Goal: Task Accomplishment & Management: Manage account settings

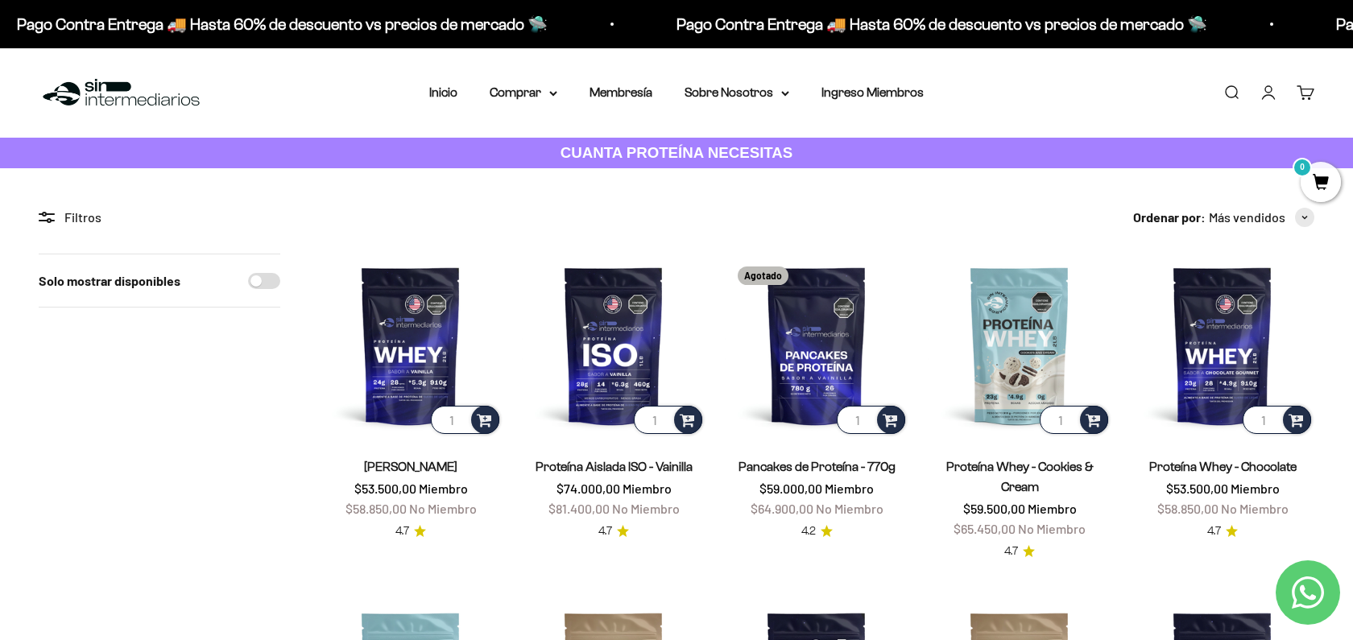
click at [259, 277] on input "Solo mostrar disponibles" at bounding box center [264, 281] width 32 height 16
checkbox input "true"
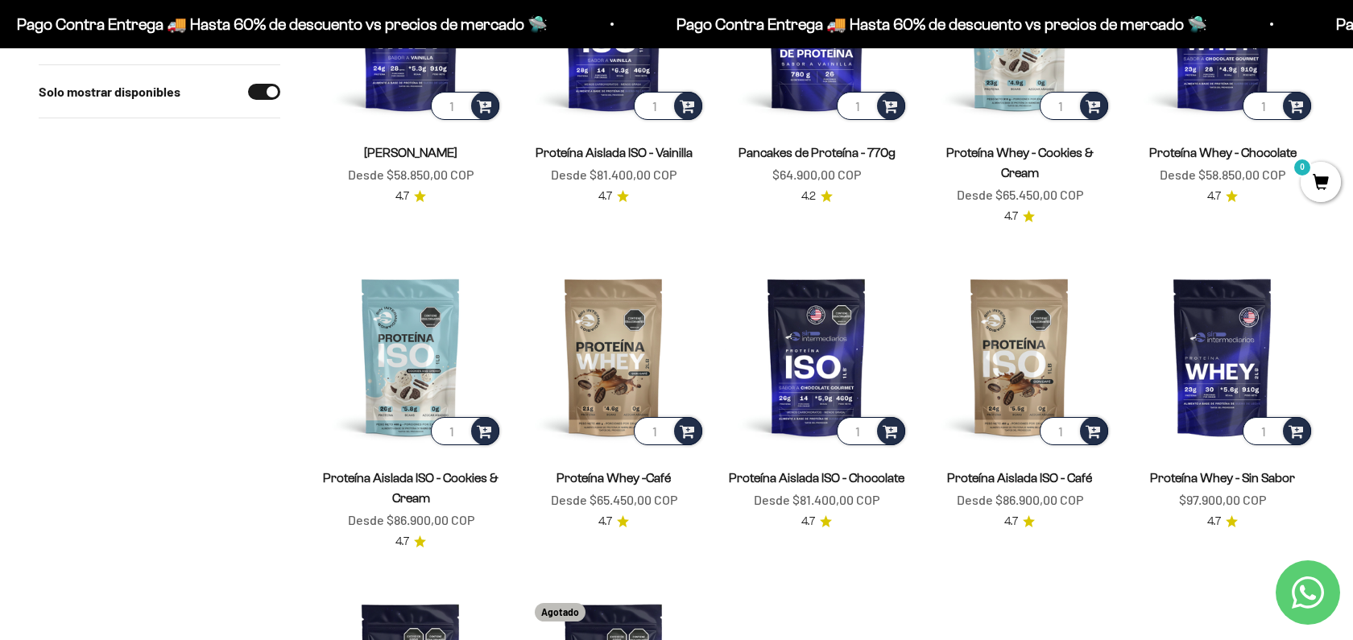
scroll to position [316, 0]
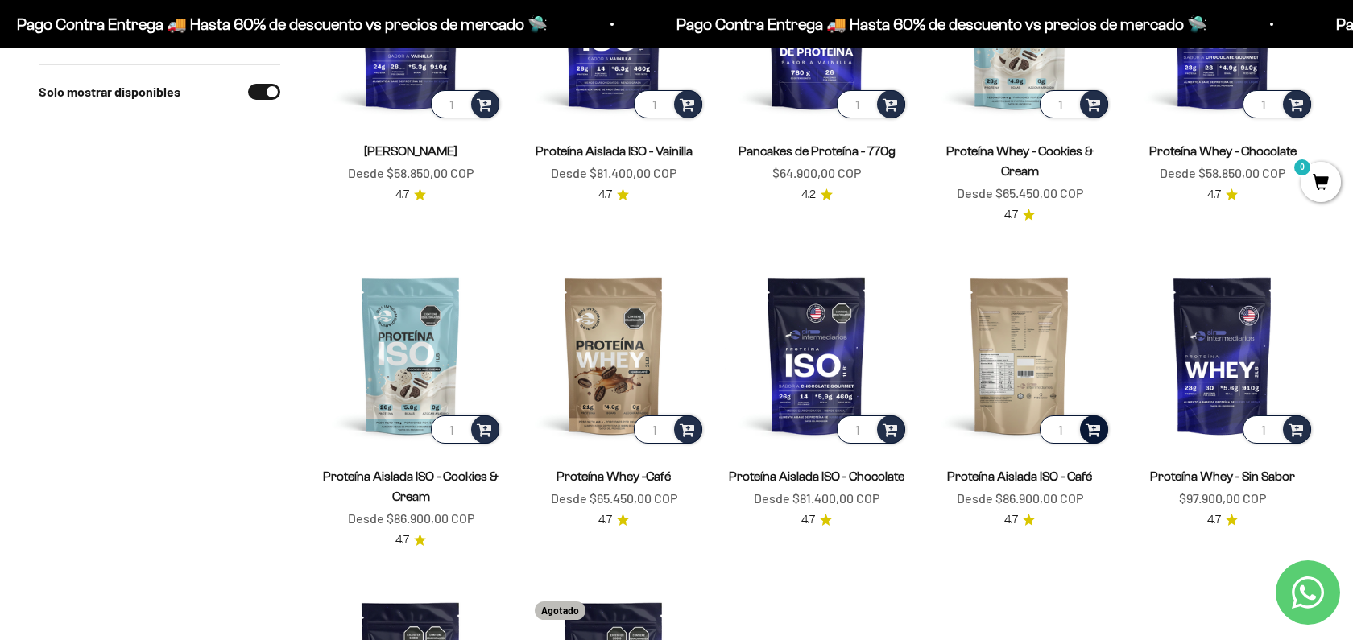
click at [675, 427] on span at bounding box center [1092, 428] width 15 height 19
click at [675, 409] on span "Café / 2 libras (910g)" at bounding box center [1020, 405] width 90 height 12
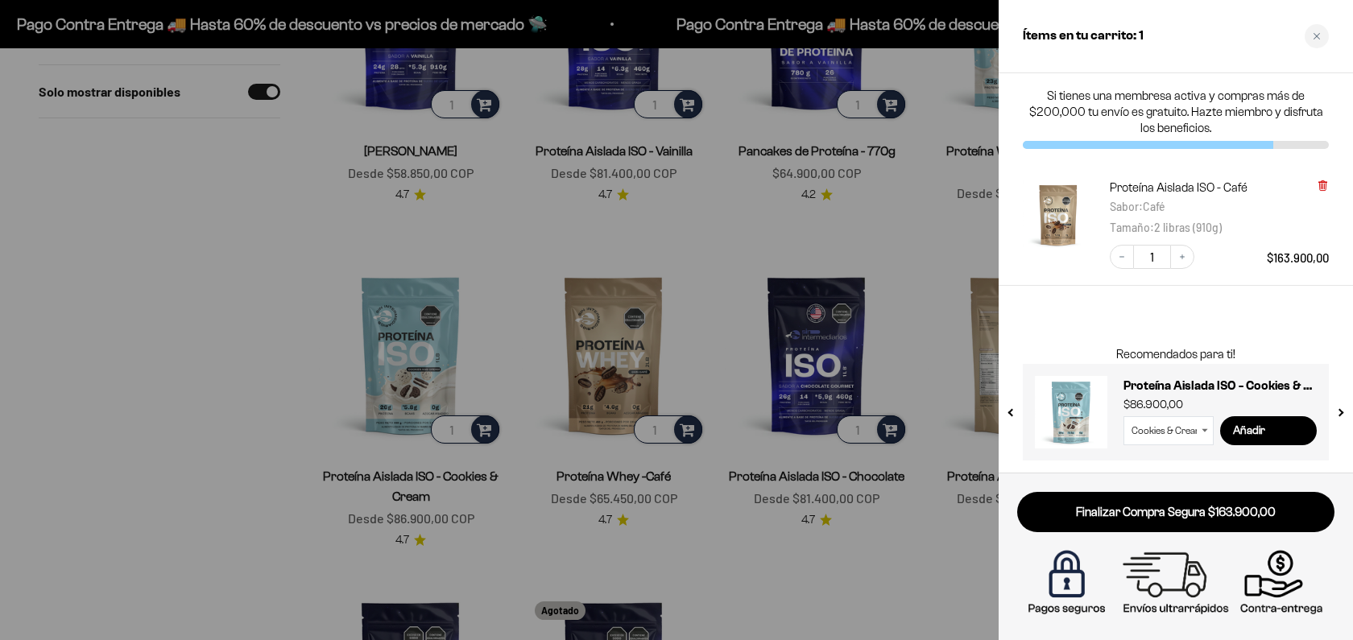
click at [675, 187] on icon at bounding box center [1322, 186] width 6 height 8
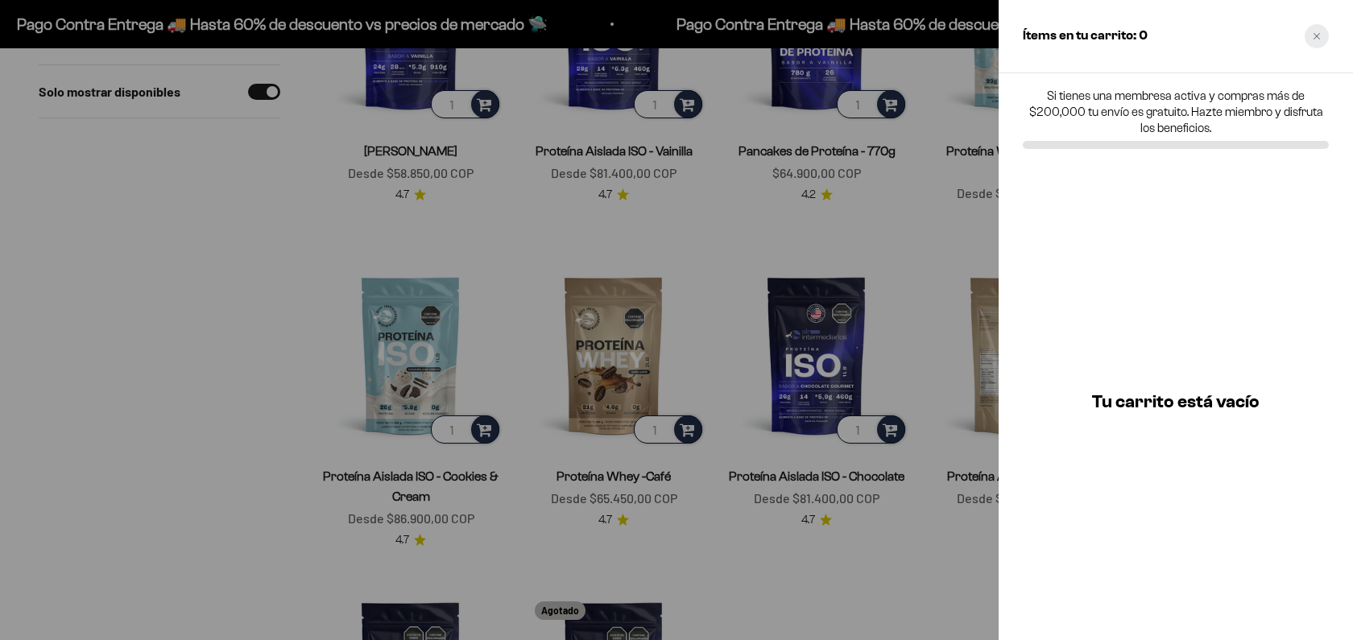
click at [675, 41] on div "Close cart" at bounding box center [1316, 36] width 24 height 24
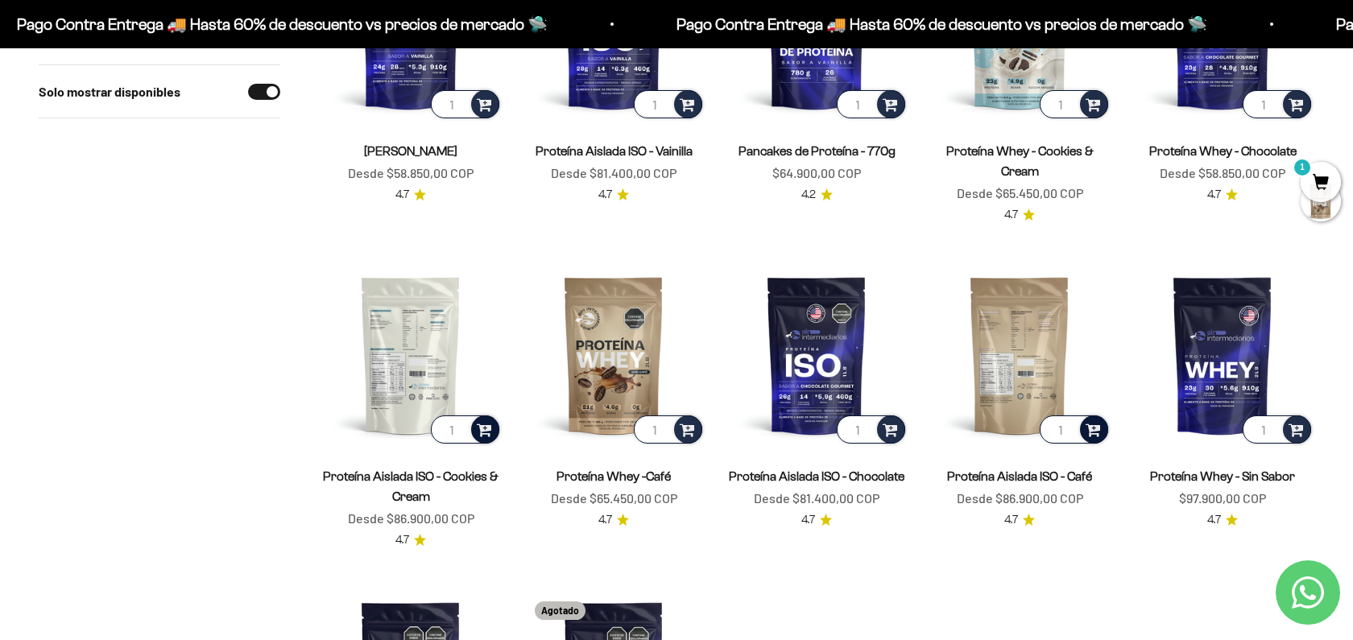
click at [487, 435] on span at bounding box center [484, 428] width 15 height 19
click at [457, 388] on span "Cookies & Cream / 1 libra (460g)" at bounding box center [412, 386] width 143 height 12
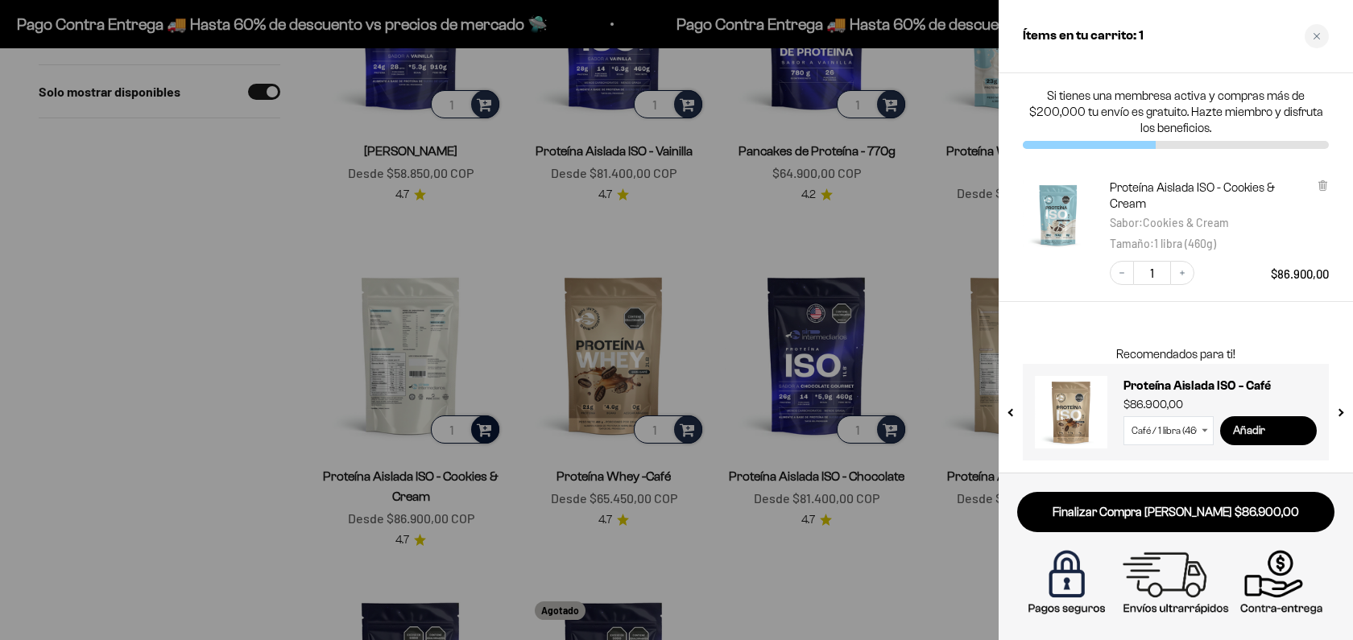
click at [675, 436] on input "Añadir" at bounding box center [1268, 430] width 97 height 29
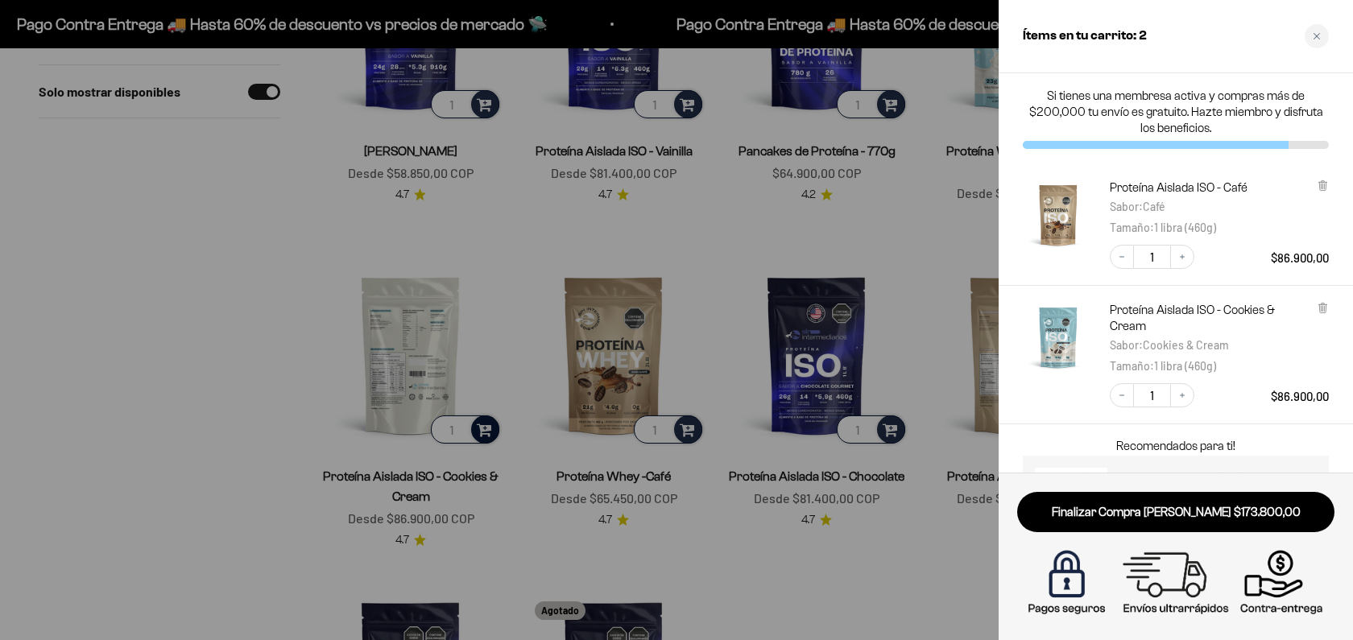
click at [675, 555] on div at bounding box center [676, 320] width 1353 height 640
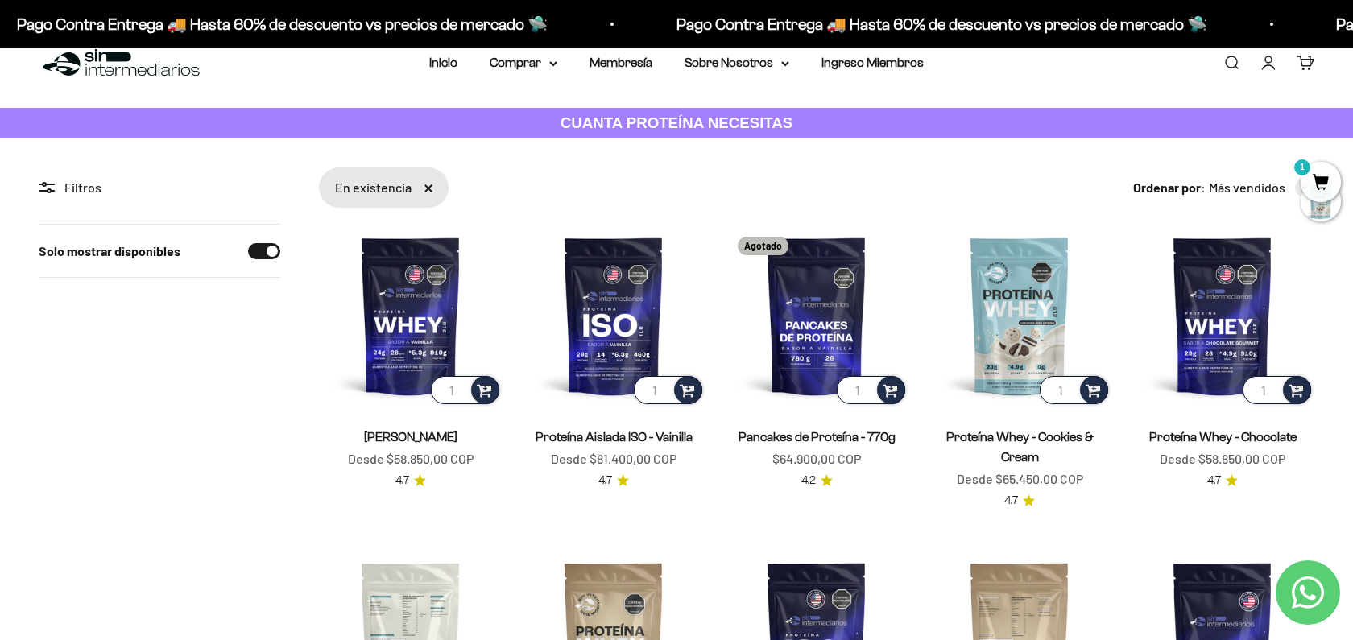
scroll to position [29, 0]
click at [59, 194] on div "Filtros" at bounding box center [160, 188] width 242 height 21
click at [50, 184] on icon at bounding box center [50, 185] width 9 height 2
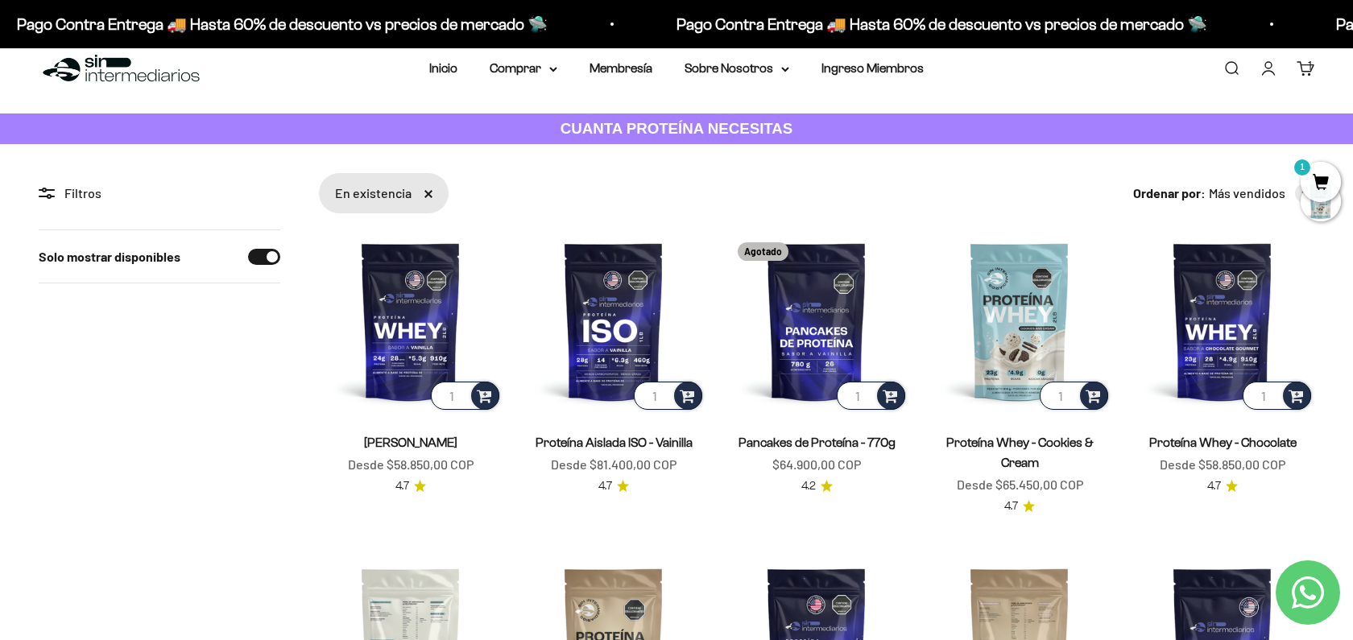
scroll to position [0, 0]
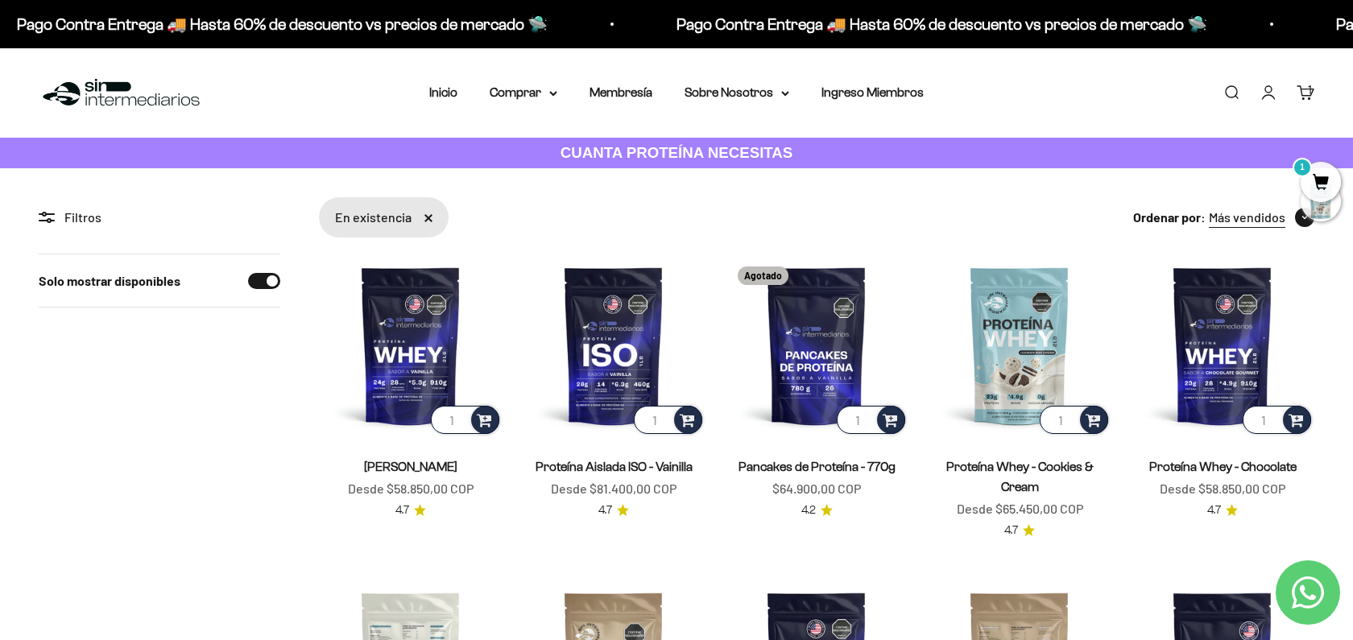
click at [675, 221] on span "Más vendidos" at bounding box center [1246, 217] width 76 height 21
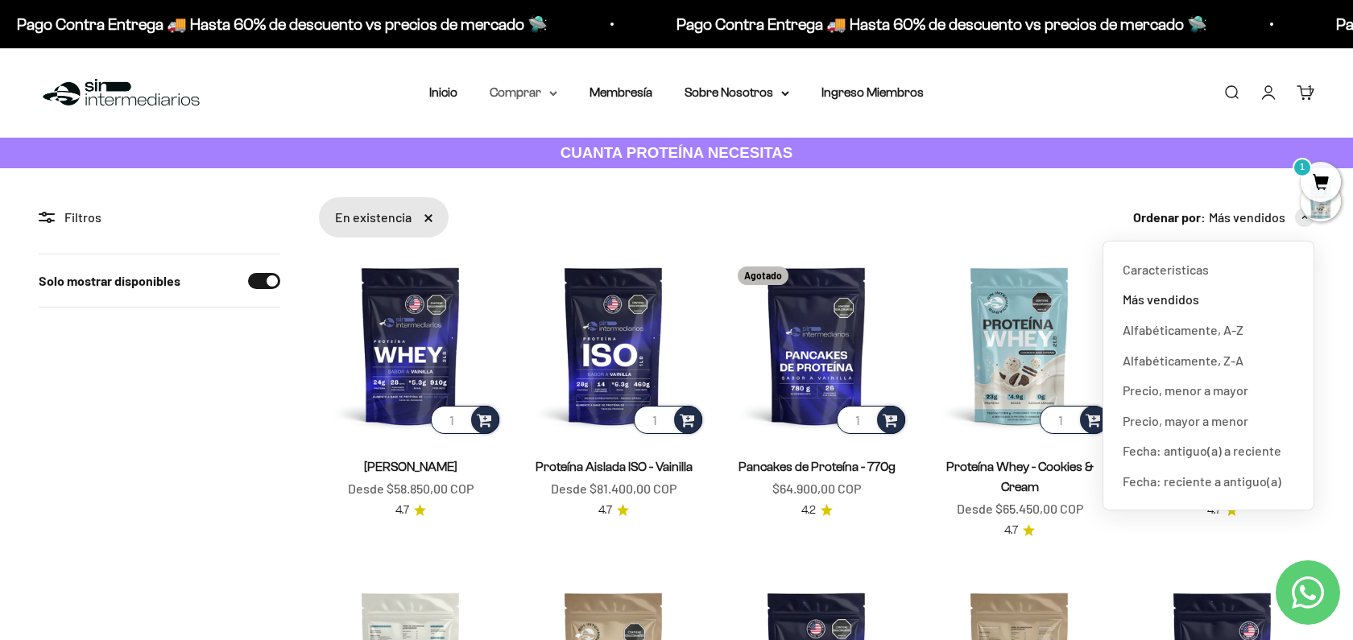
click at [546, 95] on summary "Comprar" at bounding box center [523, 92] width 68 height 21
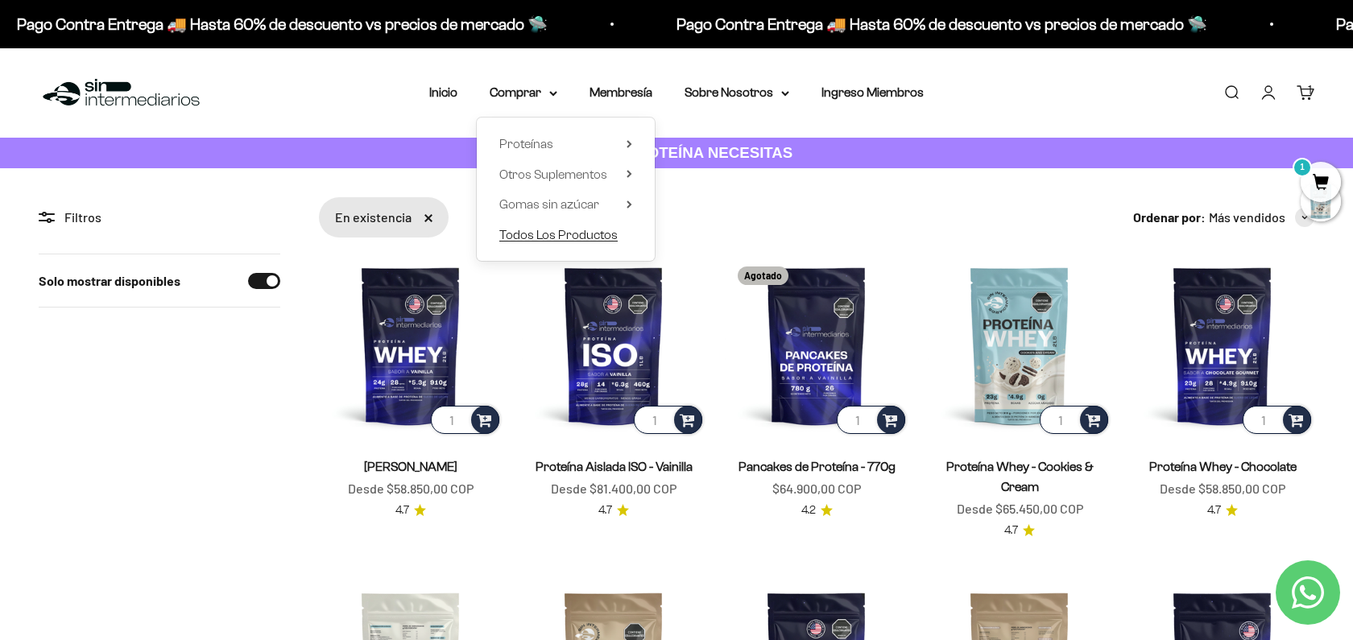
click at [525, 236] on span "Todos Los Productos" at bounding box center [558, 235] width 118 height 14
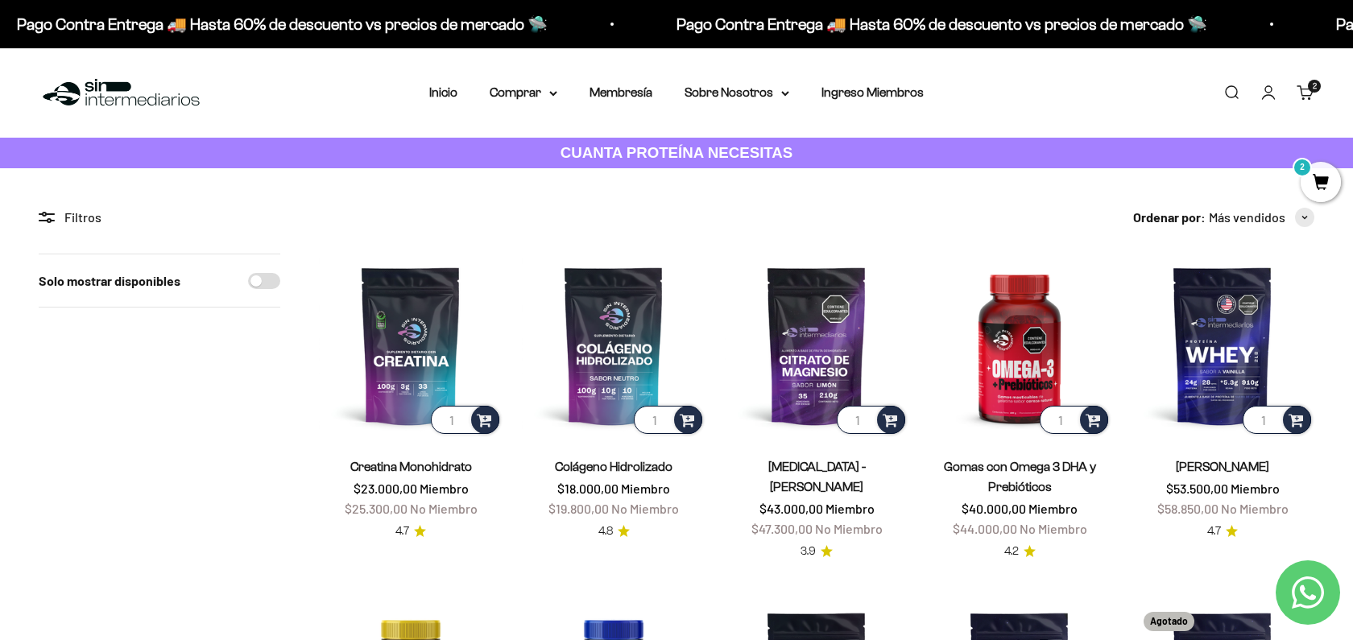
click at [266, 283] on input "Solo mostrar disponibles" at bounding box center [264, 281] width 32 height 16
checkbox input "true"
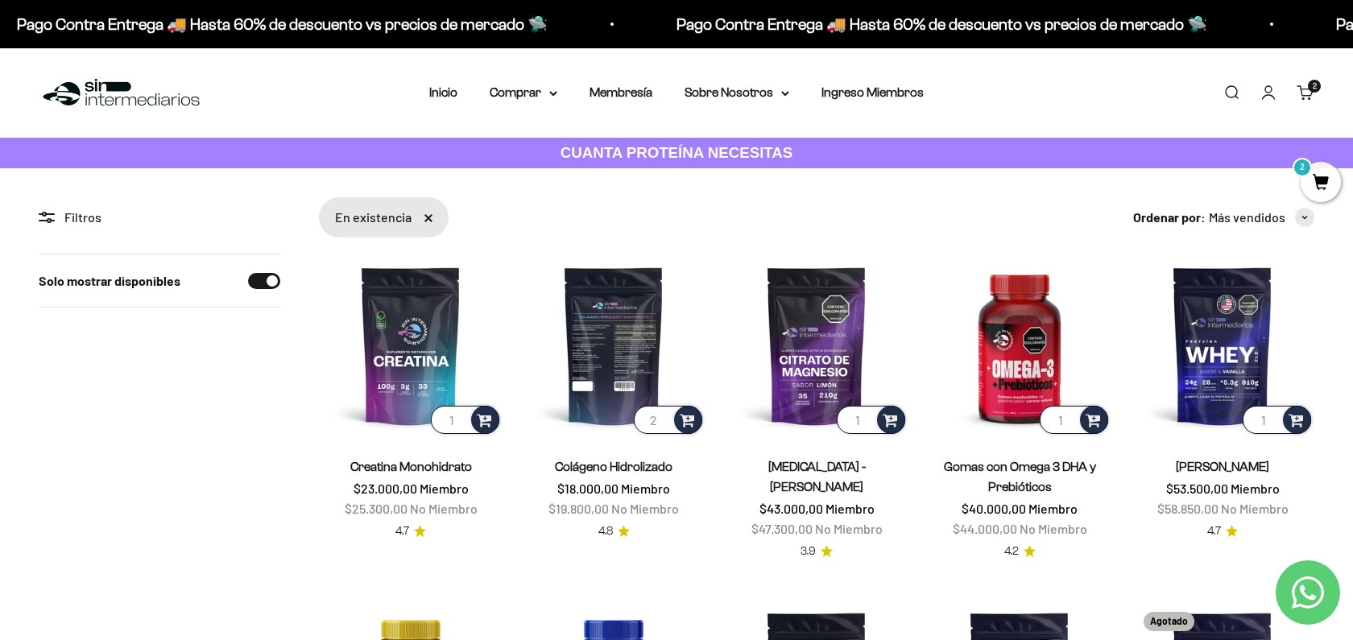
click at [663, 415] on input "2" at bounding box center [668, 420] width 68 height 28
type input "3"
click at [663, 415] on input "3" at bounding box center [668, 420] width 68 height 28
click at [630, 375] on img at bounding box center [614, 346] width 184 height 184
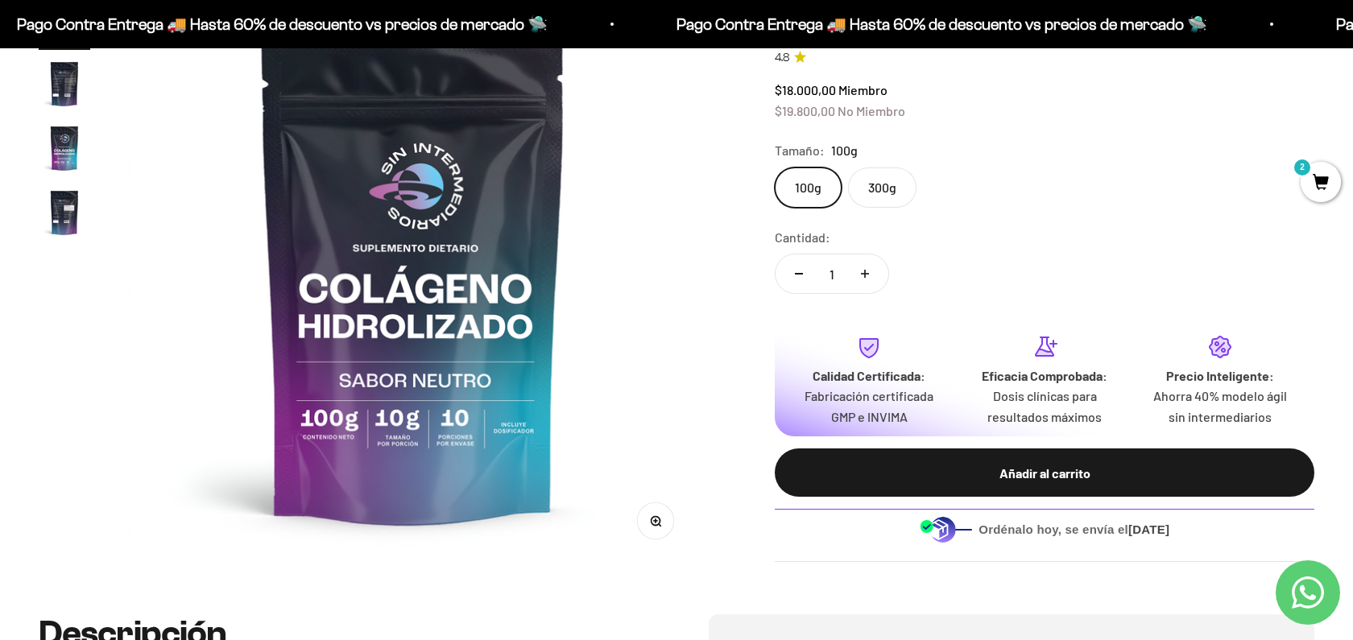
scroll to position [184, 0]
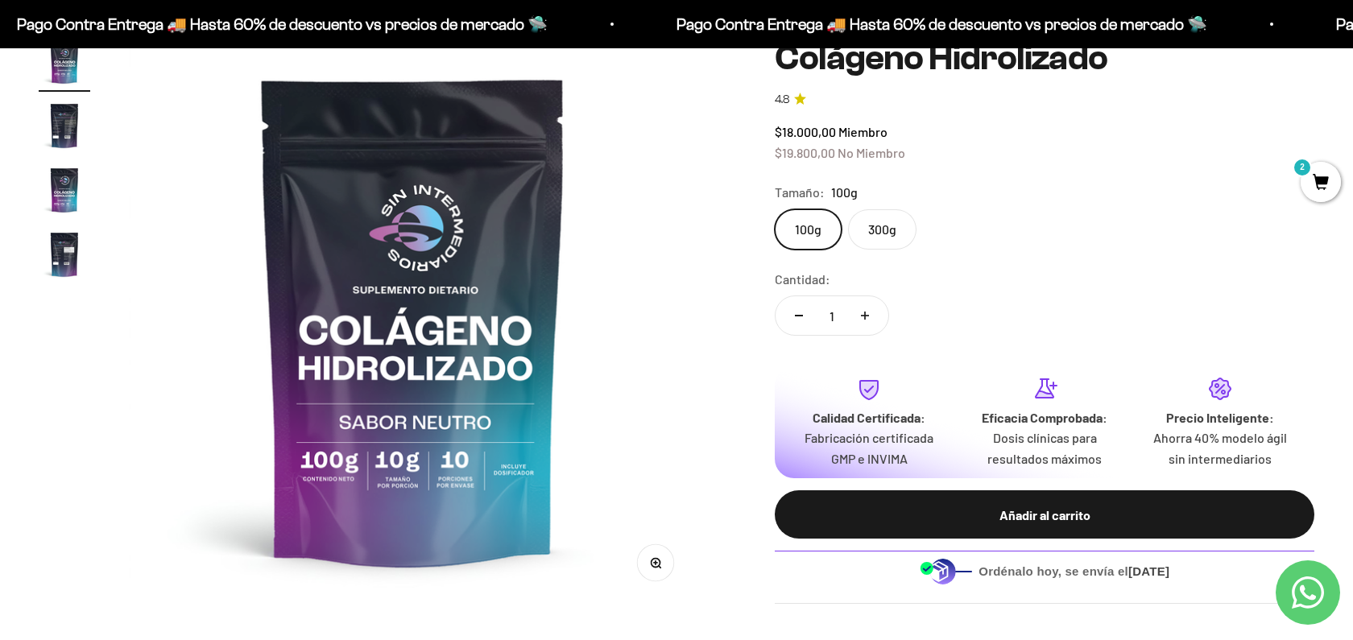
click at [878, 236] on label "300g" at bounding box center [882, 229] width 68 height 40
click at [775, 209] on input "300g" at bounding box center [774, 209] width 1 height 1
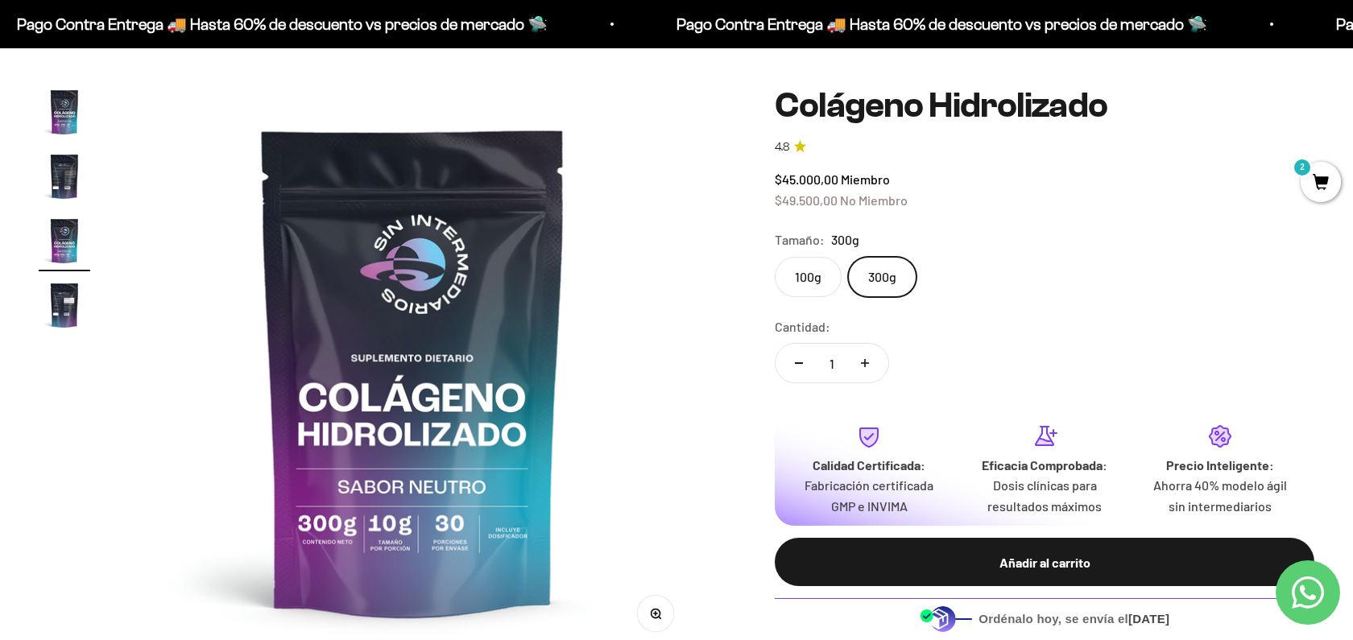
scroll to position [128, 0]
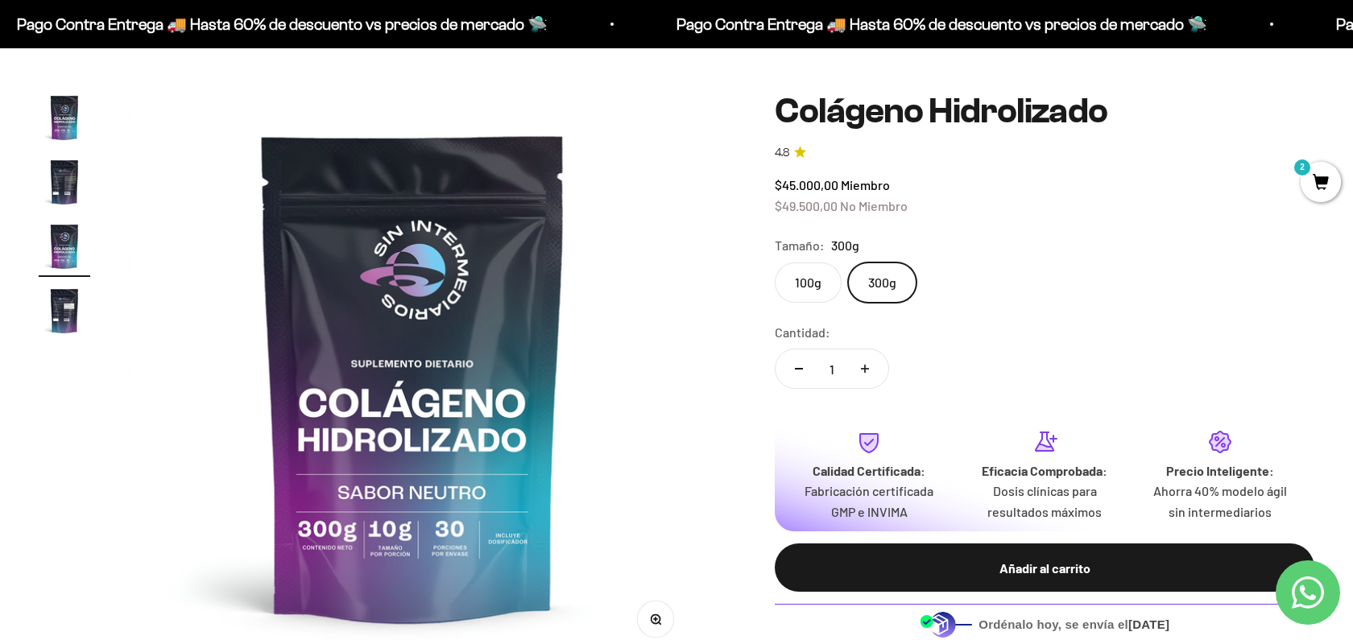
click at [799, 287] on label "100g" at bounding box center [808, 282] width 67 height 40
click at [775, 262] on input "100g" at bounding box center [774, 262] width 1 height 1
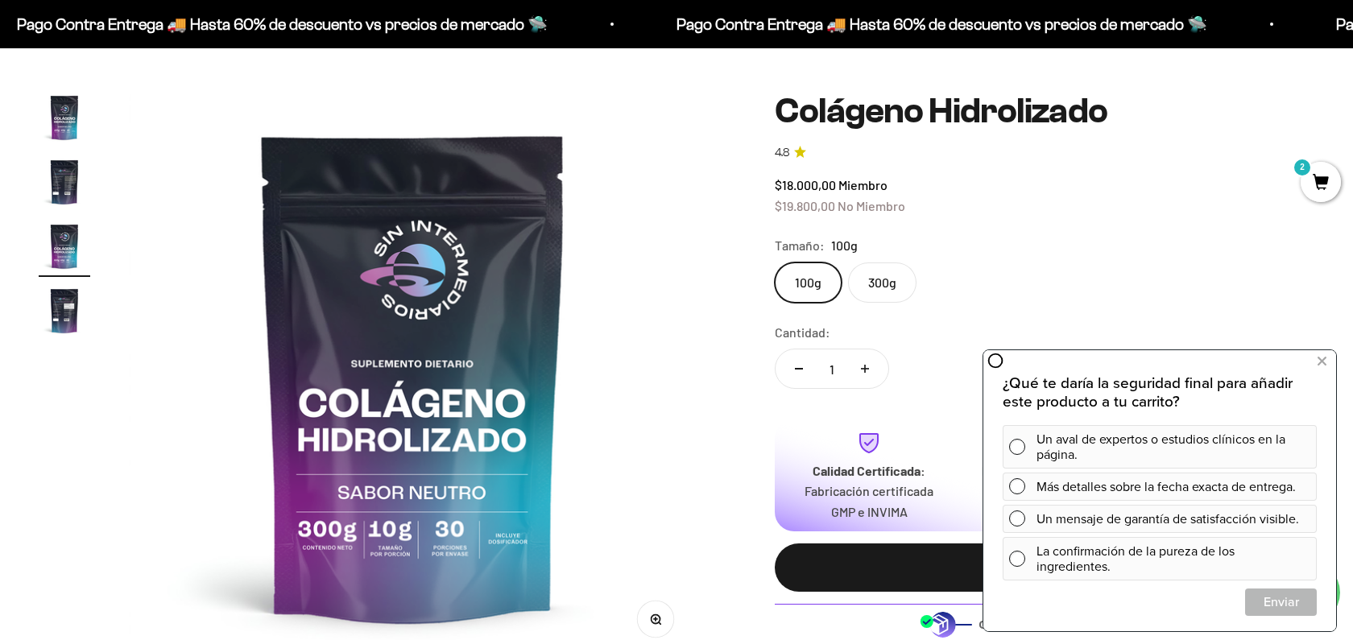
click at [51, 253] on img "Ir al artículo 3" at bounding box center [65, 247] width 52 height 52
click at [63, 249] on img "Ir al artículo 3" at bounding box center [65, 247] width 52 height 52
click at [73, 314] on img "Ir al artículo 4" at bounding box center [65, 311] width 52 height 52
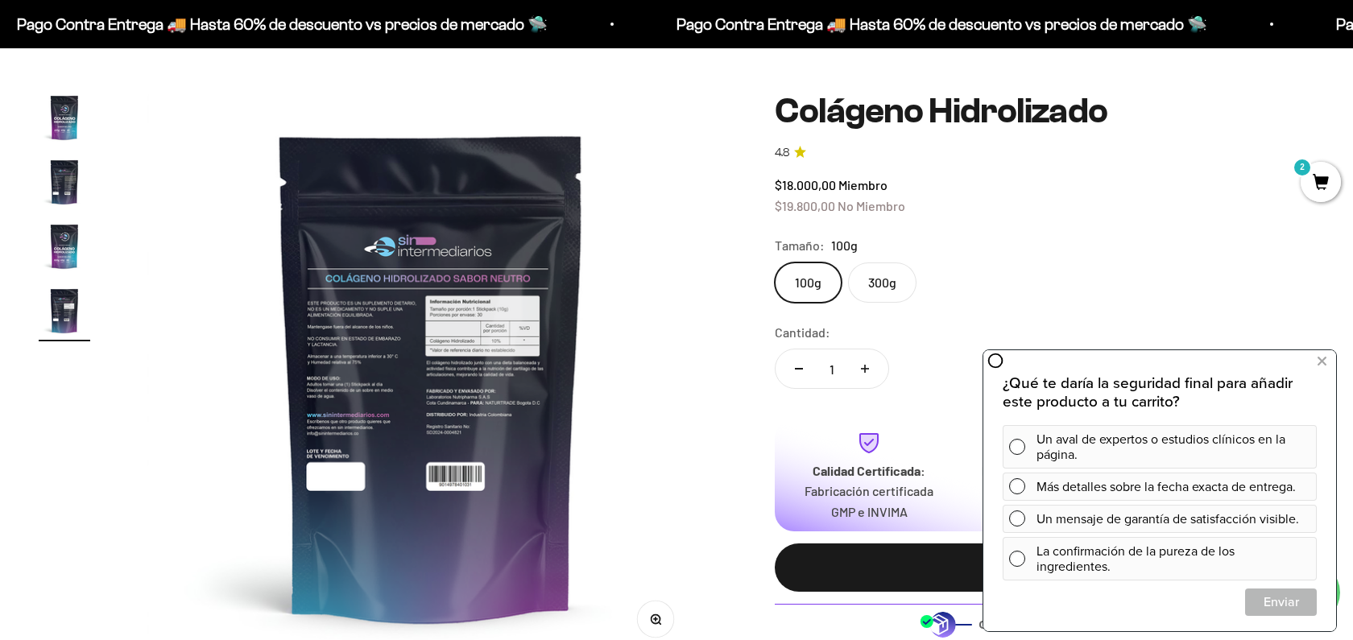
scroll to position [0, 1764]
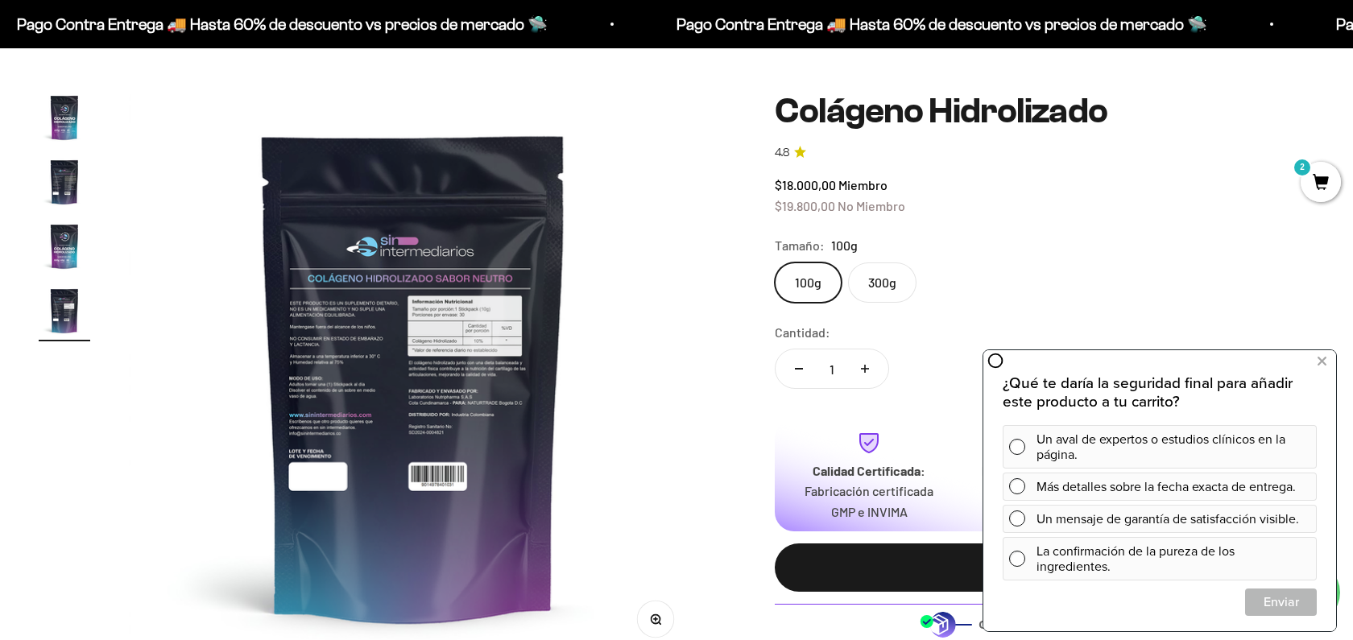
click at [64, 177] on img "Ir al artículo 2" at bounding box center [65, 182] width 52 height 52
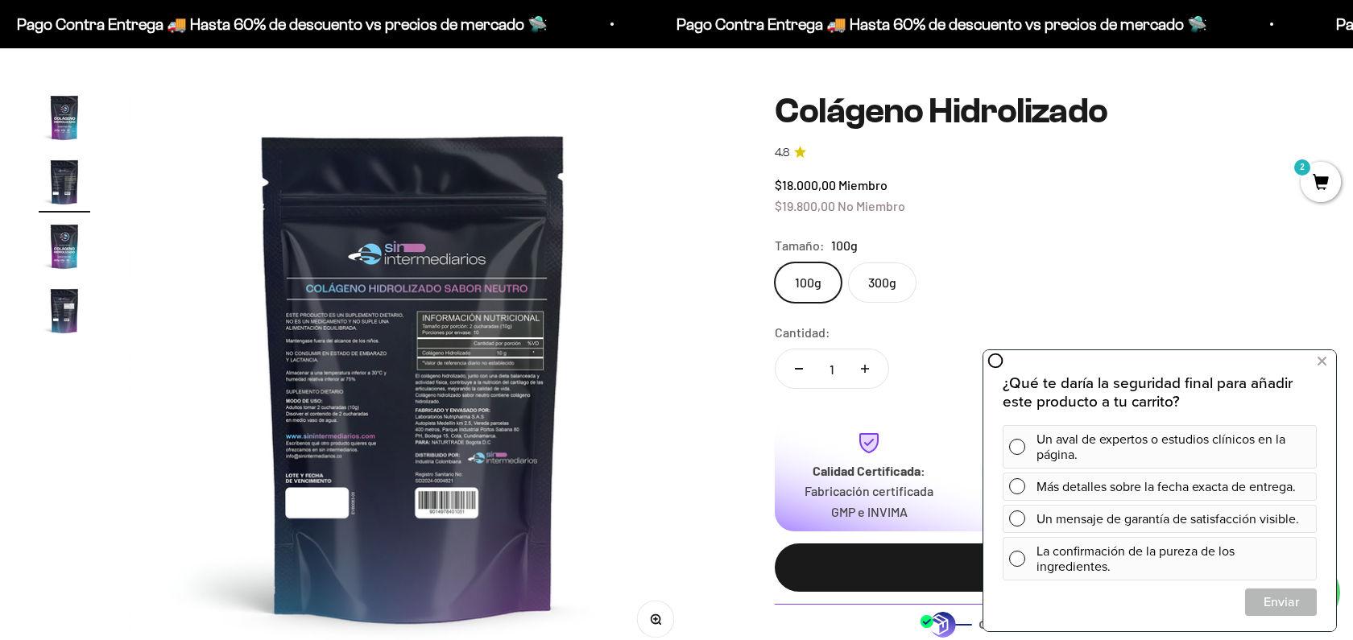
click at [59, 106] on img "Ir al artículo 1" at bounding box center [65, 118] width 52 height 52
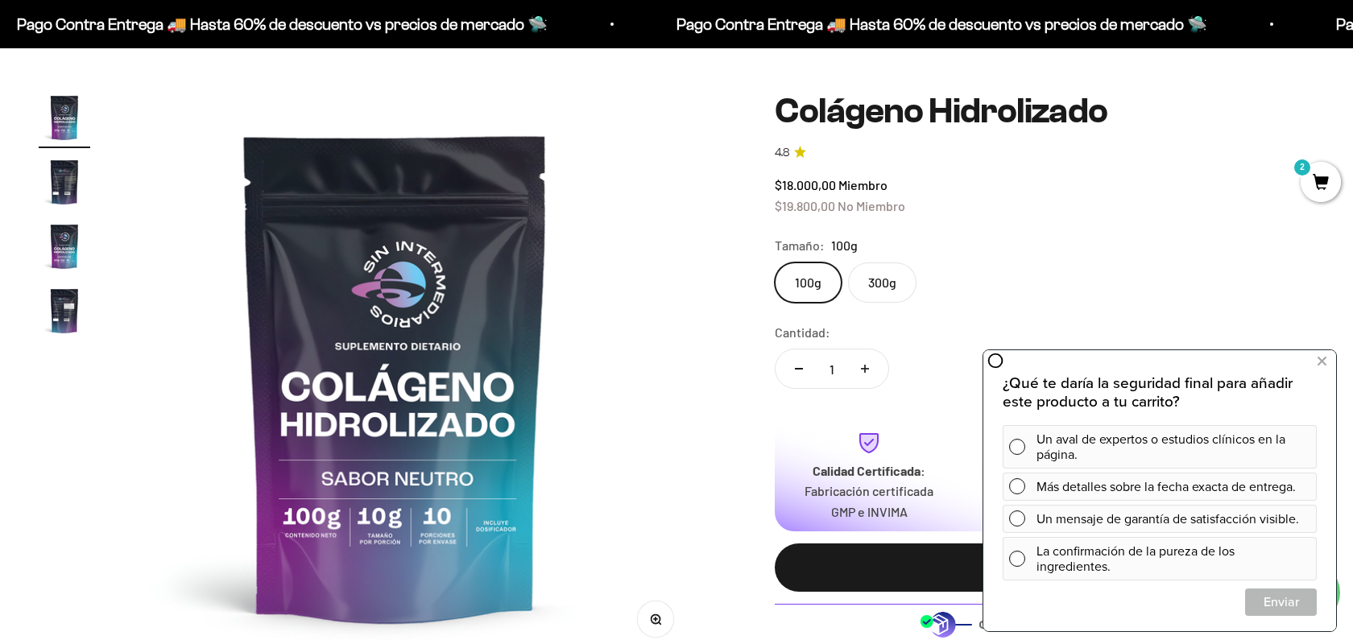
scroll to position [0, 0]
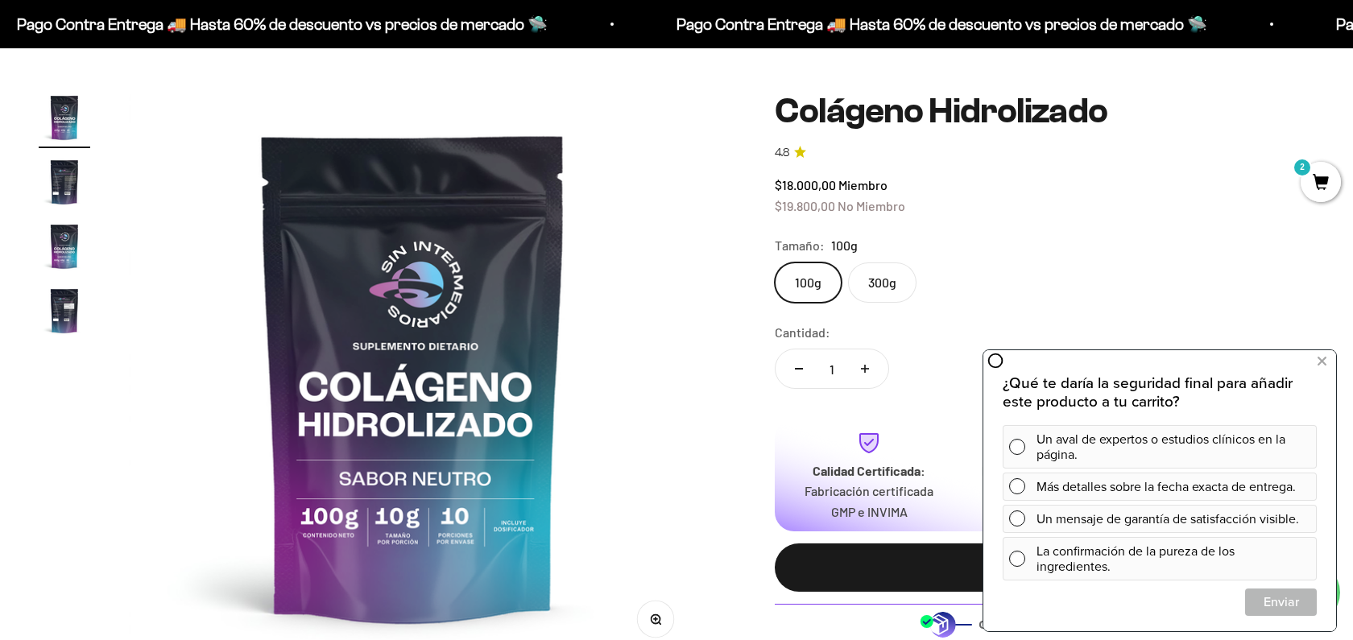
click at [882, 288] on label "300g" at bounding box center [882, 282] width 68 height 40
click at [775, 262] on input "300g" at bounding box center [774, 262] width 1 height 1
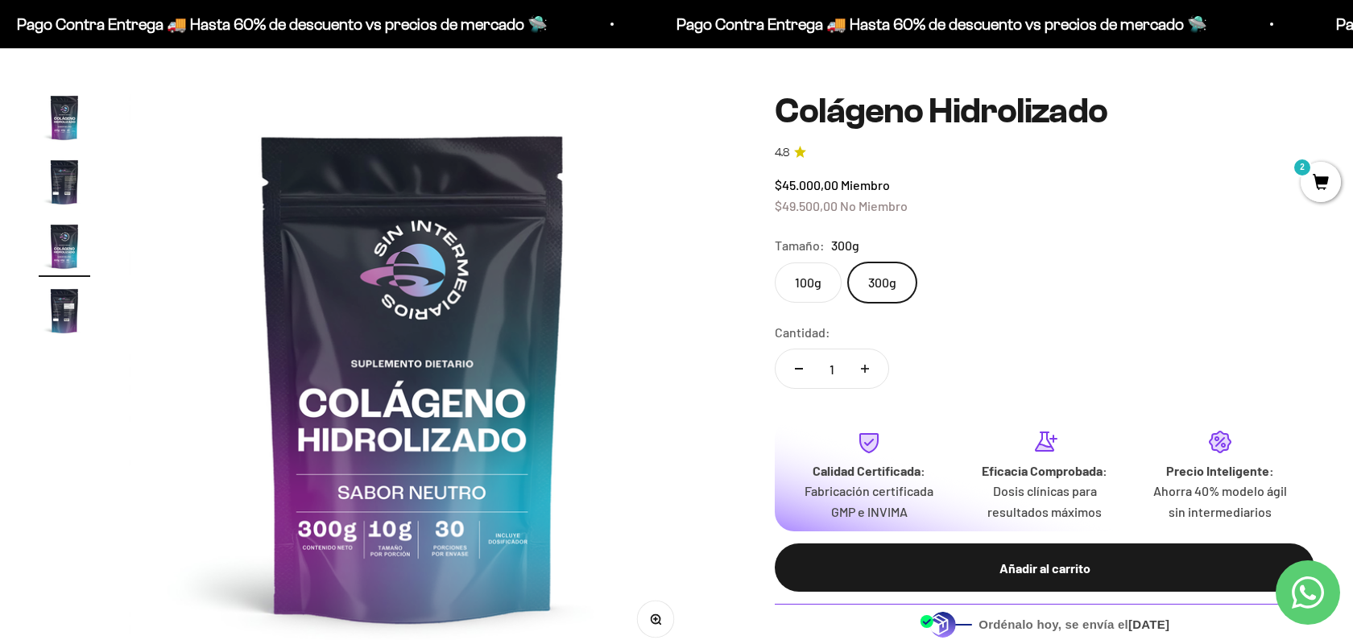
click at [871, 374] on button "Aumentar cantidad" at bounding box center [864, 368] width 47 height 39
click at [791, 372] on button "Reducir cantidad" at bounding box center [798, 368] width 47 height 39
type input "1"
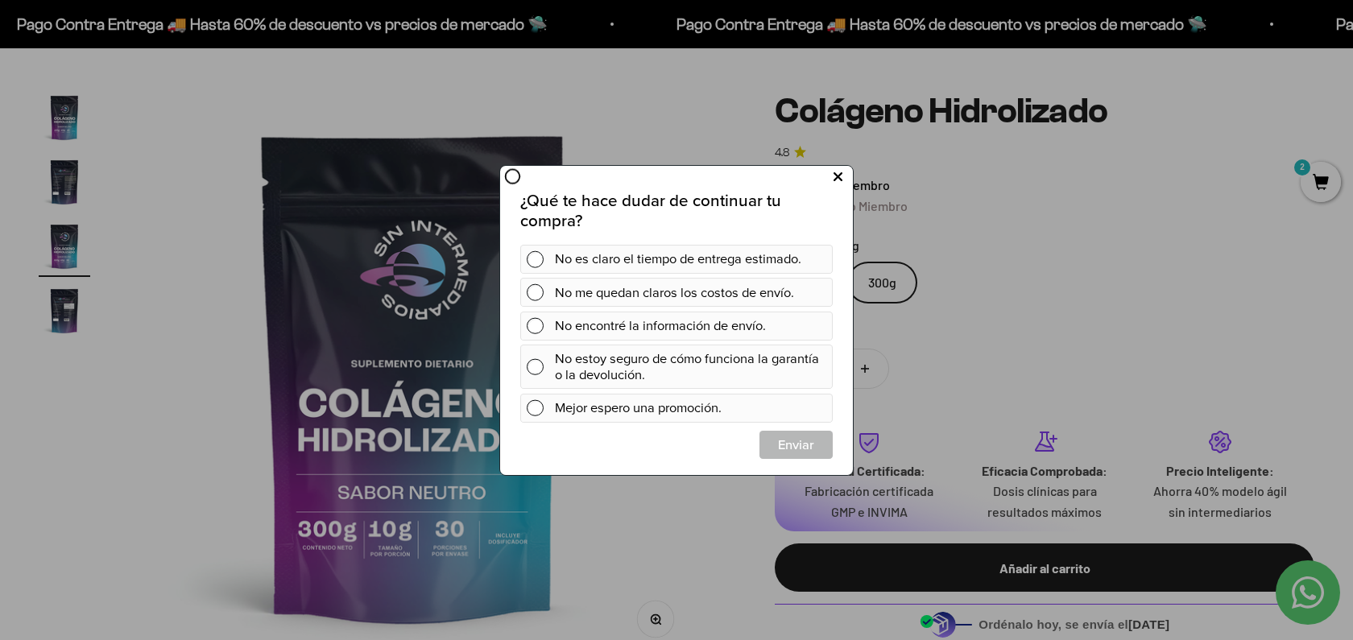
click at [849, 177] on button at bounding box center [838, 176] width 30 height 27
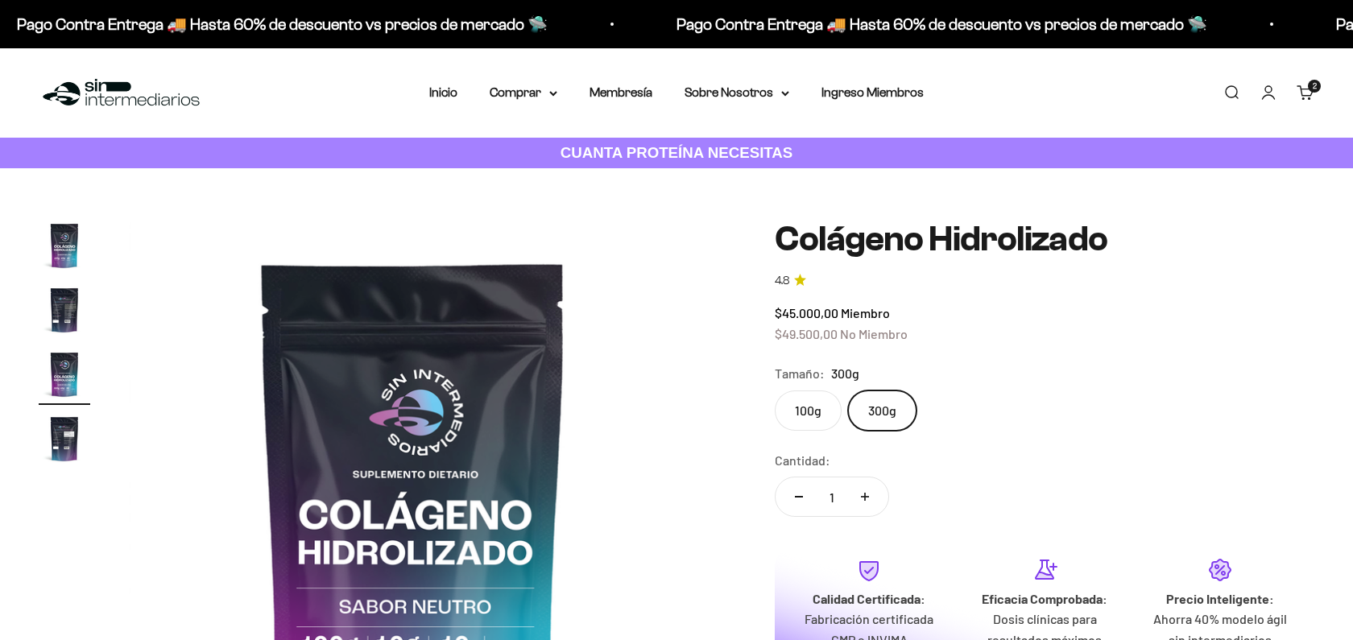
scroll to position [0, 1176]
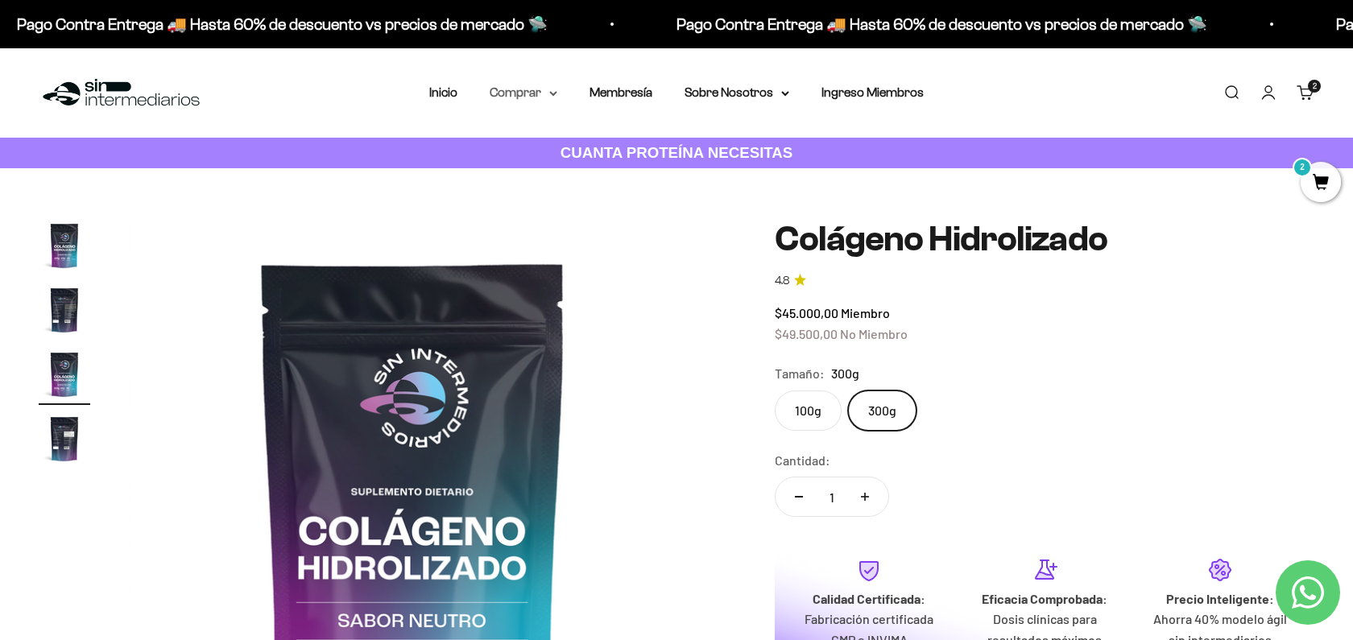
click at [543, 100] on summary "Comprar" at bounding box center [523, 92] width 68 height 21
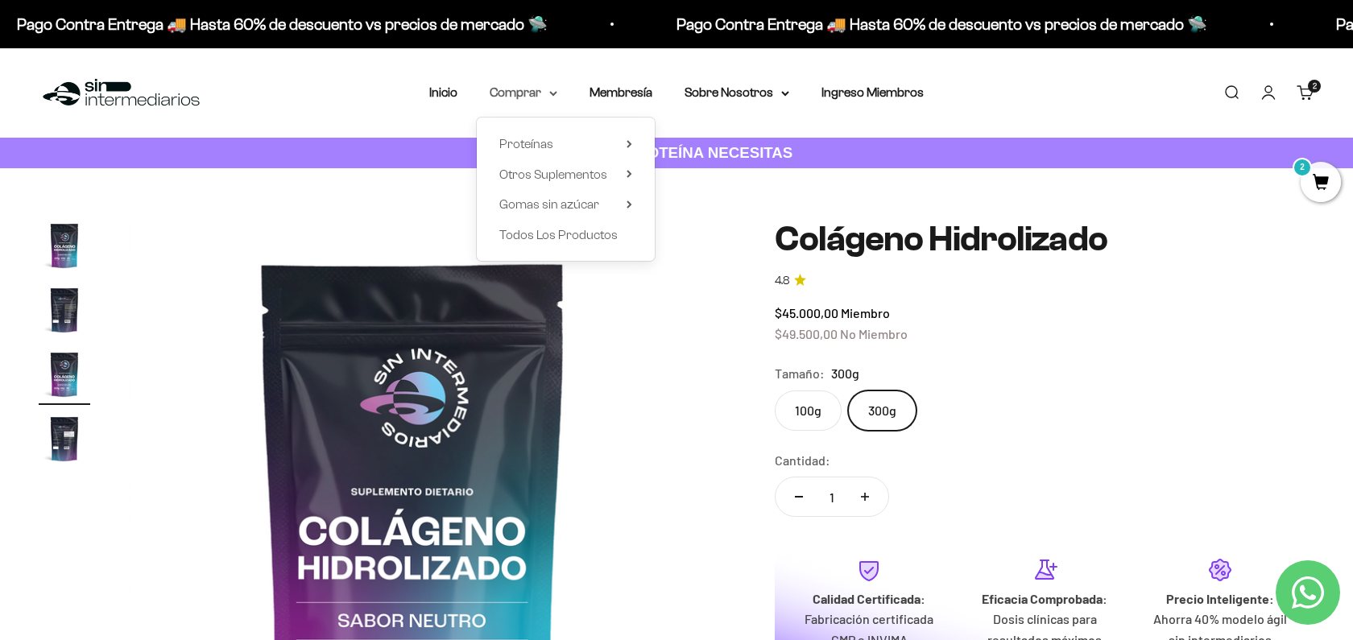
scroll to position [0, 0]
click at [514, 228] on span "Todos Los Productos" at bounding box center [558, 235] width 118 height 14
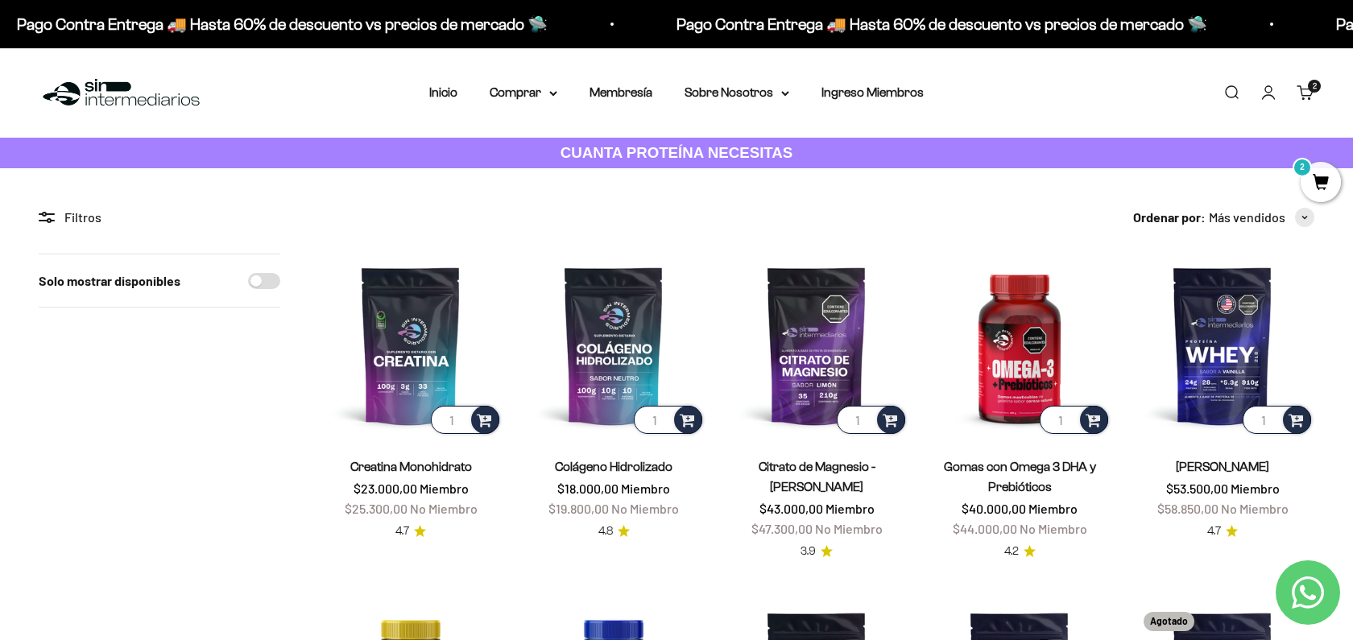
click at [271, 279] on input "Solo mostrar disponibles" at bounding box center [264, 281] width 32 height 16
checkbox input "true"
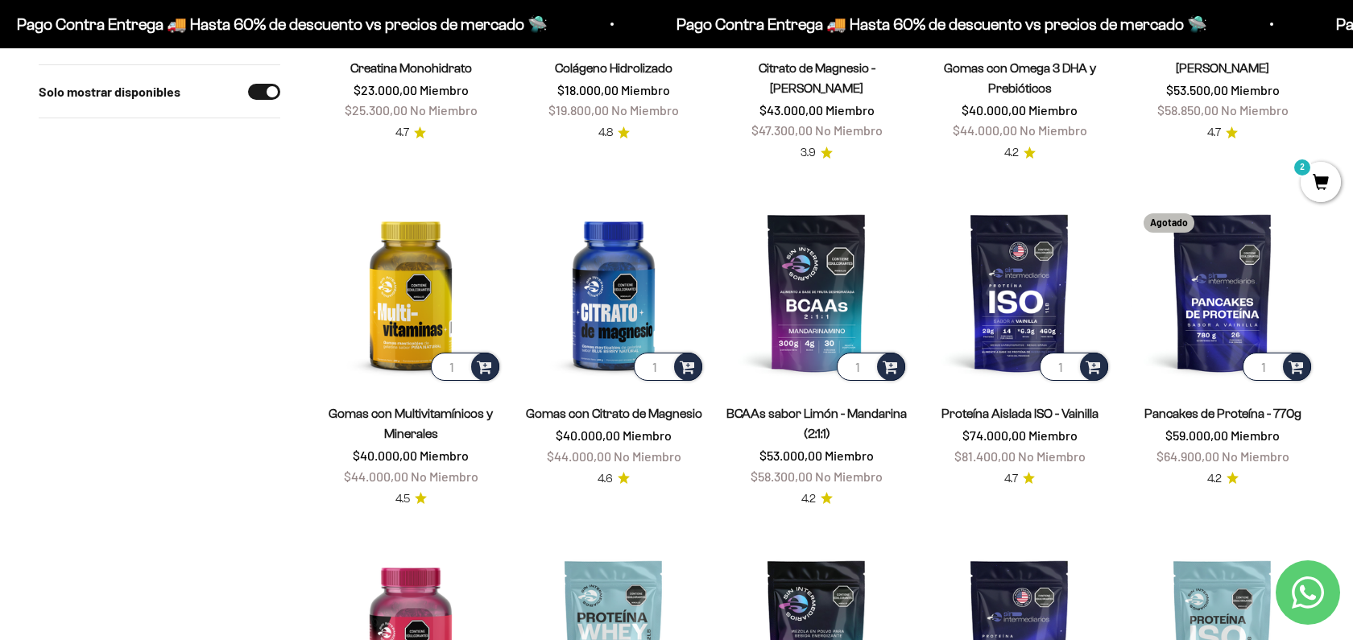
scroll to position [401, 0]
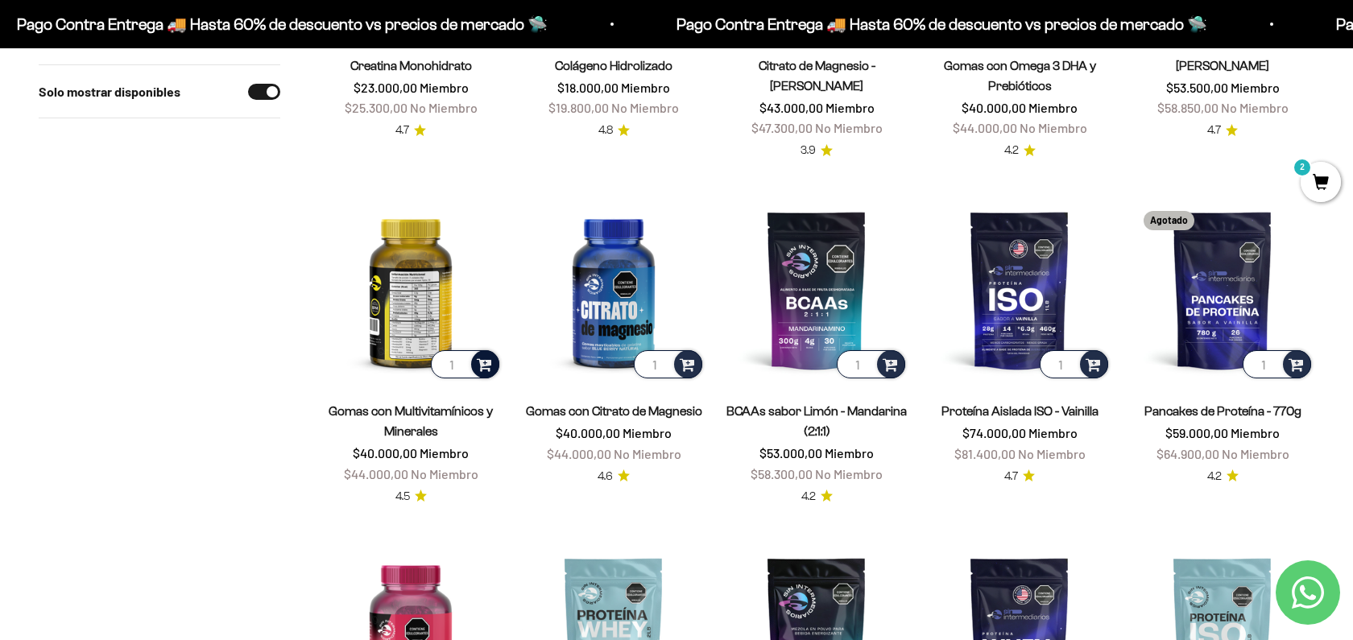
click at [483, 367] on span at bounding box center [484, 363] width 15 height 19
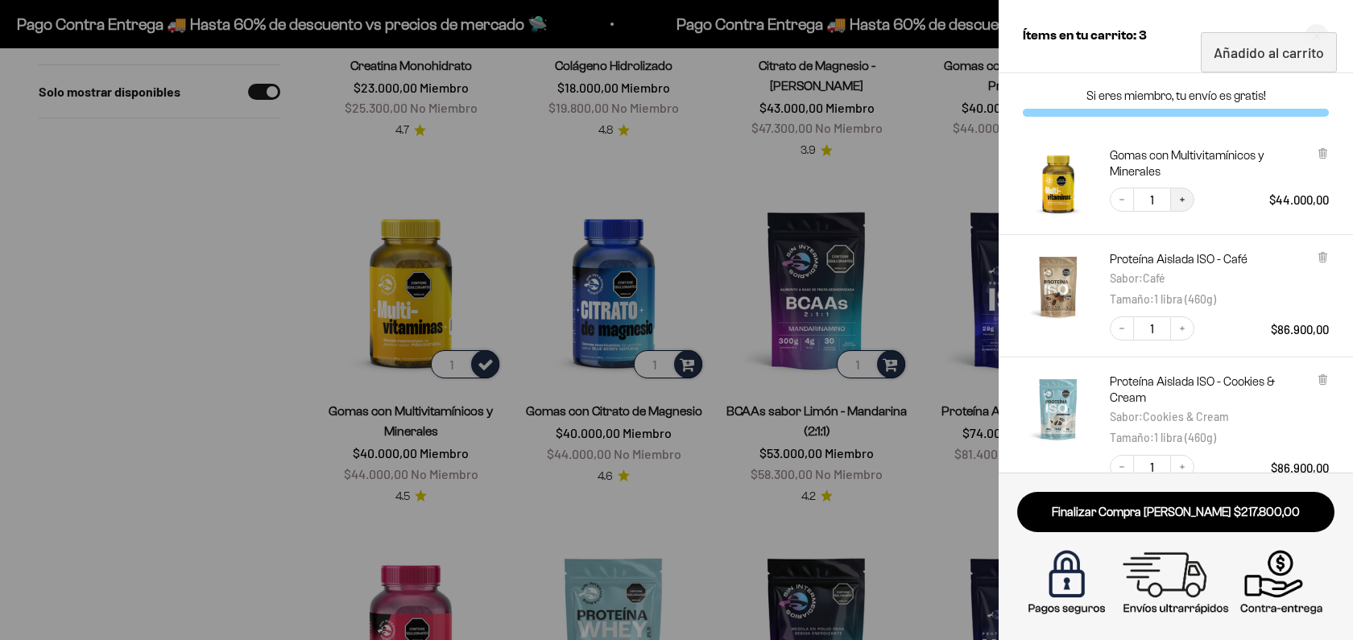
click at [1182, 196] on icon "Increase quantity" at bounding box center [1182, 200] width 10 height 10
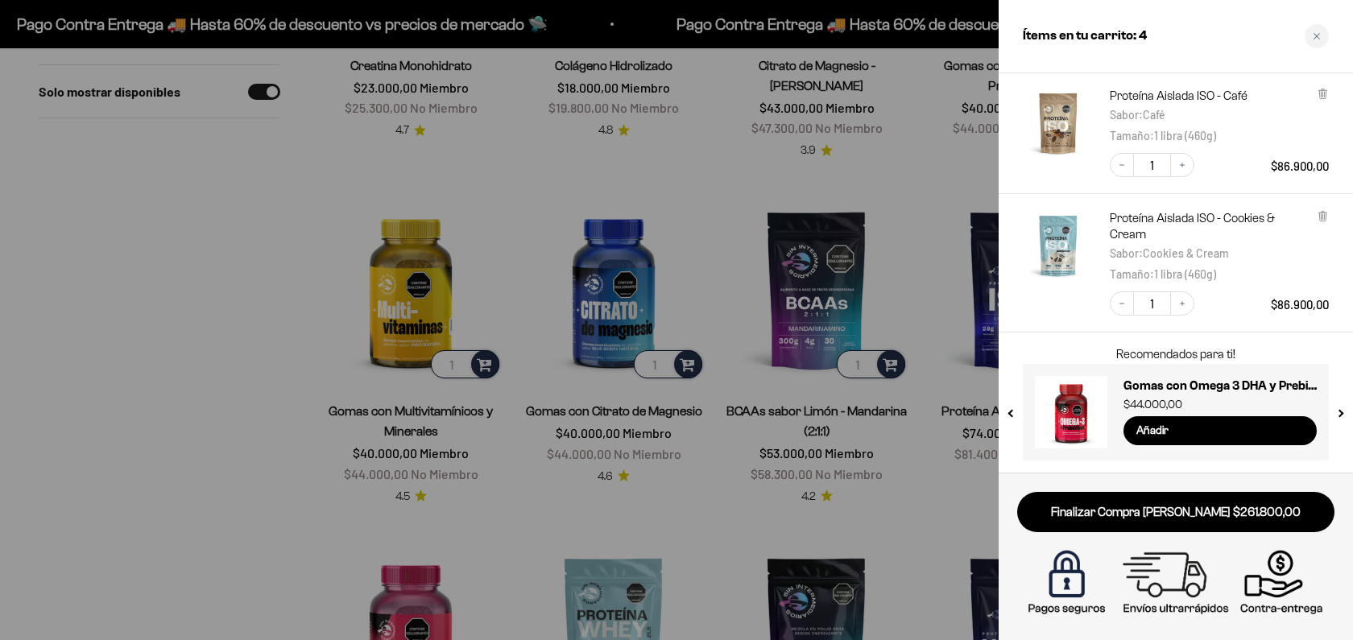
scroll to position [0, 0]
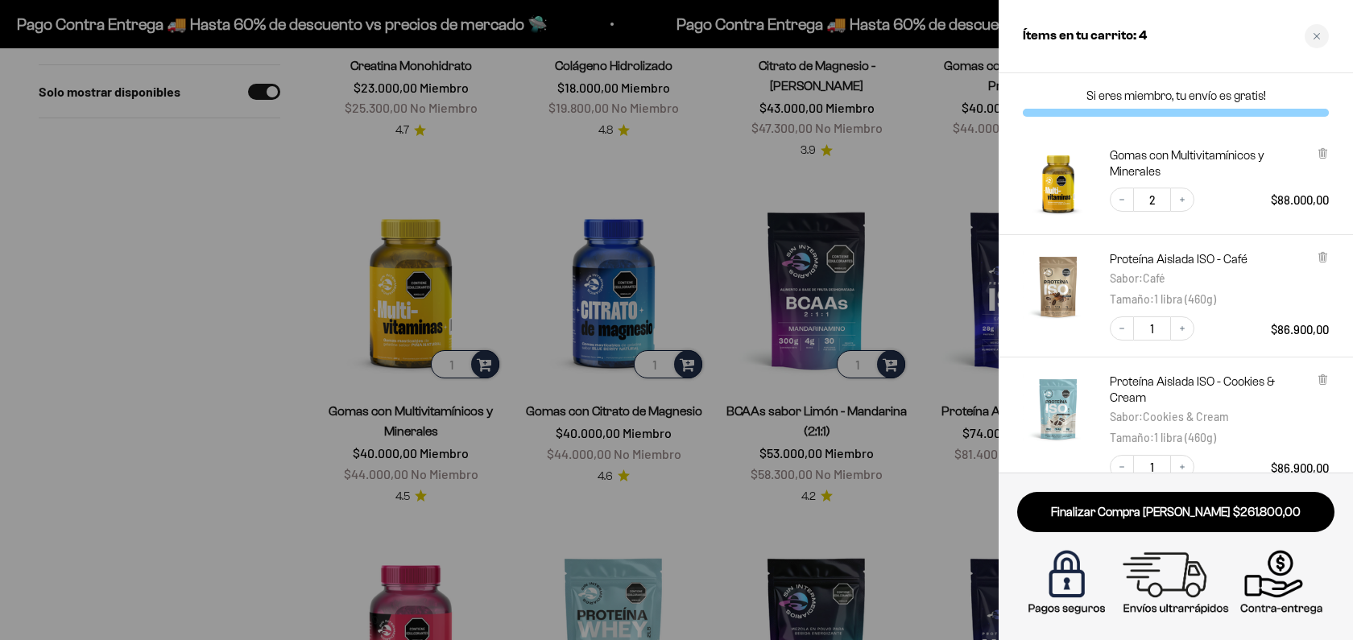
click at [149, 459] on div at bounding box center [676, 320] width 1353 height 640
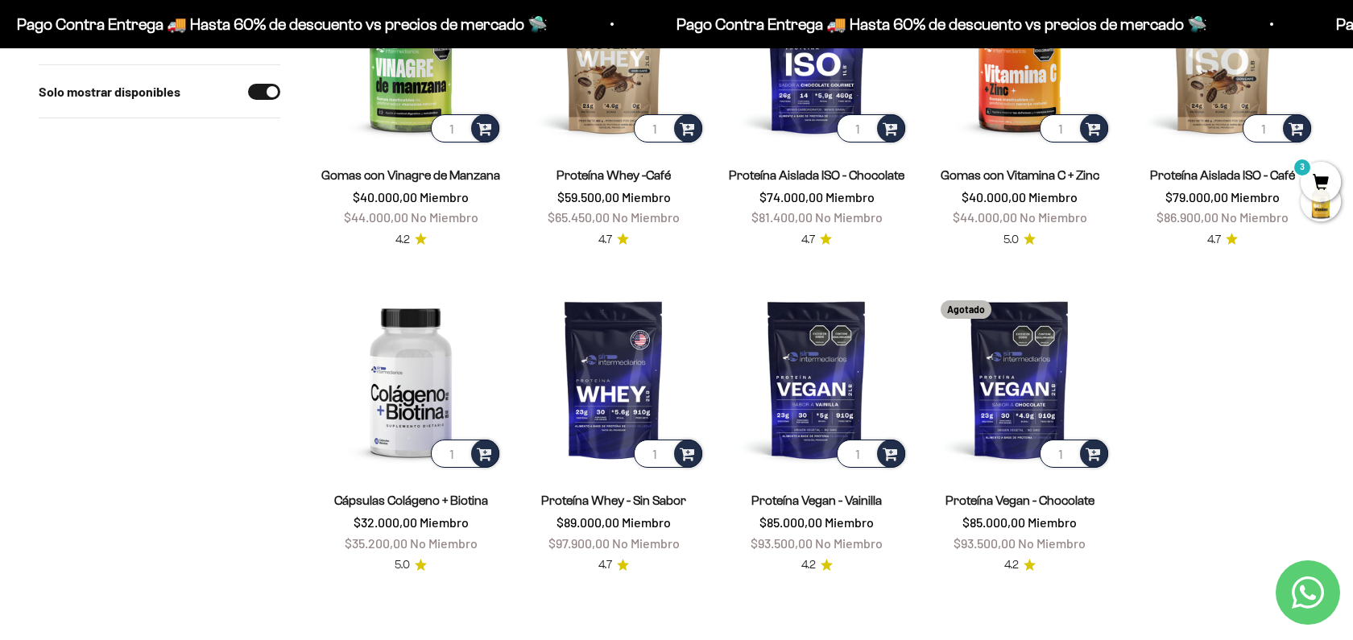
scroll to position [1330, 0]
click at [484, 454] on span at bounding box center [484, 452] width 15 height 19
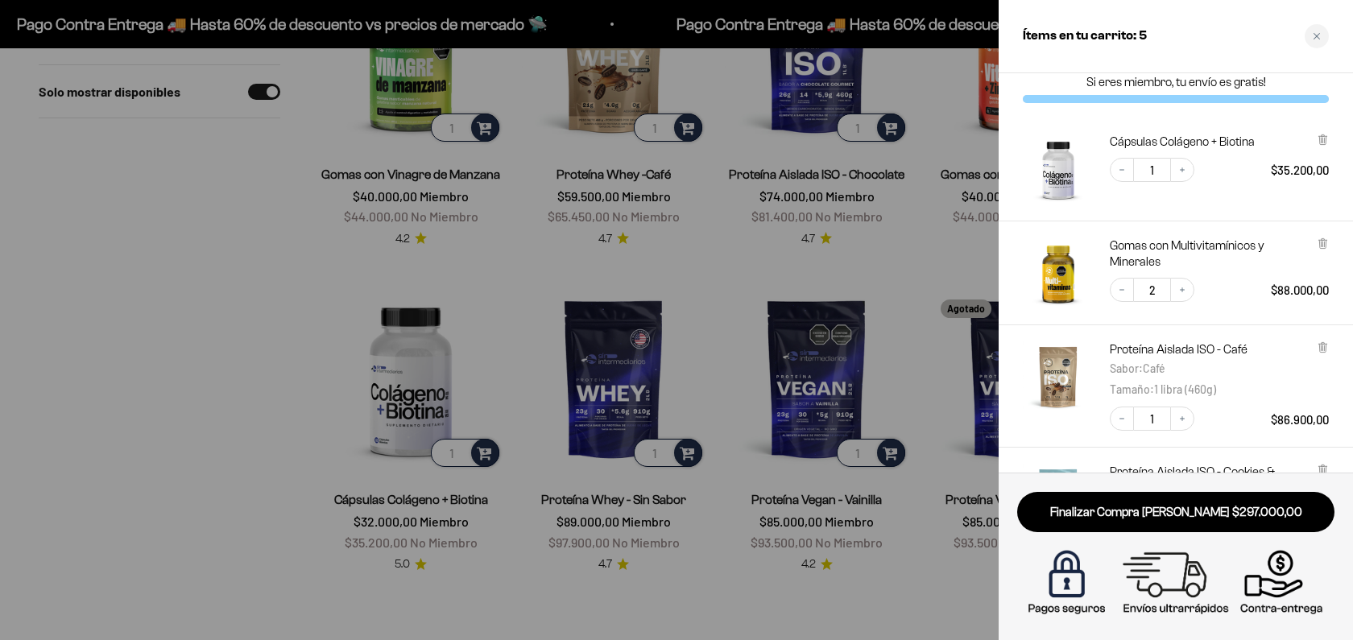
scroll to position [2, 0]
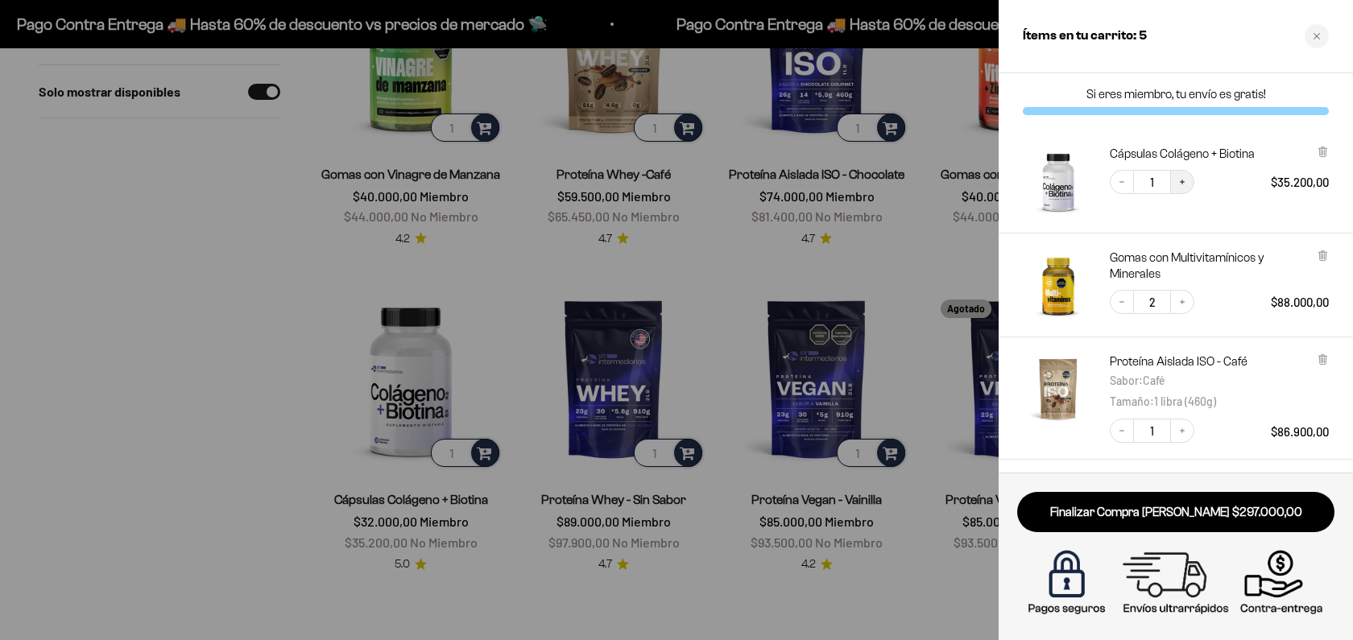
click at [1182, 184] on icon "Increase quantity" at bounding box center [1182, 182] width 10 height 10
click at [235, 353] on div at bounding box center [676, 320] width 1353 height 640
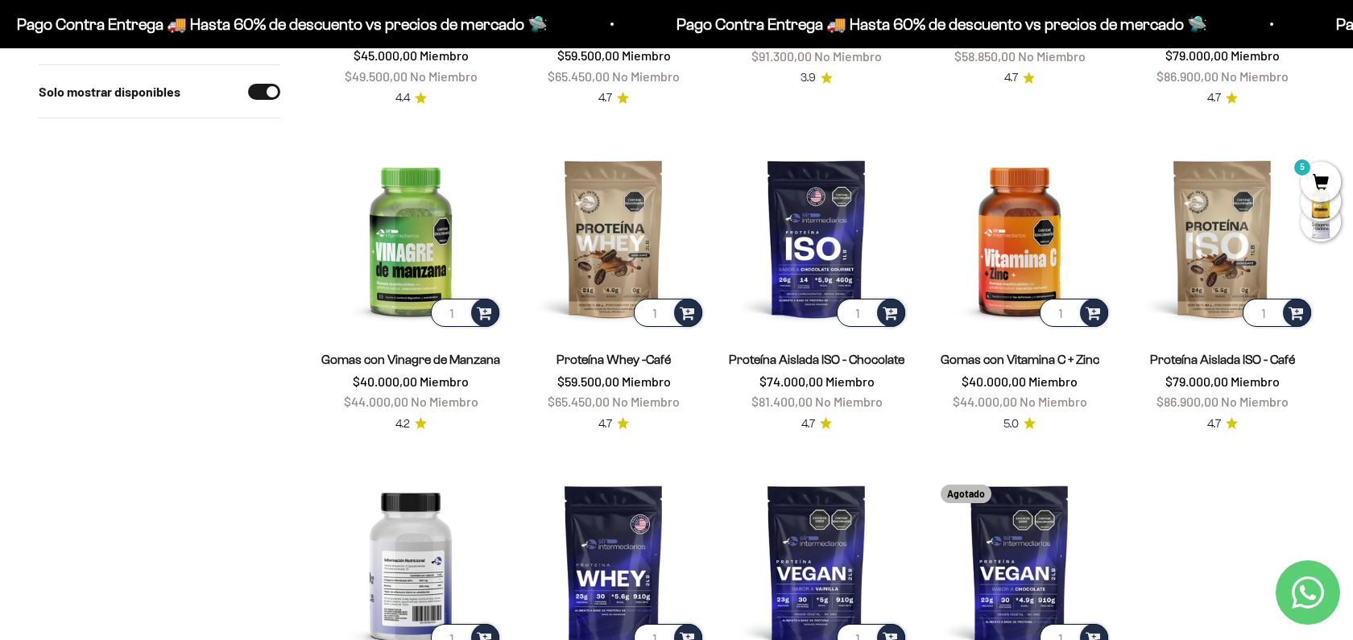
scroll to position [1139, 0]
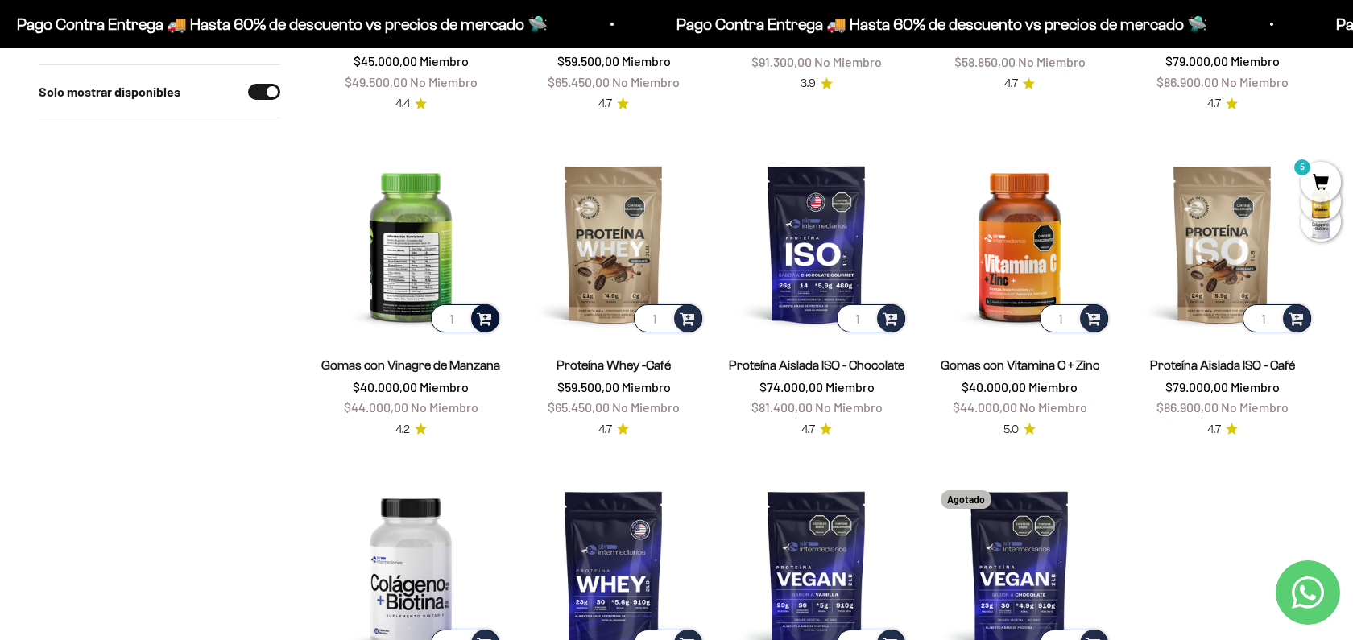
click at [488, 324] on span at bounding box center [484, 317] width 15 height 19
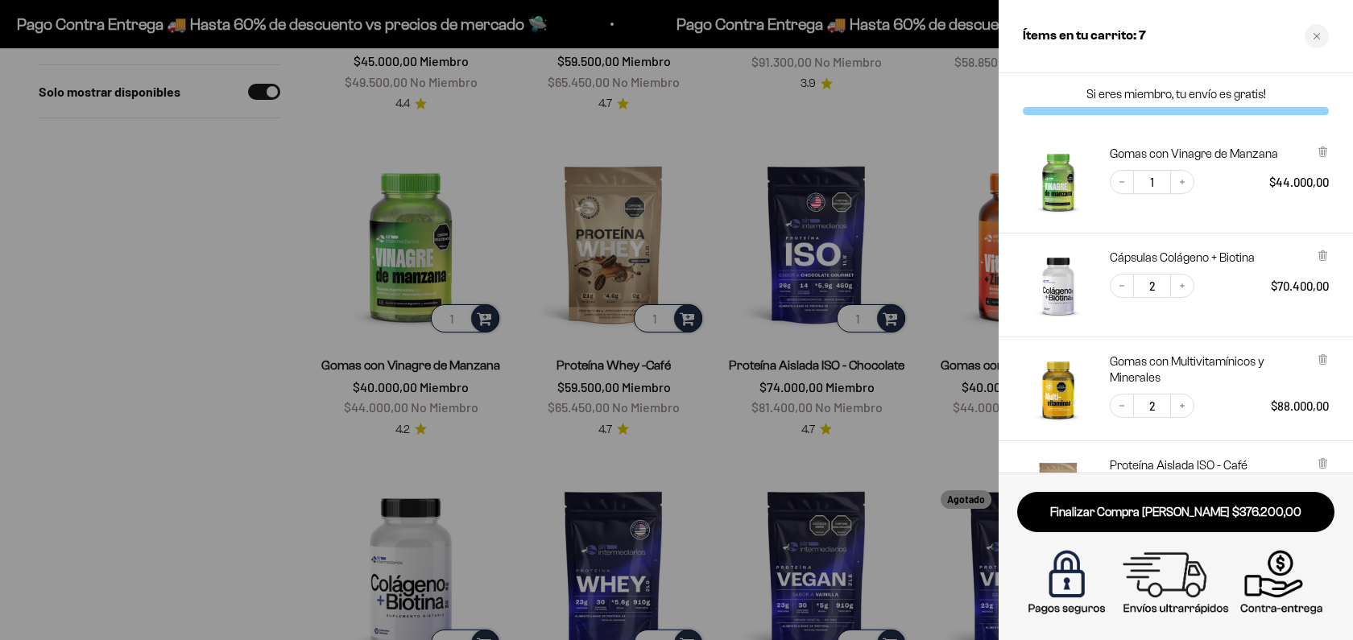
click at [206, 386] on div at bounding box center [676, 320] width 1353 height 640
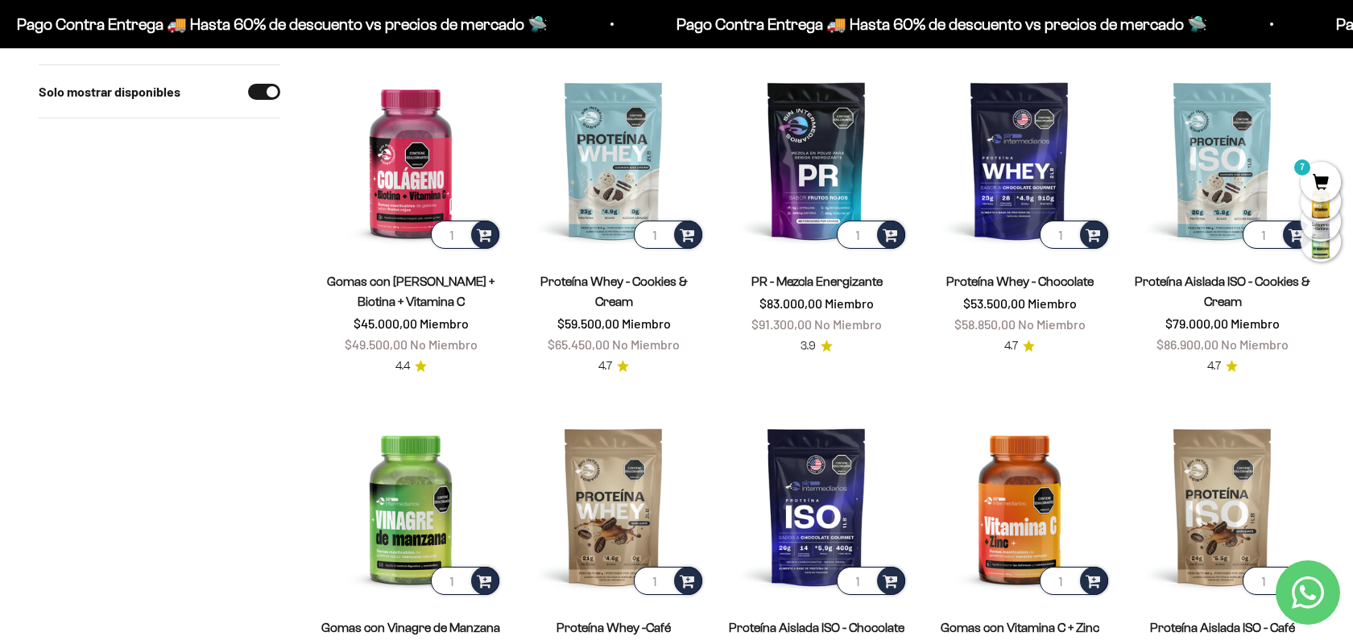
scroll to position [863, 0]
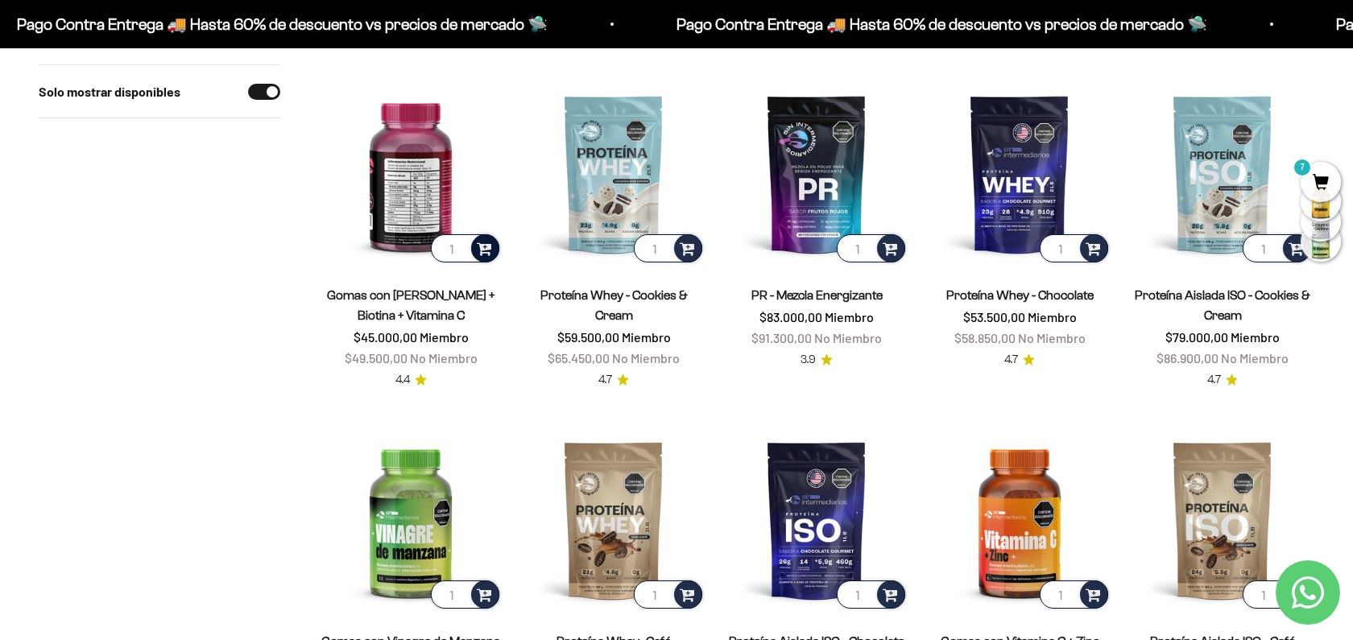
click at [489, 252] on span at bounding box center [484, 247] width 15 height 19
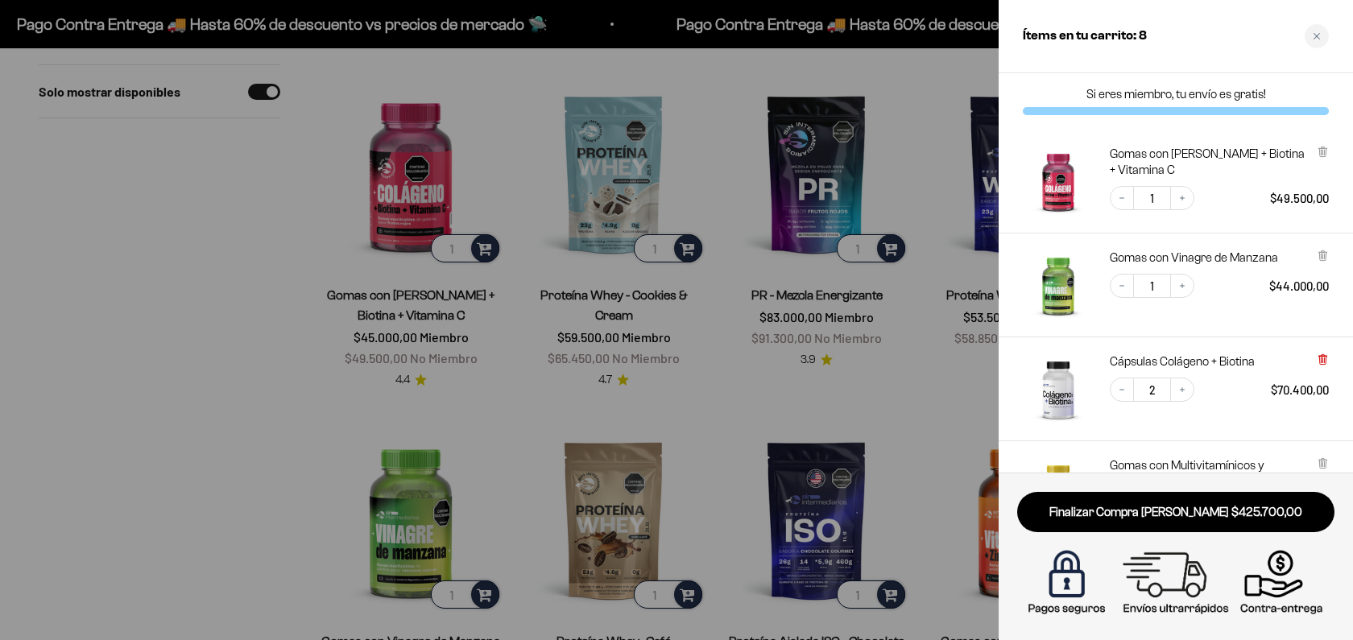
click at [1323, 361] on icon at bounding box center [1322, 360] width 6 height 8
click at [1183, 196] on icon "Increase quantity" at bounding box center [1182, 198] width 10 height 10
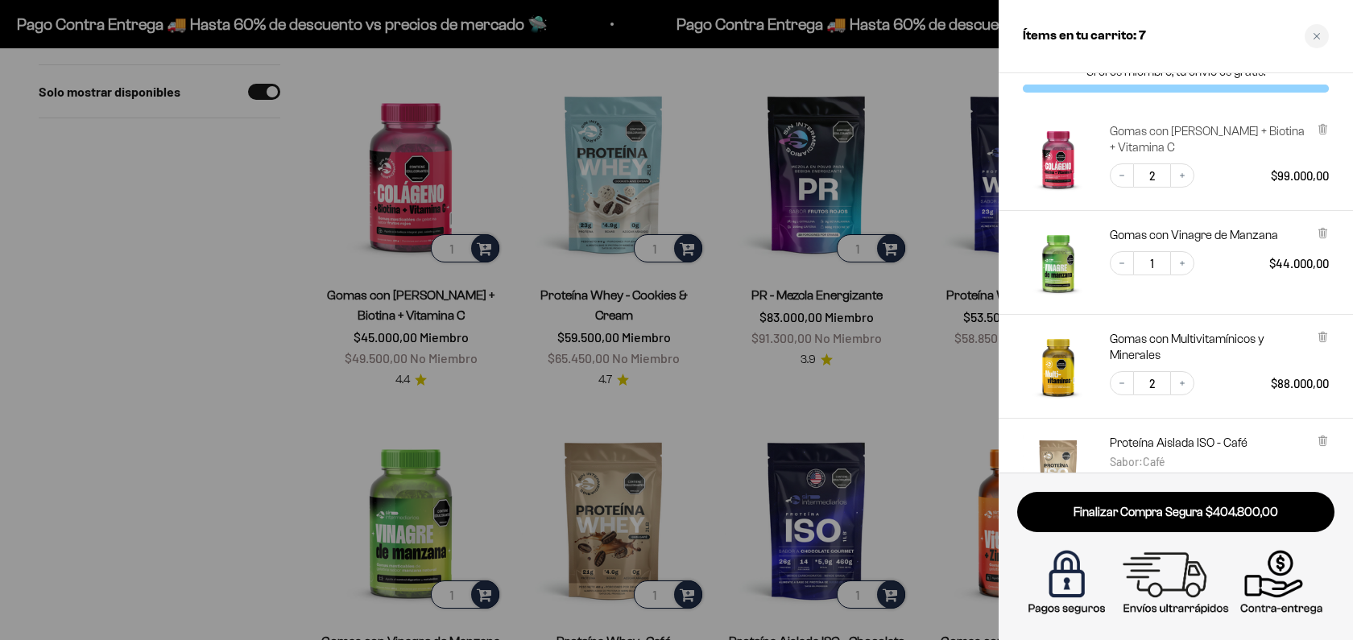
scroll to position [0, 0]
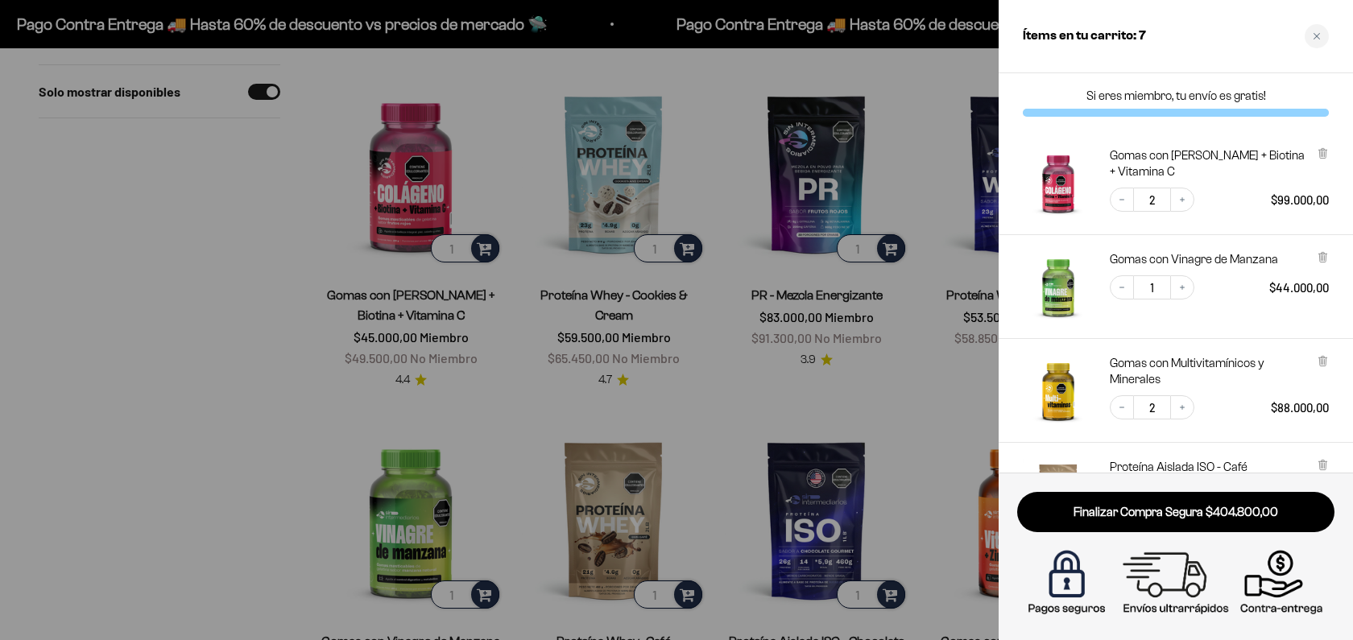
click at [186, 433] on div at bounding box center [676, 320] width 1353 height 640
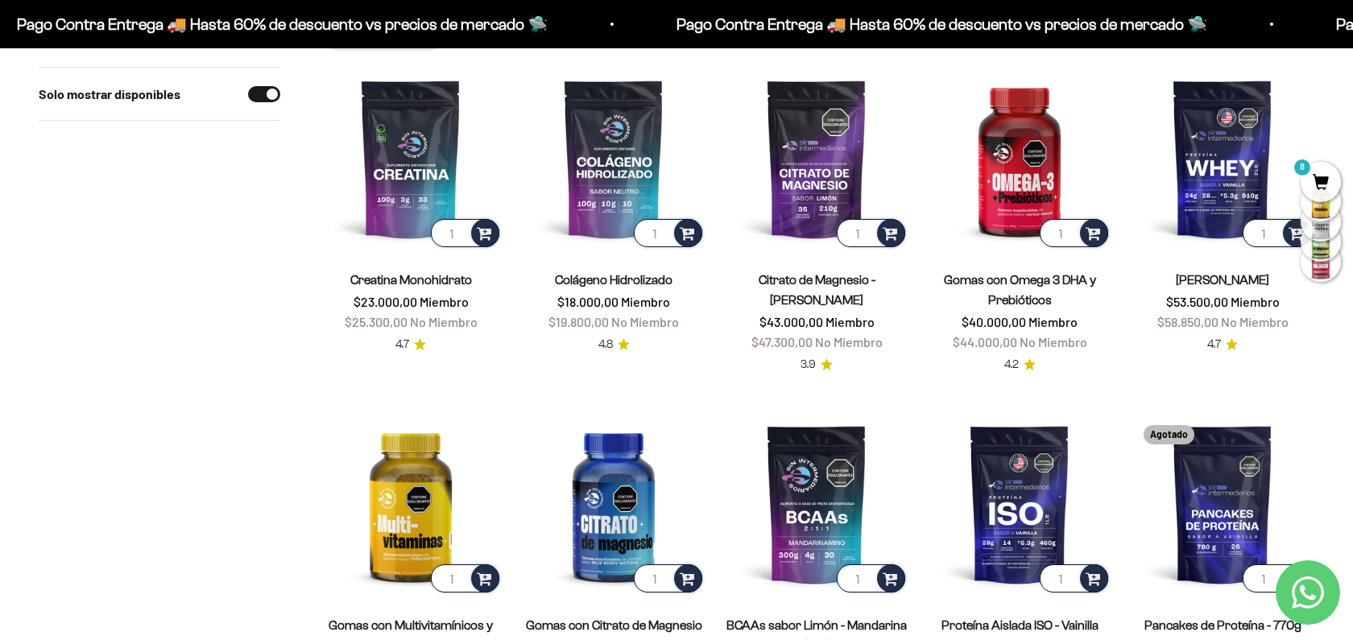
scroll to position [184, 0]
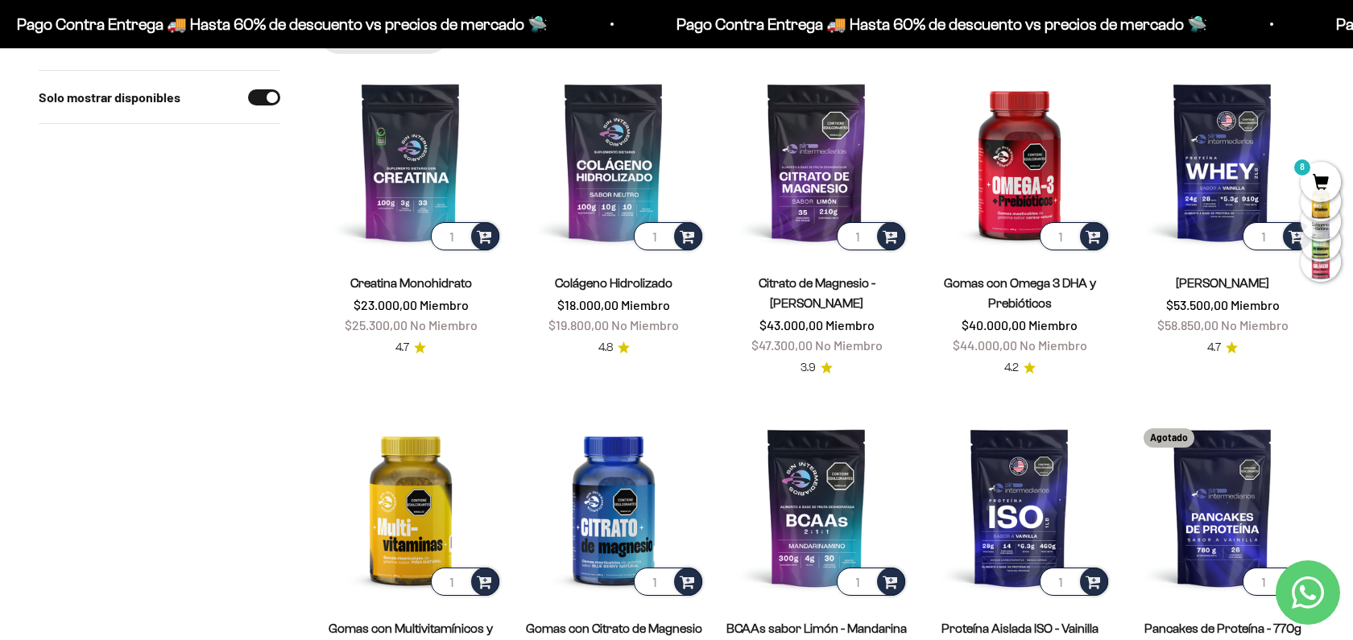
click at [627, 286] on link "Colágeno Hidrolizado" at bounding box center [614, 283] width 118 height 14
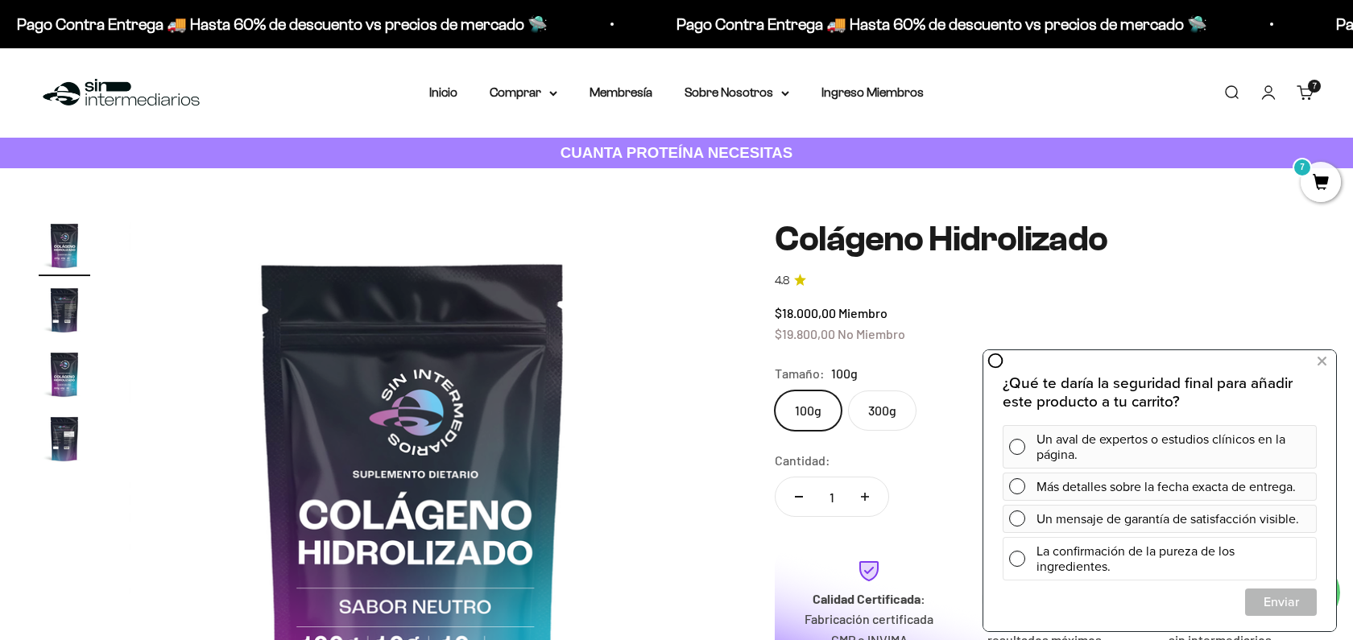
click at [1018, 556] on span at bounding box center [1017, 559] width 16 height 16
click at [1278, 607] on span "Cerrar" at bounding box center [1280, 602] width 70 height 28
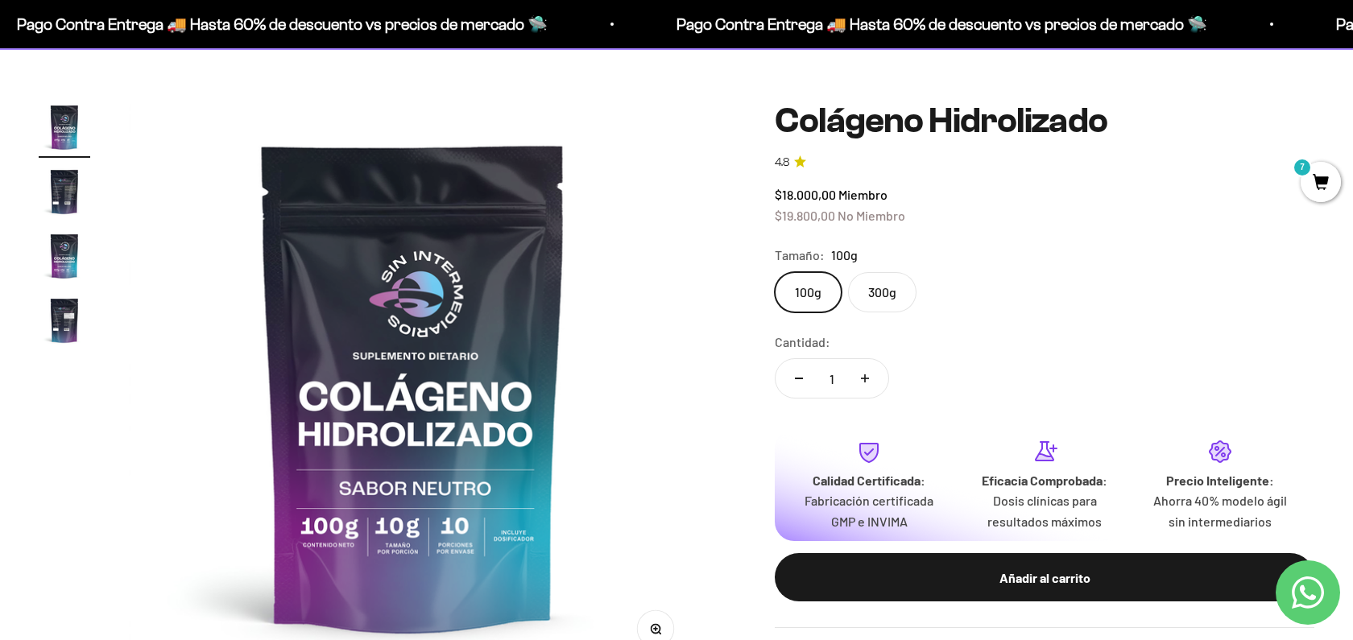
scroll to position [123, 0]
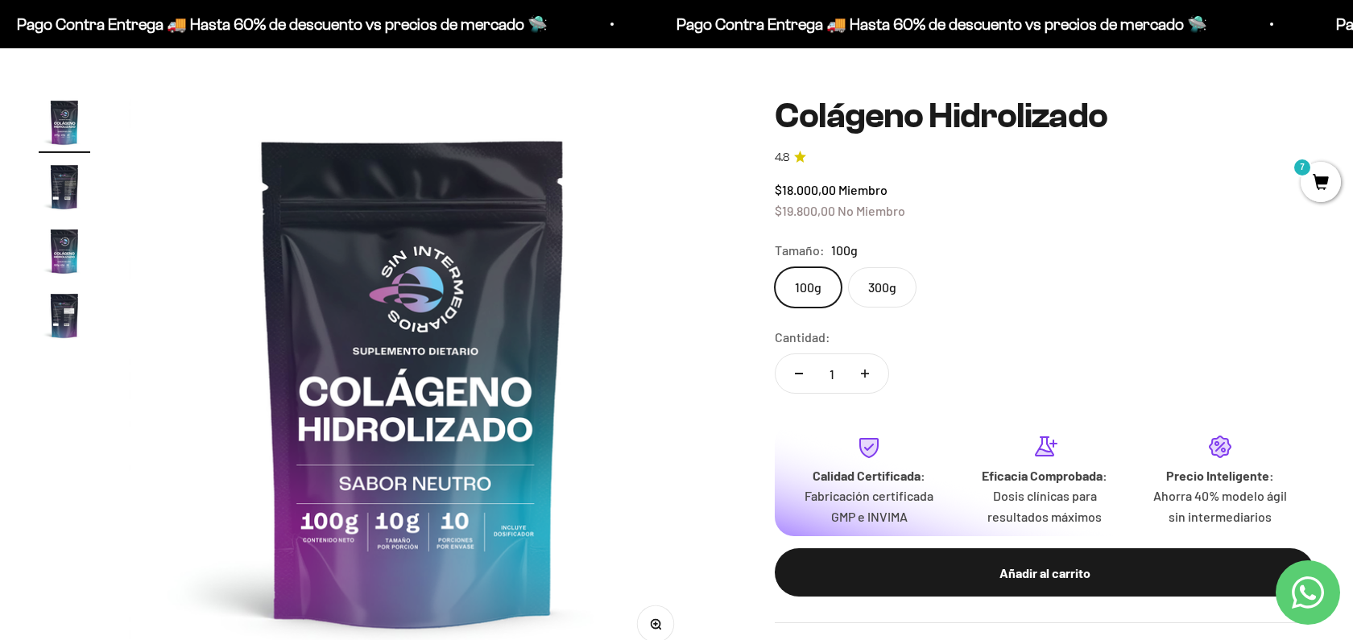
click at [909, 282] on label "300g" at bounding box center [882, 287] width 68 height 40
click at [775, 267] on input "300g" at bounding box center [774, 266] width 1 height 1
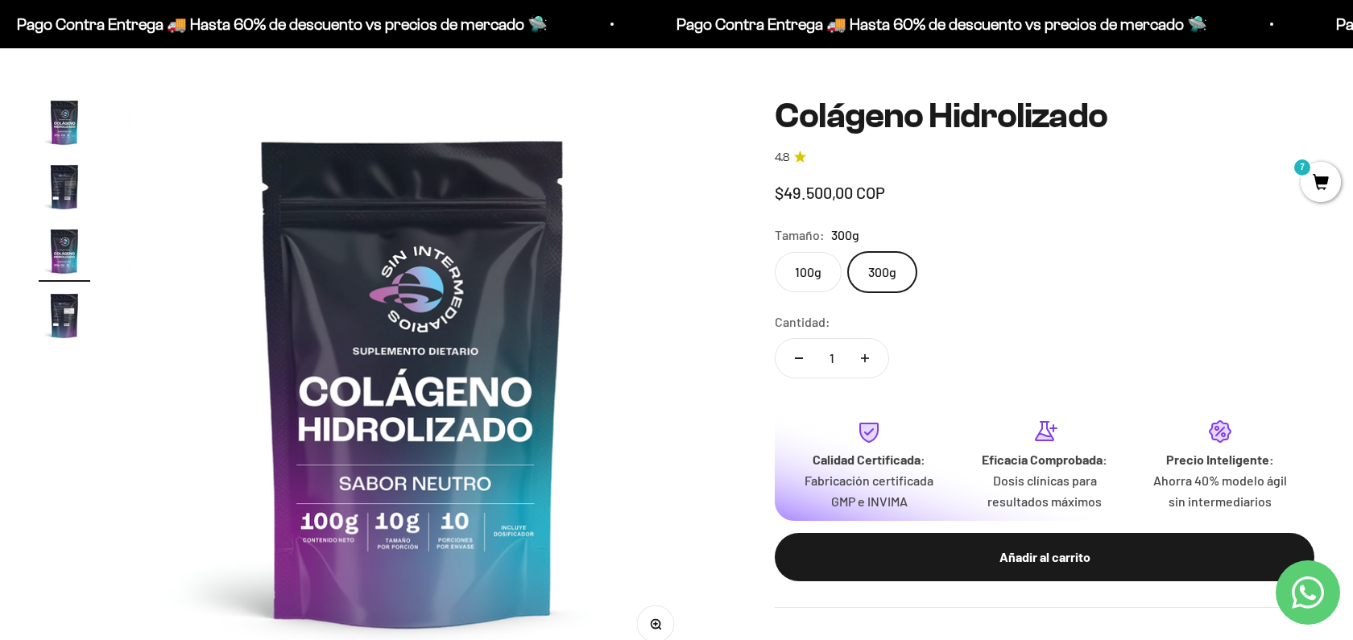
scroll to position [0, 1176]
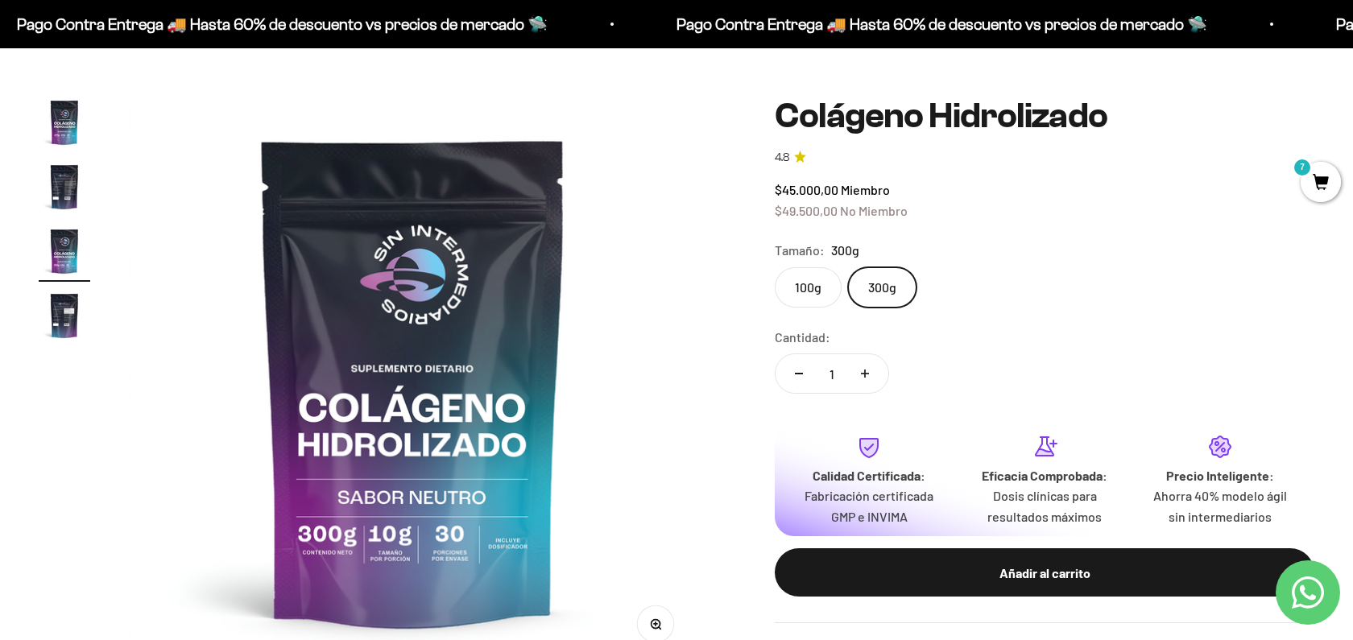
click at [1325, 187] on span "7" at bounding box center [1320, 182] width 40 height 40
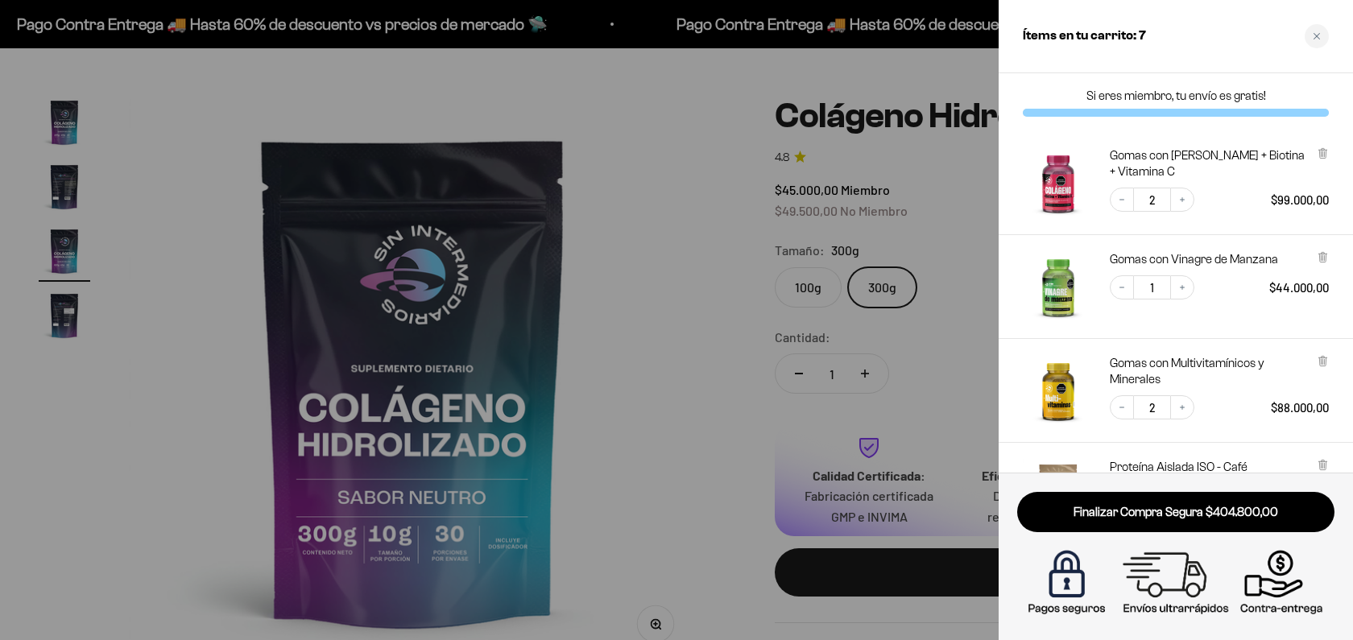
click at [675, 216] on div at bounding box center [676, 320] width 1353 height 640
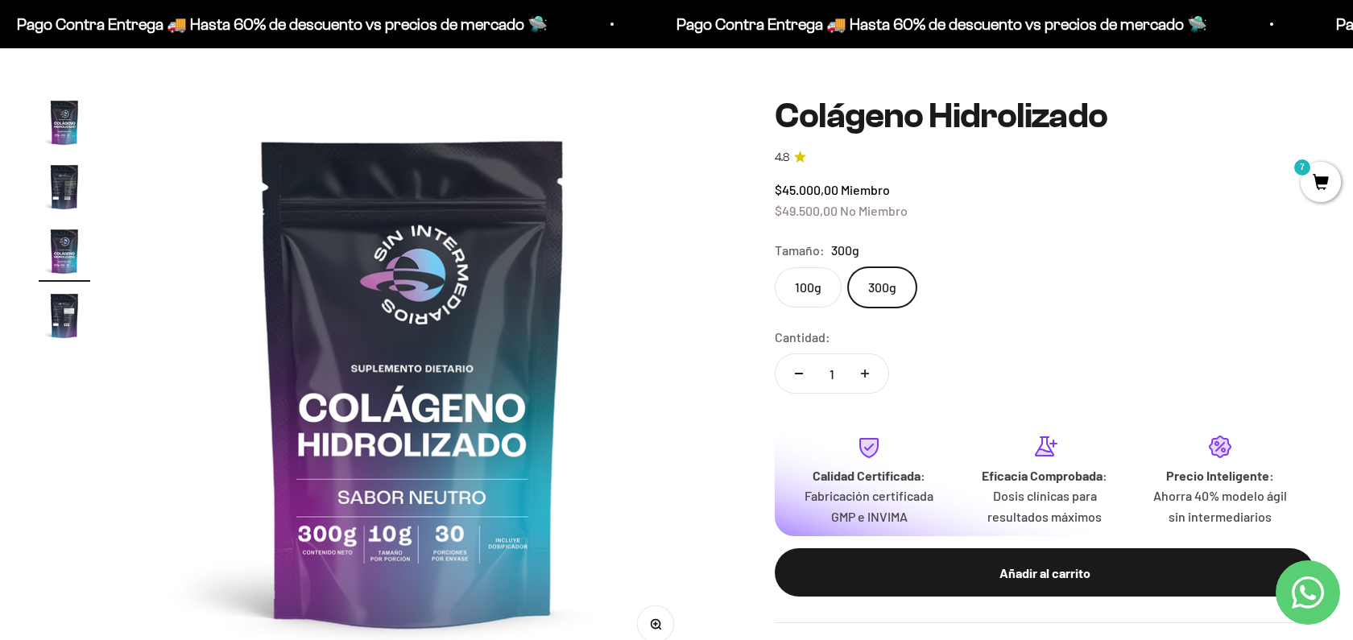
scroll to position [0, 0]
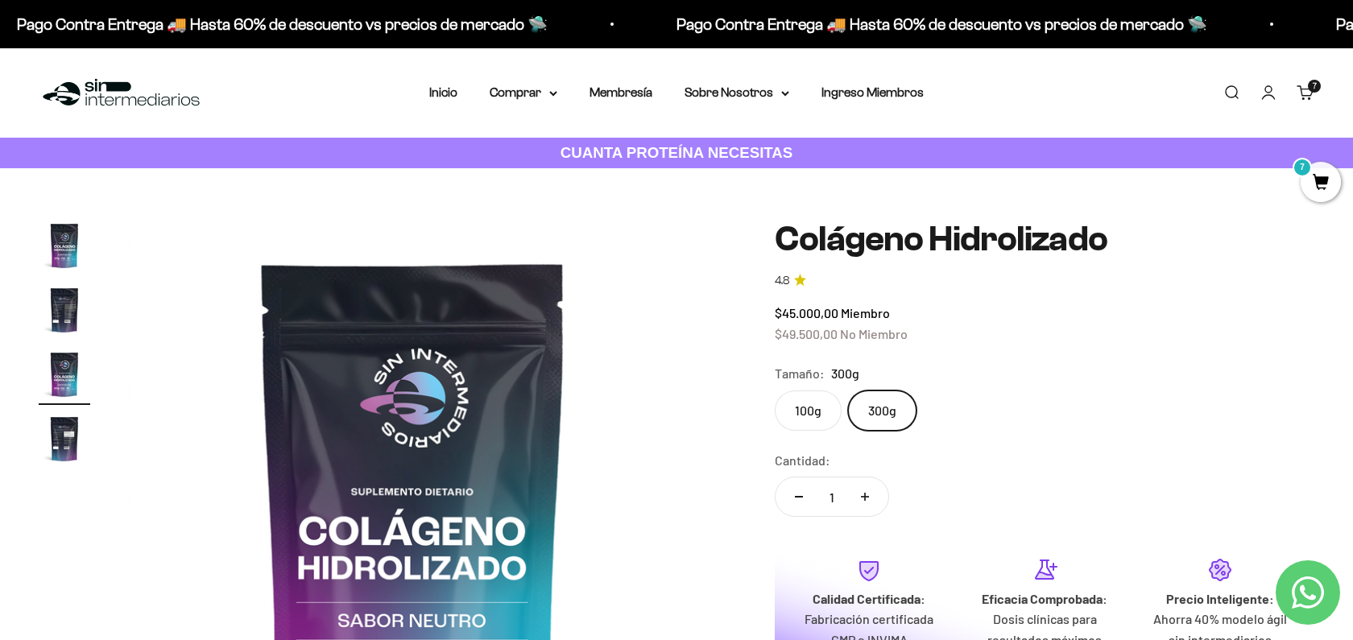
click at [1270, 97] on link "Iniciar sesión" at bounding box center [1268, 93] width 18 height 18
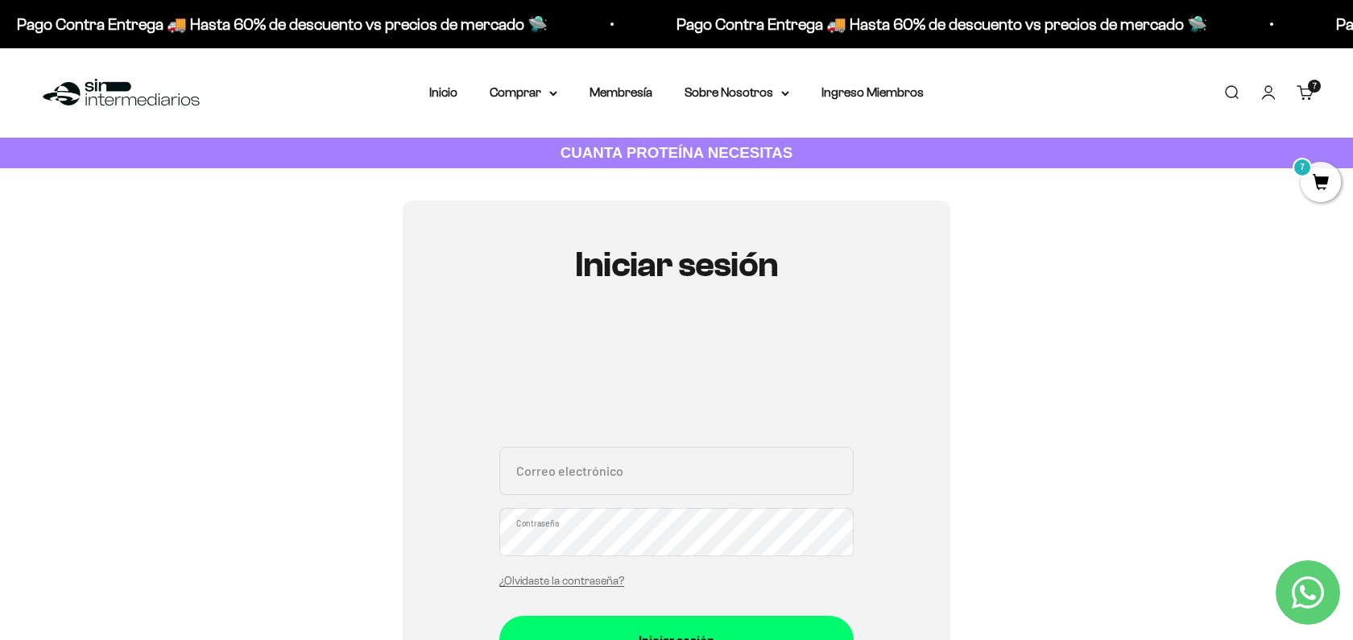
click at [620, 481] on input "Correo electrónico" at bounding box center [676, 471] width 354 height 48
type input "[EMAIL_ADDRESS][DOMAIN_NAME]"
click at [499, 616] on button "Iniciar sesión" at bounding box center [676, 640] width 354 height 48
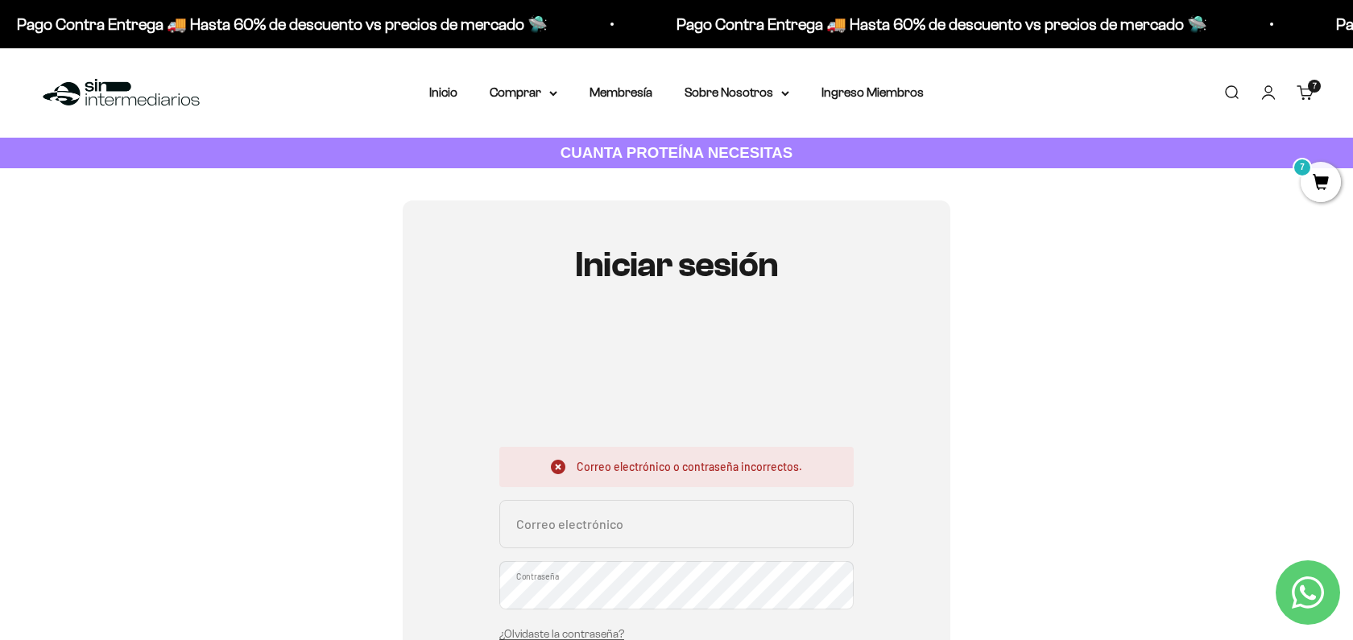
click at [551, 531] on input "Correo electrónico" at bounding box center [676, 524] width 354 height 48
paste input "[EMAIL_ADDRESS][DOMAIN_NAME]"
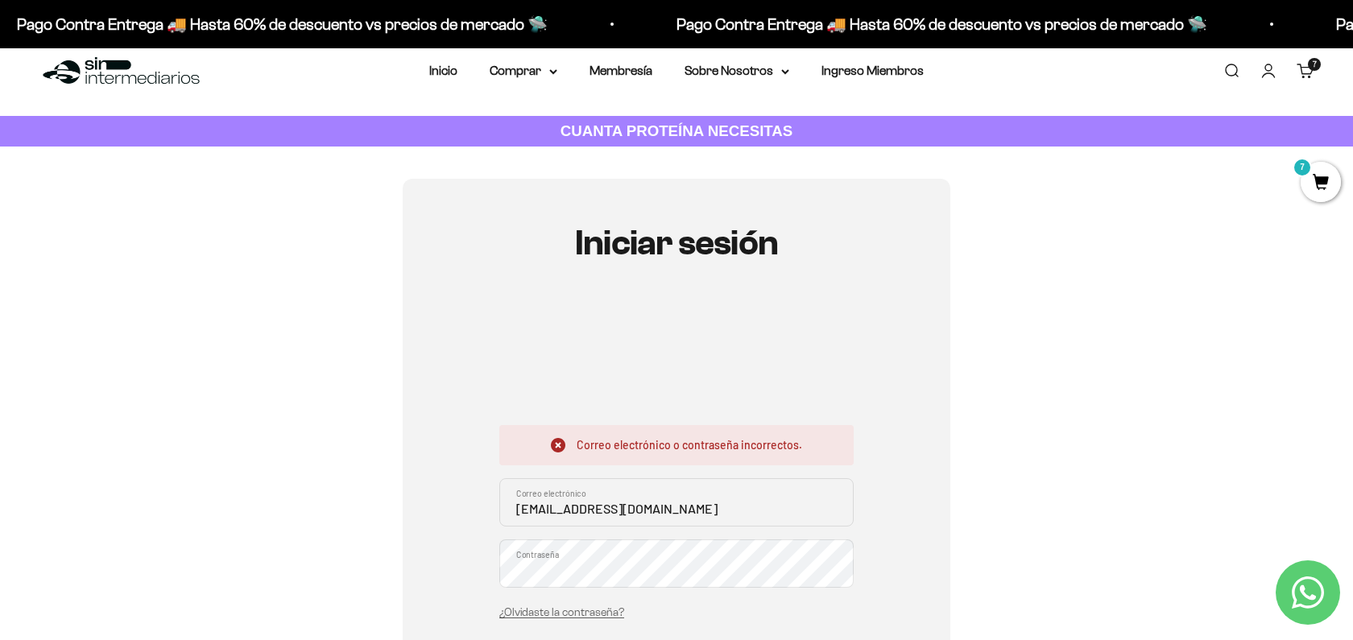
type input "[EMAIL_ADDRESS][DOMAIN_NAME]"
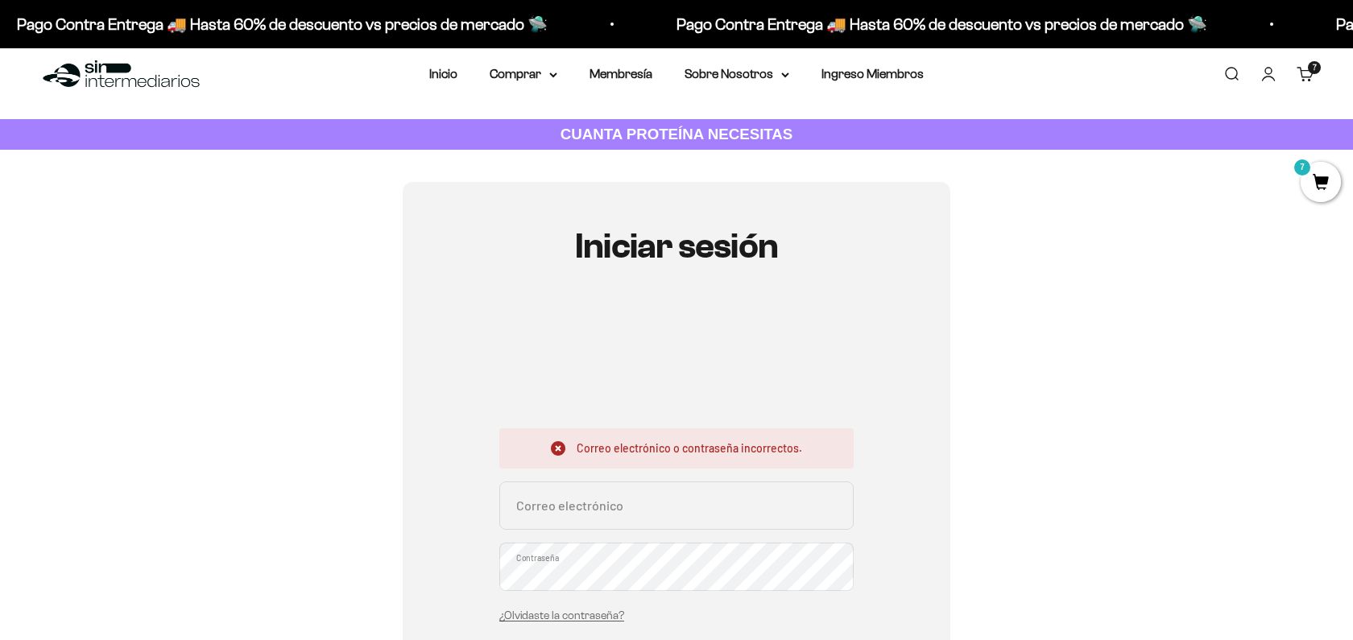
scroll to position [21, 0]
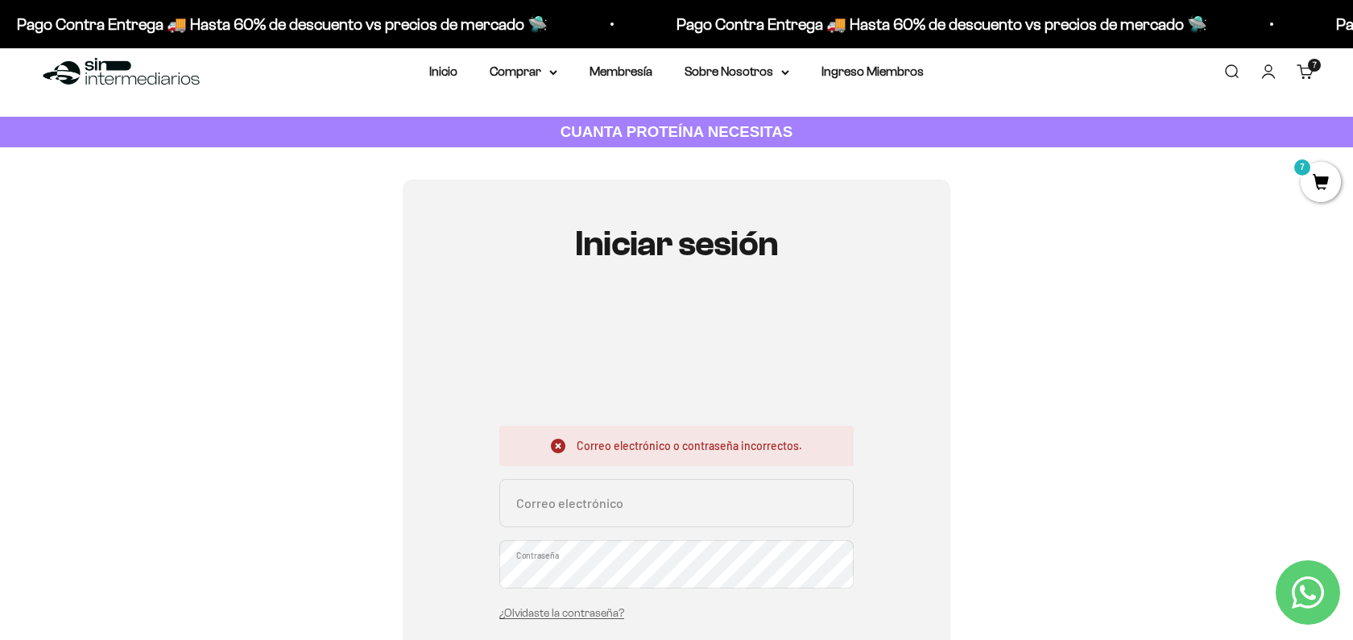
click at [714, 508] on input "Correo electrónico" at bounding box center [676, 503] width 354 height 48
paste input "Lieseltatiana@gmail.com"
type input "Lieseltatiana@gmail.com"
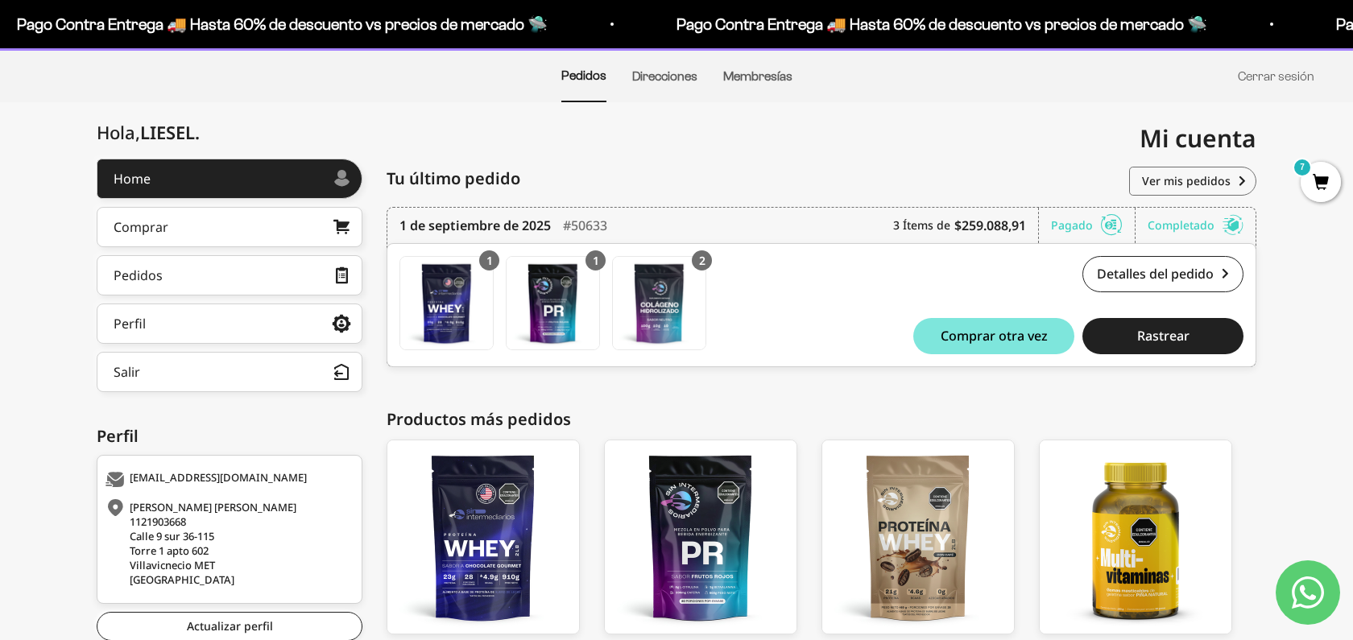
scroll to position [151, 0]
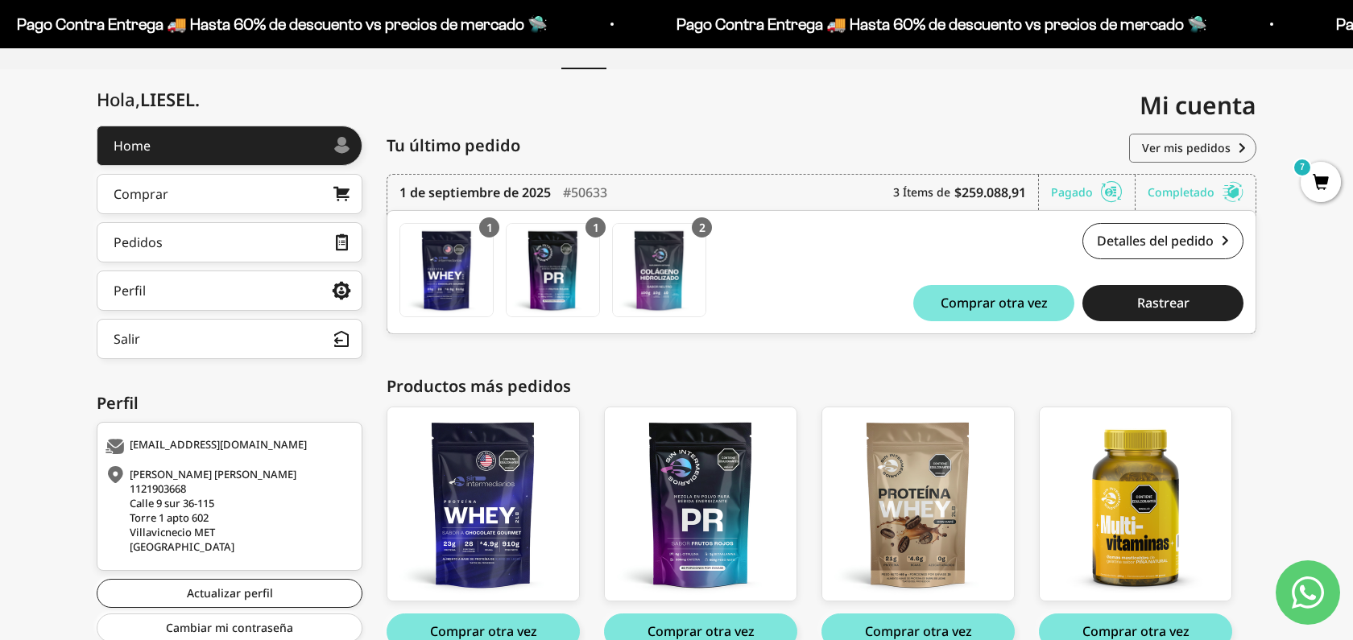
click at [1324, 188] on span "7" at bounding box center [1320, 182] width 40 height 40
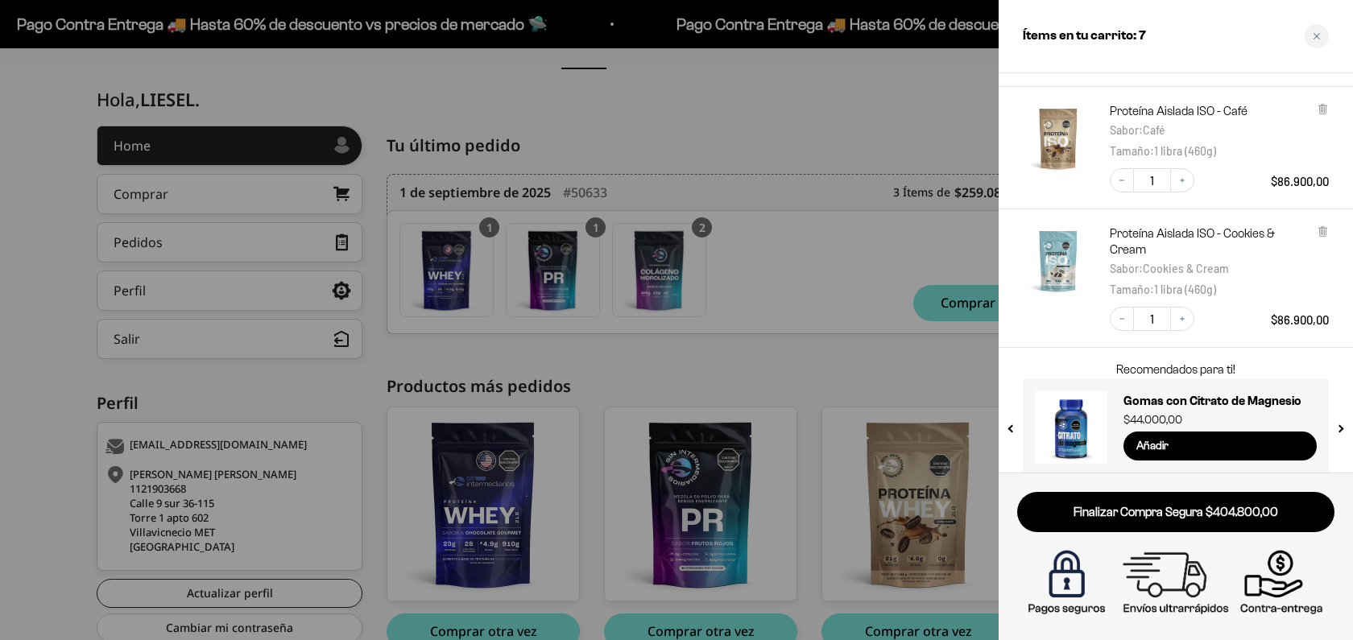
scroll to position [372, 0]
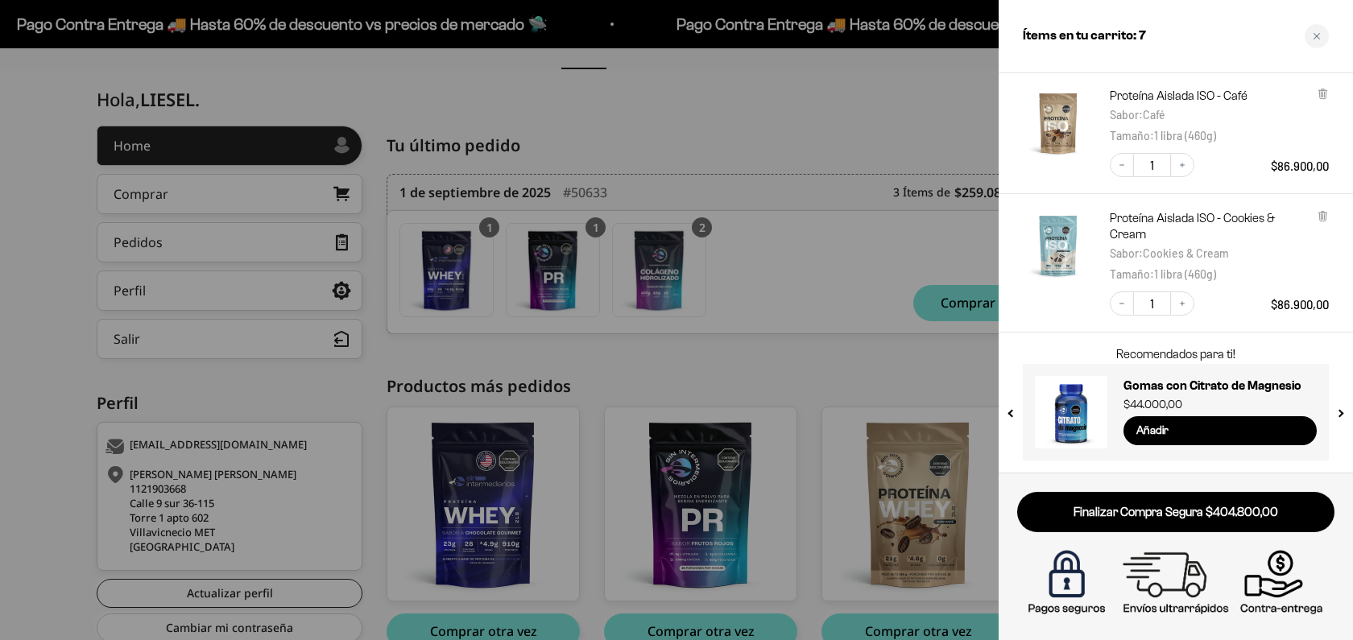
click at [875, 135] on div at bounding box center [676, 320] width 1353 height 640
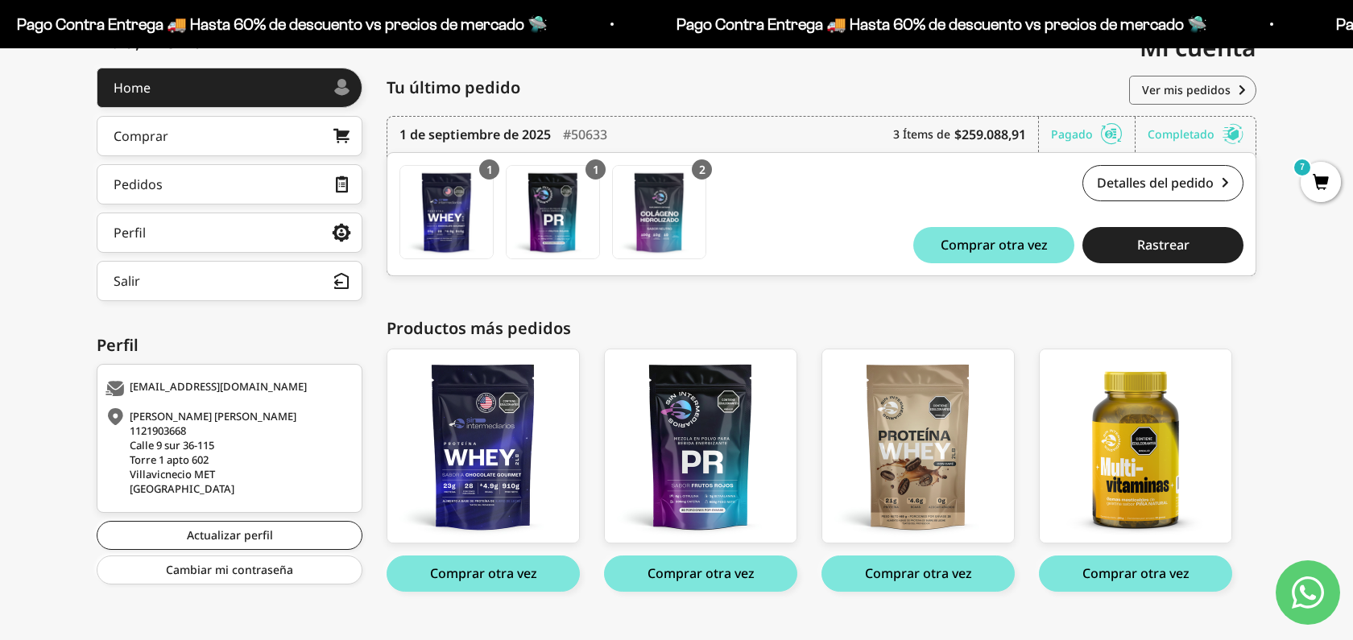
scroll to position [237, 0]
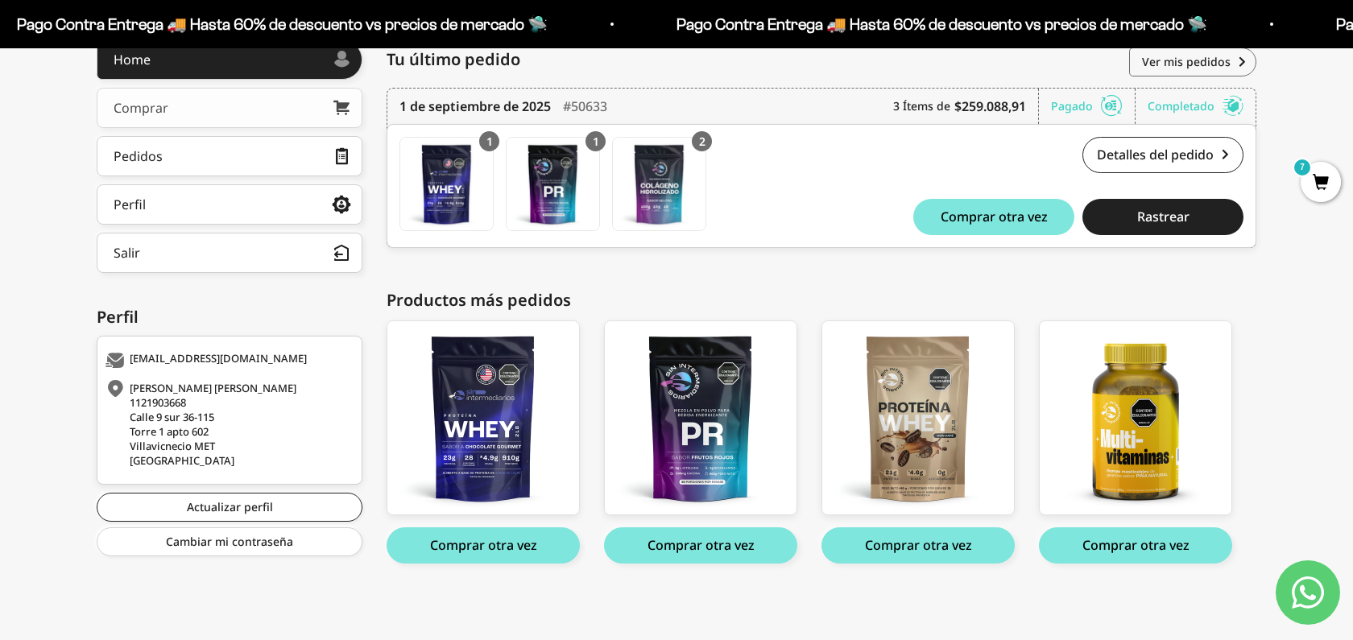
click at [205, 105] on link "Comprar" at bounding box center [230, 108] width 266 height 40
click at [1324, 174] on span "7" at bounding box center [1320, 182] width 40 height 40
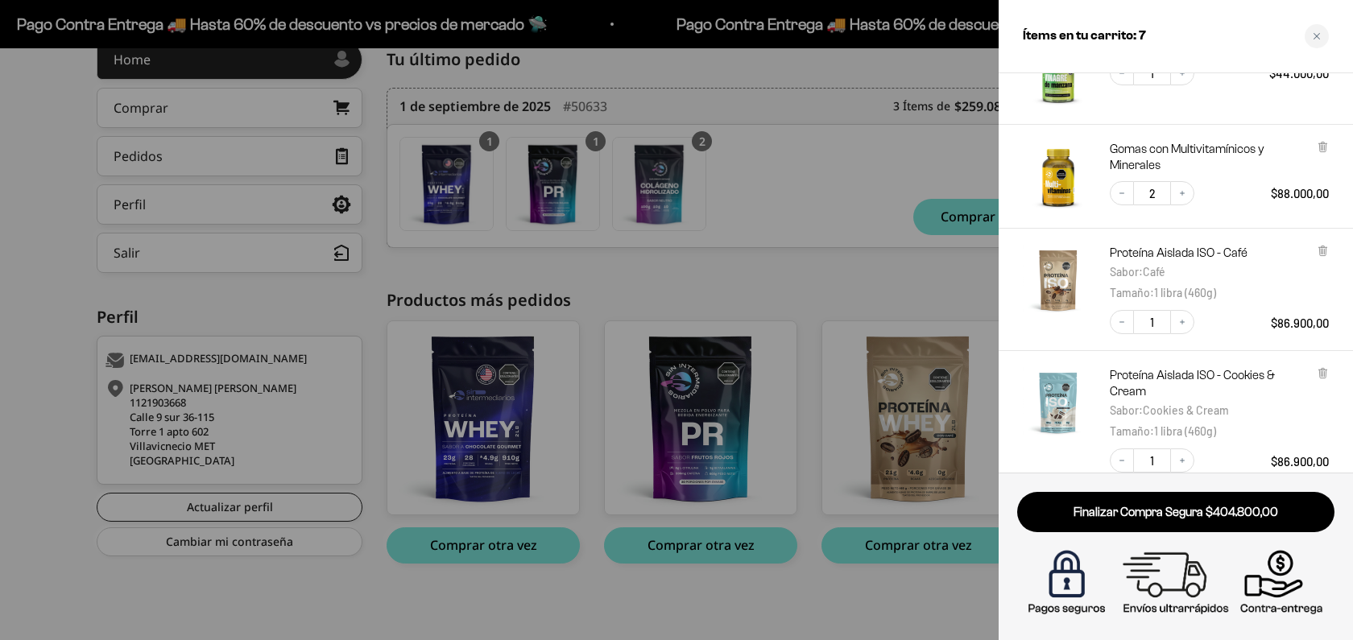
scroll to position [215, 0]
click at [1322, 250] on icon at bounding box center [1321, 249] width 3 height 8
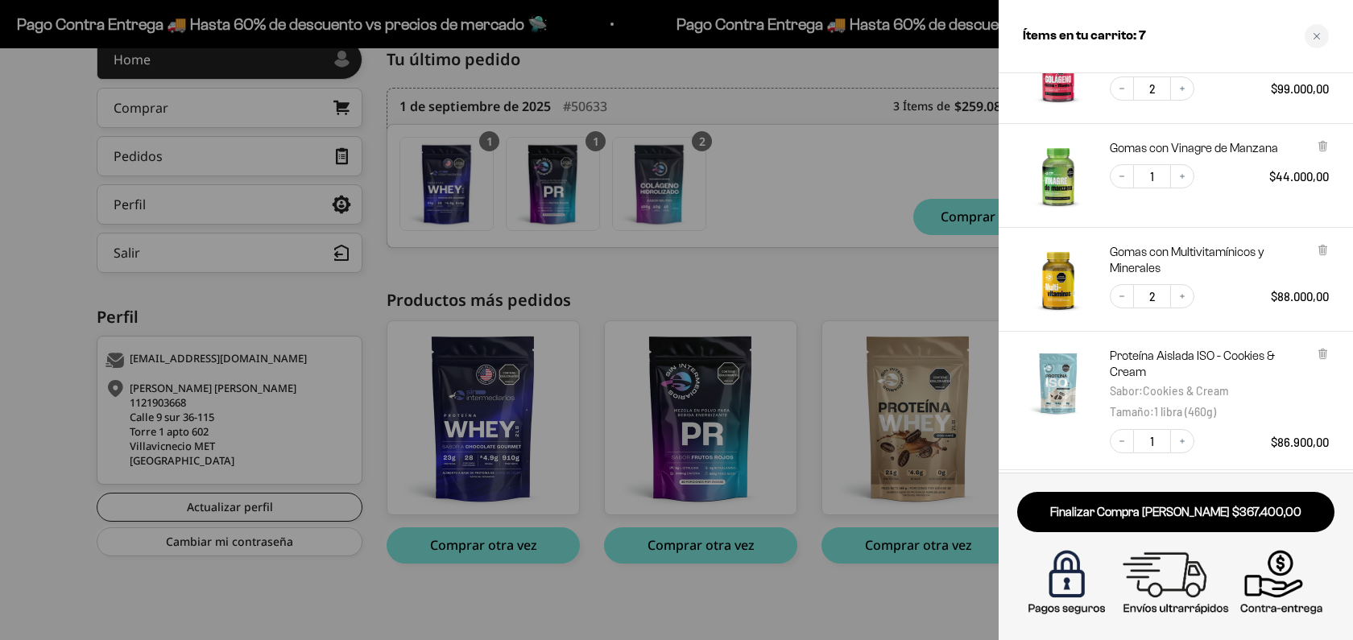
scroll to position [319, 0]
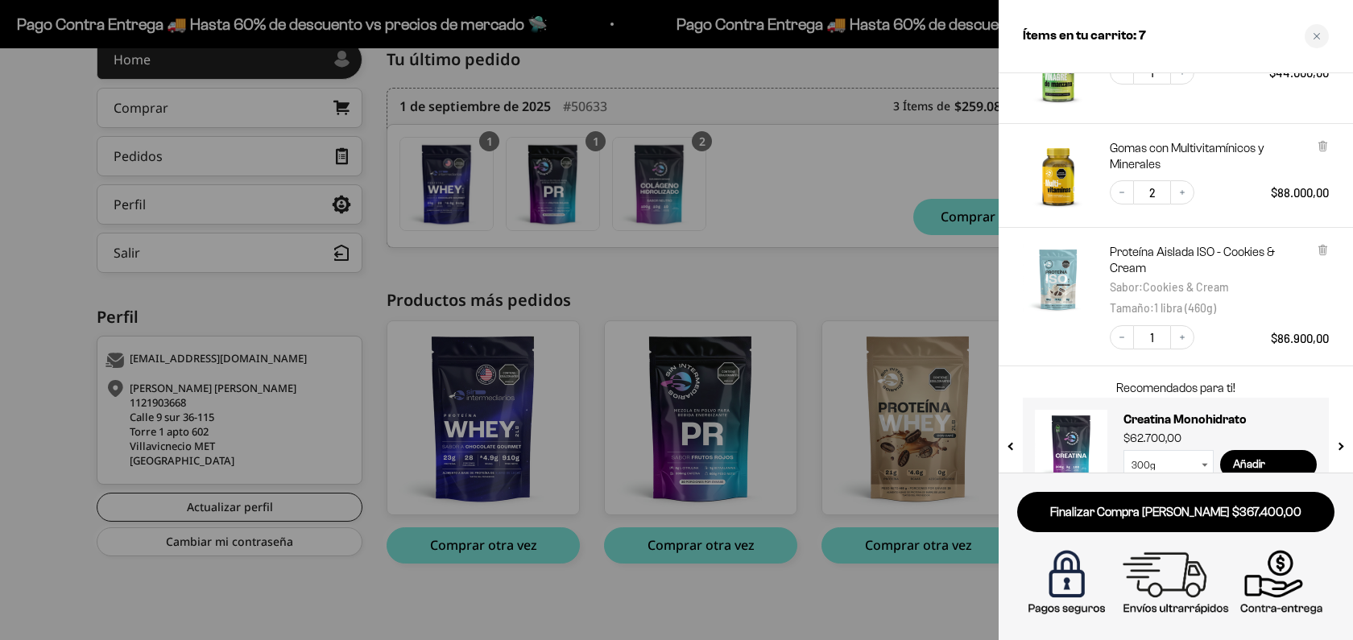
click at [816, 273] on div at bounding box center [676, 320] width 1353 height 640
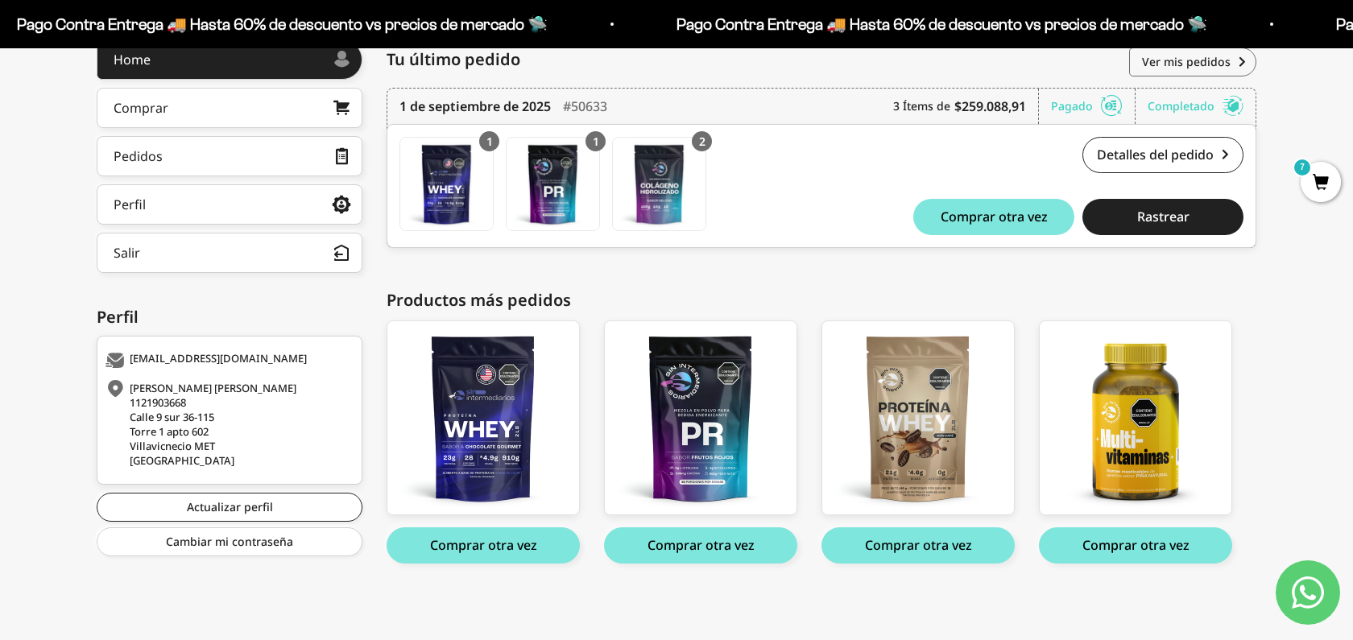
click at [1326, 183] on span "7" at bounding box center [1320, 182] width 40 height 40
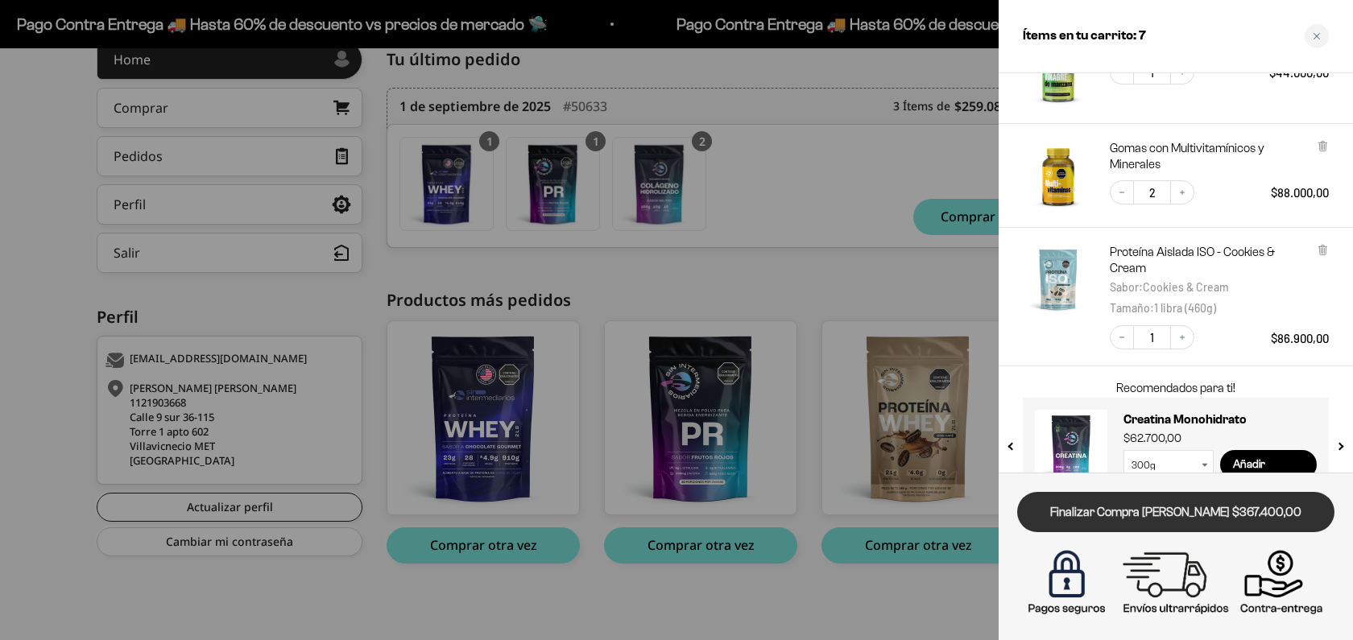
click at [1159, 516] on link "Finalizar Compra [PERSON_NAME] $367.400,00" at bounding box center [1175, 512] width 317 height 41
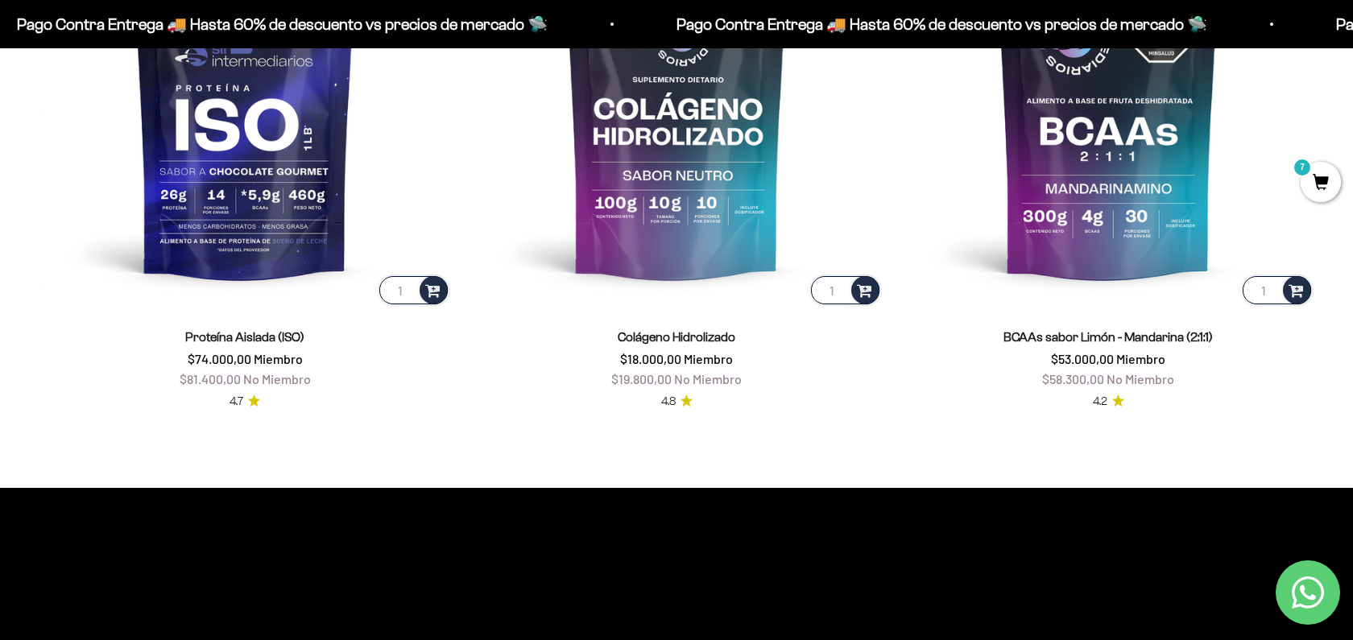
scroll to position [1465, 0]
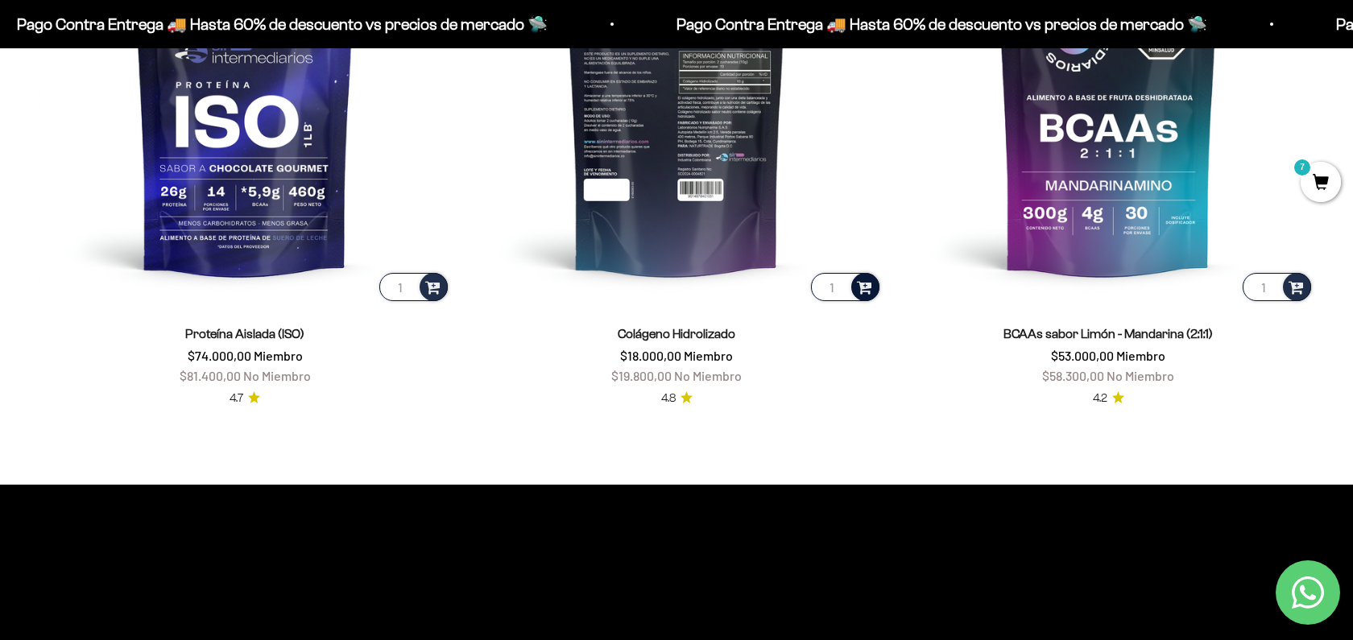
click at [869, 284] on span at bounding box center [864, 286] width 15 height 19
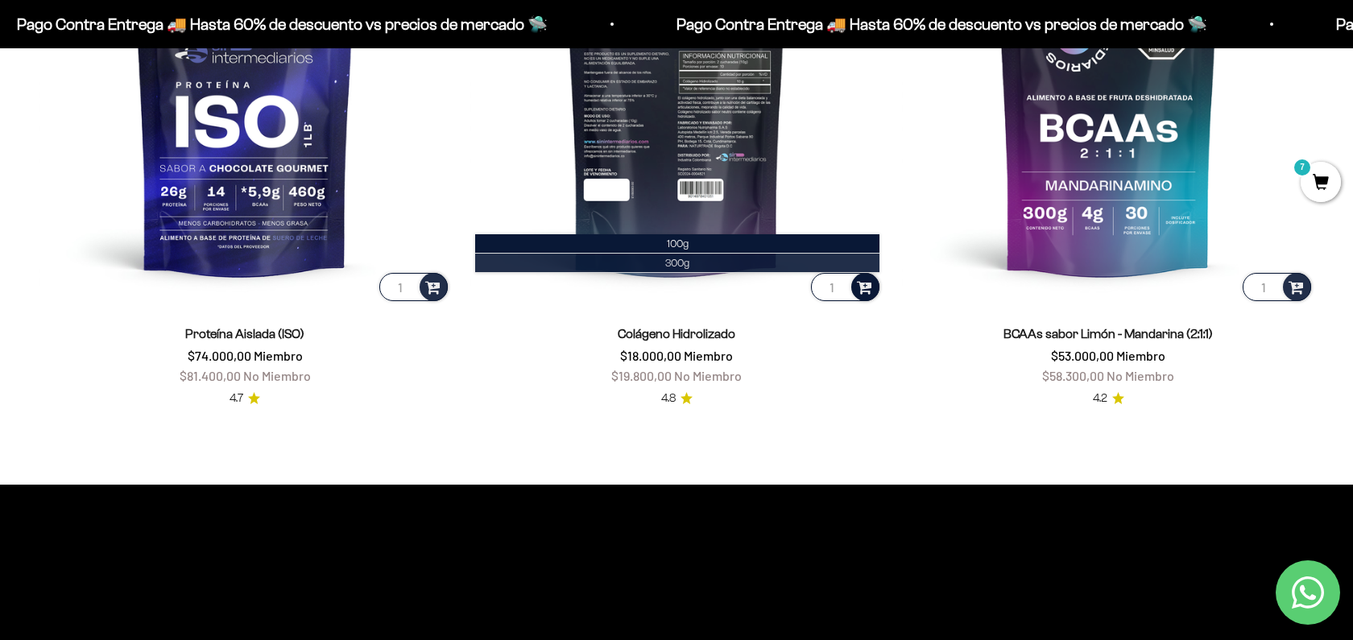
click at [693, 258] on li "300g" at bounding box center [677, 263] width 404 height 19
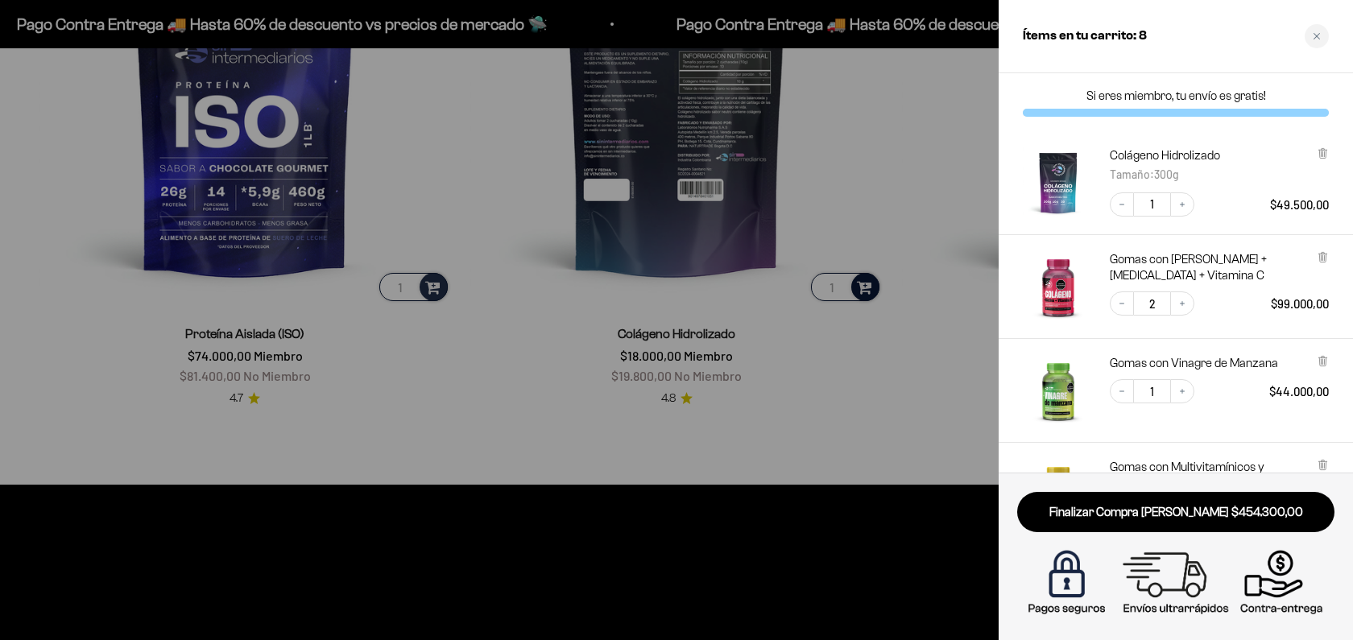
click at [1148, 89] on p "Si eres miembro, tu envío es gratis!" at bounding box center [1175, 96] width 306 height 16
click at [794, 399] on div at bounding box center [676, 320] width 1353 height 640
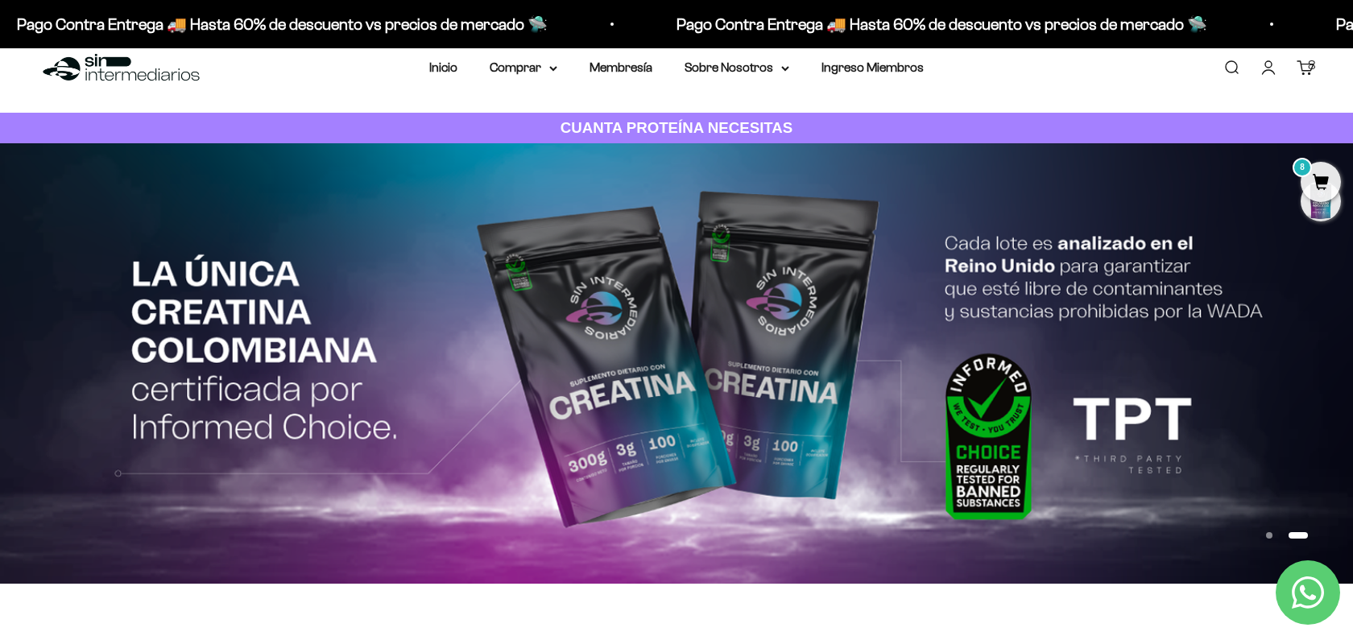
scroll to position [0, 0]
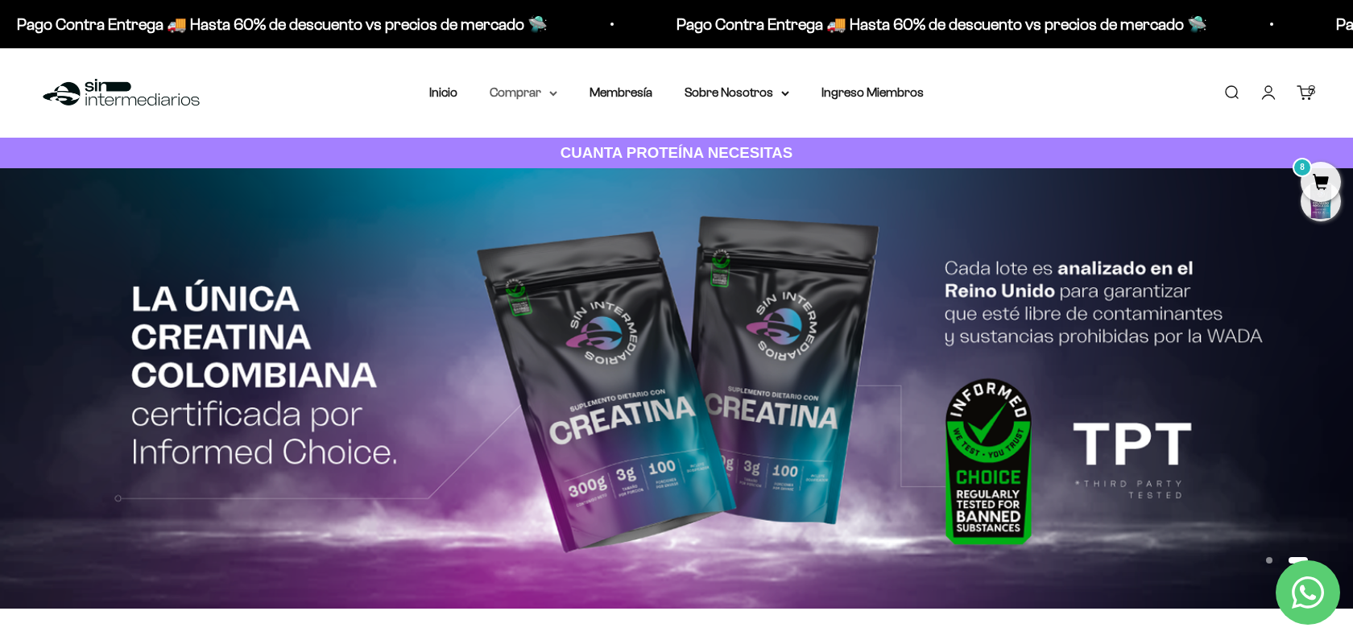
click at [538, 97] on summary "Comprar" at bounding box center [523, 92] width 68 height 21
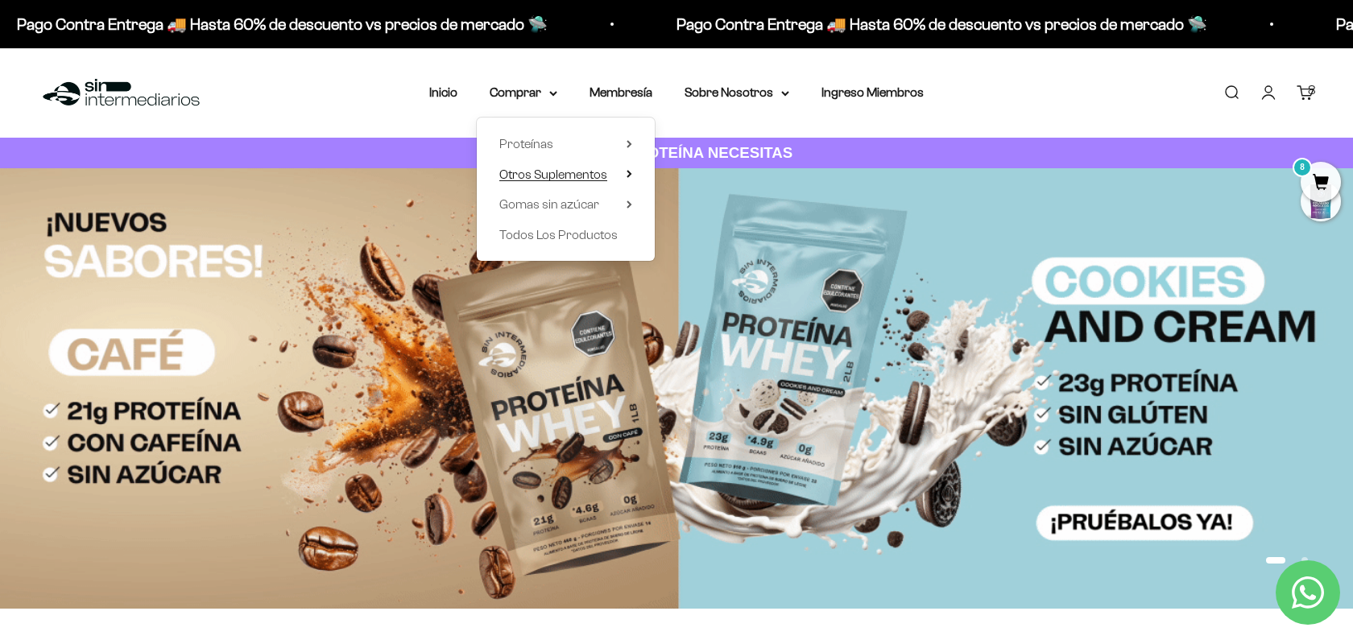
click at [539, 178] on span "Otros Suplementos" at bounding box center [553, 174] width 108 height 14
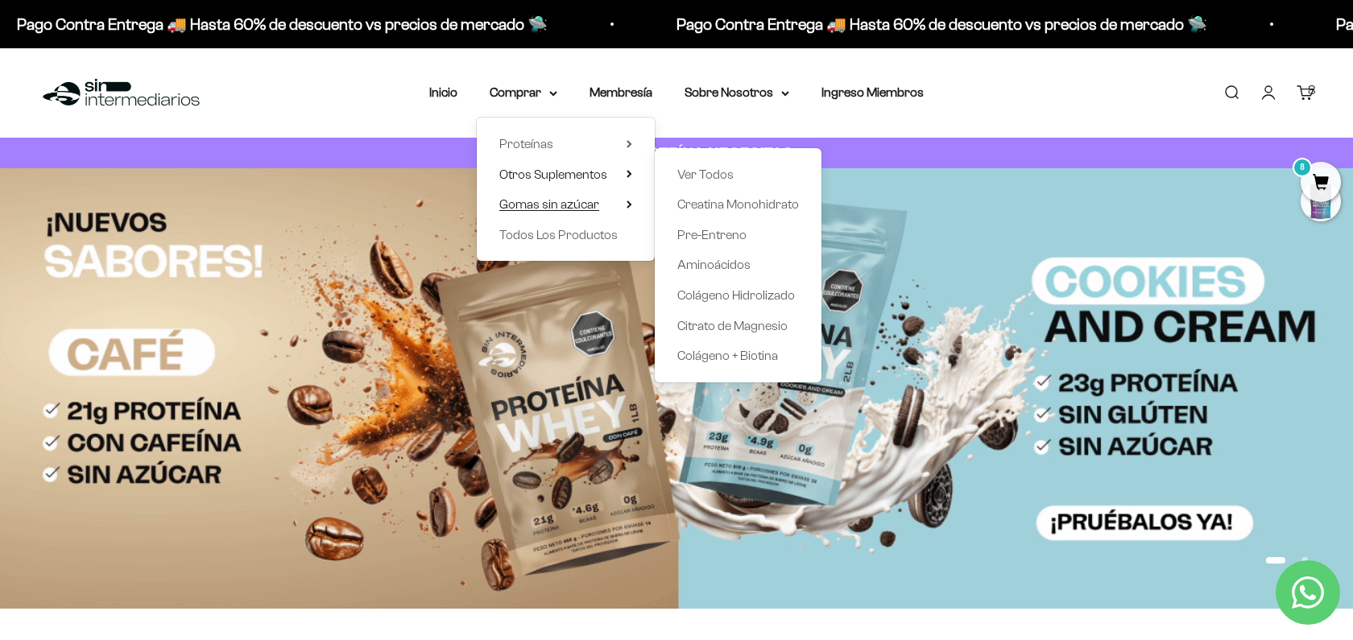
click at [550, 203] on span "Gomas sin azúcar" at bounding box center [549, 204] width 100 height 14
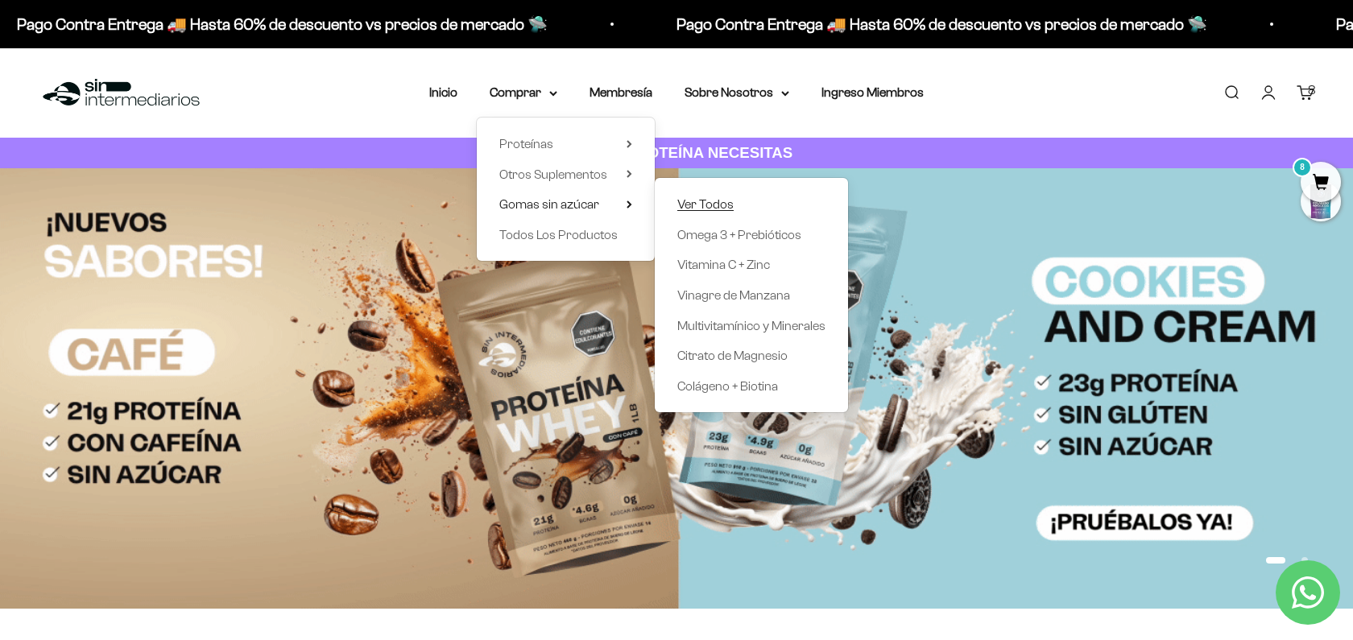
click at [731, 211] on span "Ver Todos" at bounding box center [705, 204] width 56 height 14
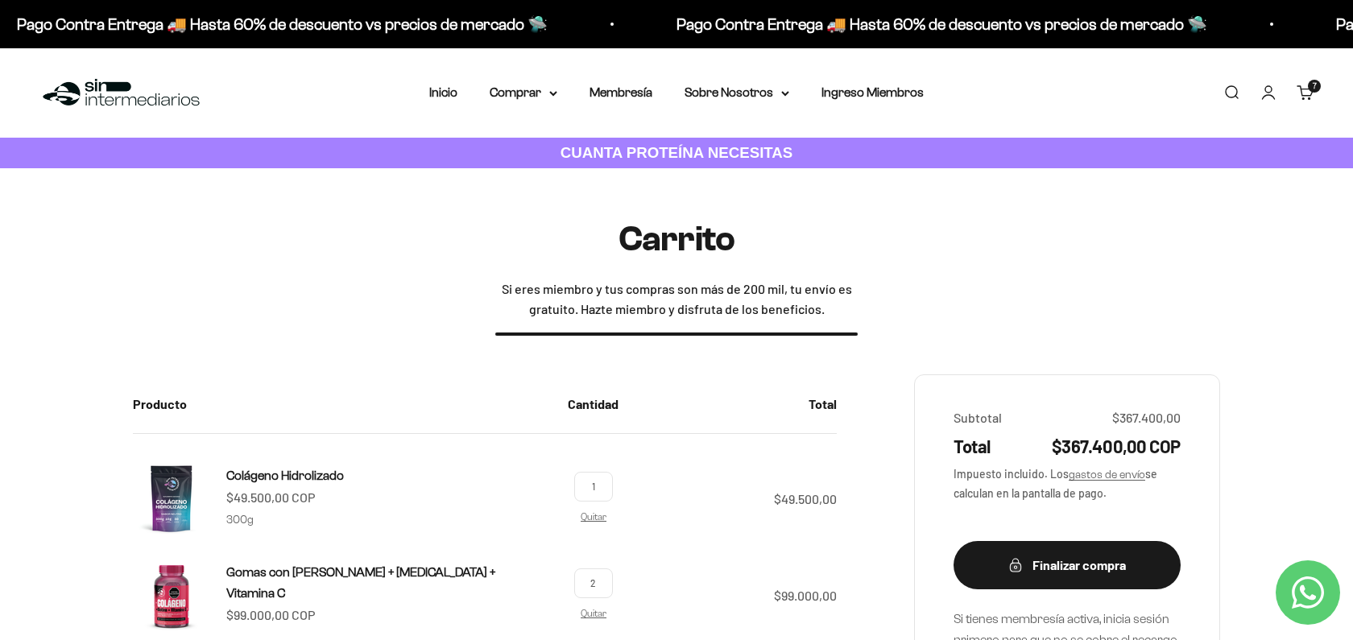
click at [1266, 97] on link "Cuenta" at bounding box center [1268, 93] width 18 height 18
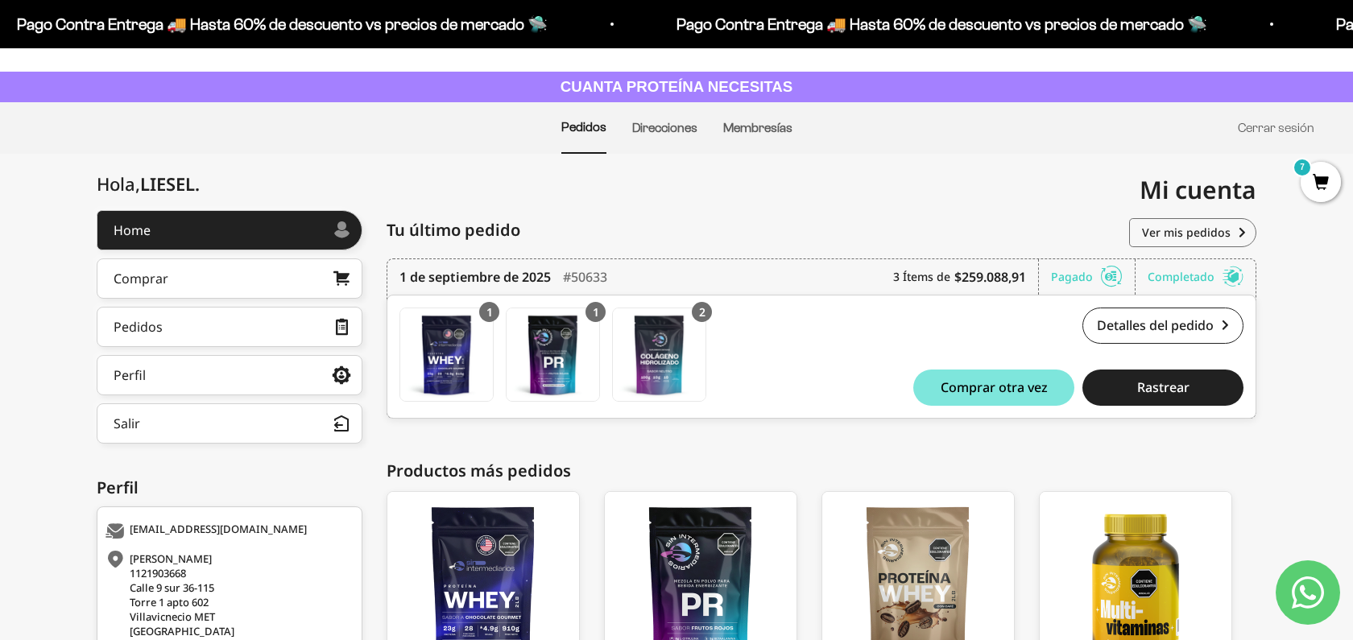
scroll to position [54, 0]
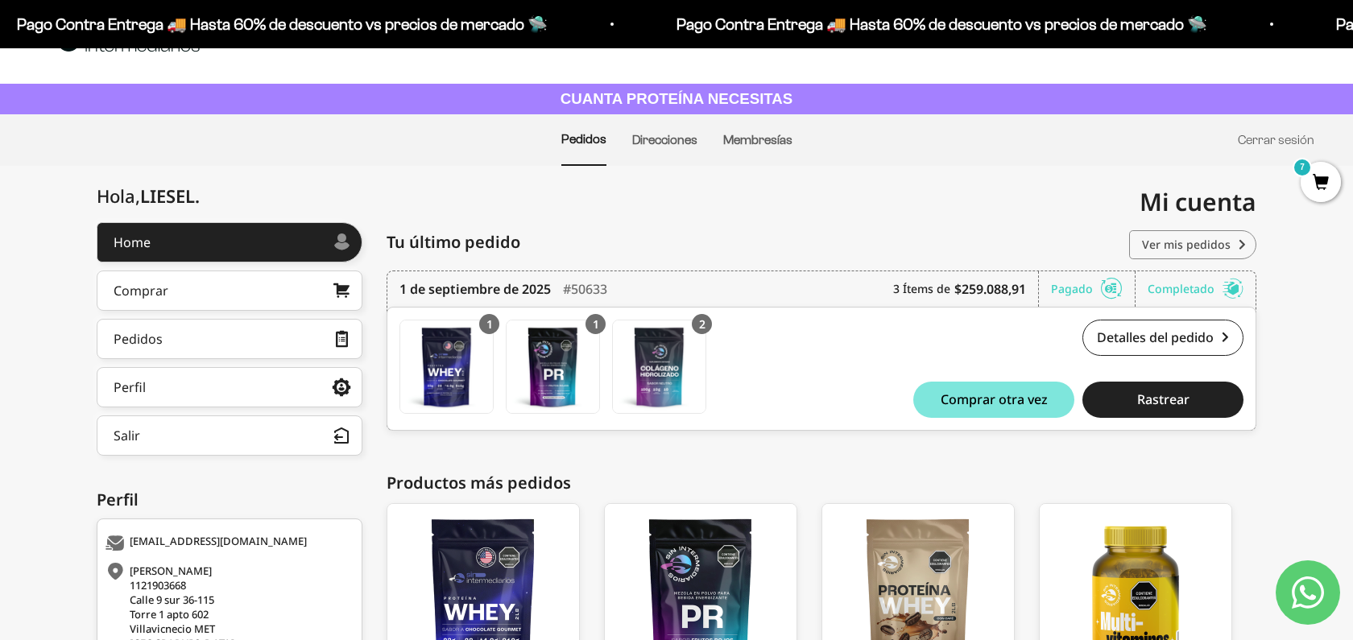
click at [1183, 252] on link "Ver mis pedidos" at bounding box center [1192, 244] width 127 height 29
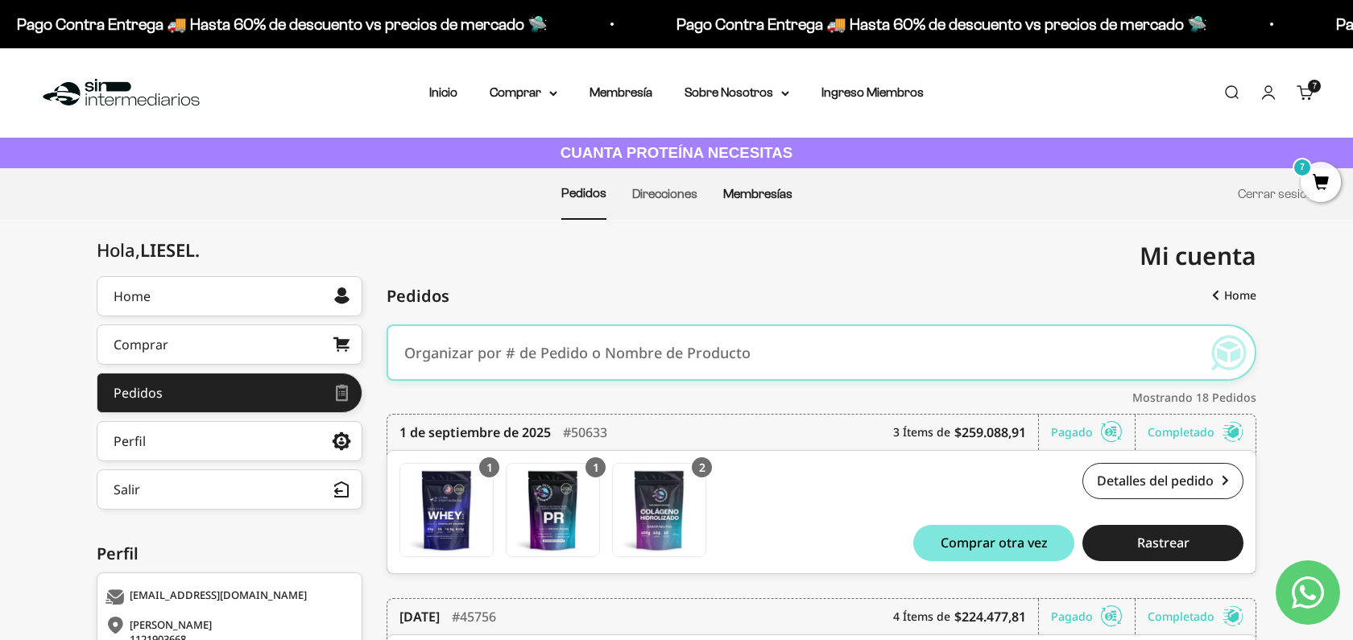
click at [779, 197] on link "Membresías" at bounding box center [757, 194] width 69 height 14
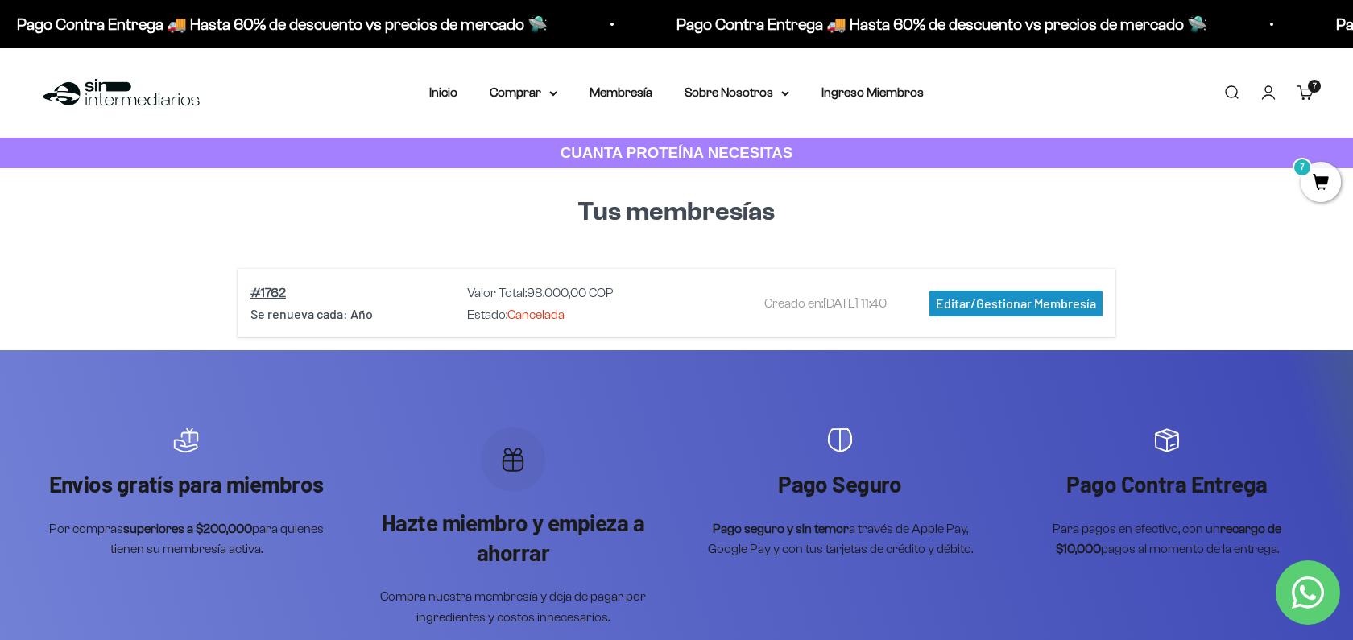
click at [1327, 184] on span "7" at bounding box center [1320, 182] width 40 height 40
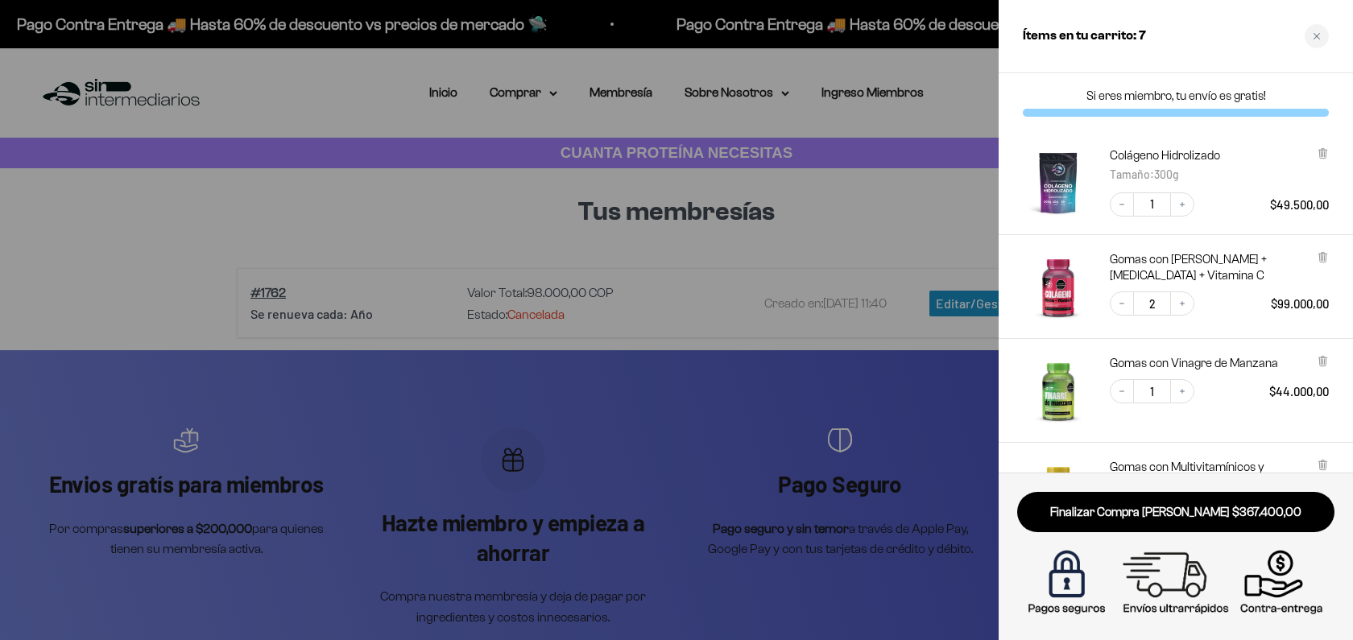
click at [815, 331] on div at bounding box center [676, 320] width 1353 height 640
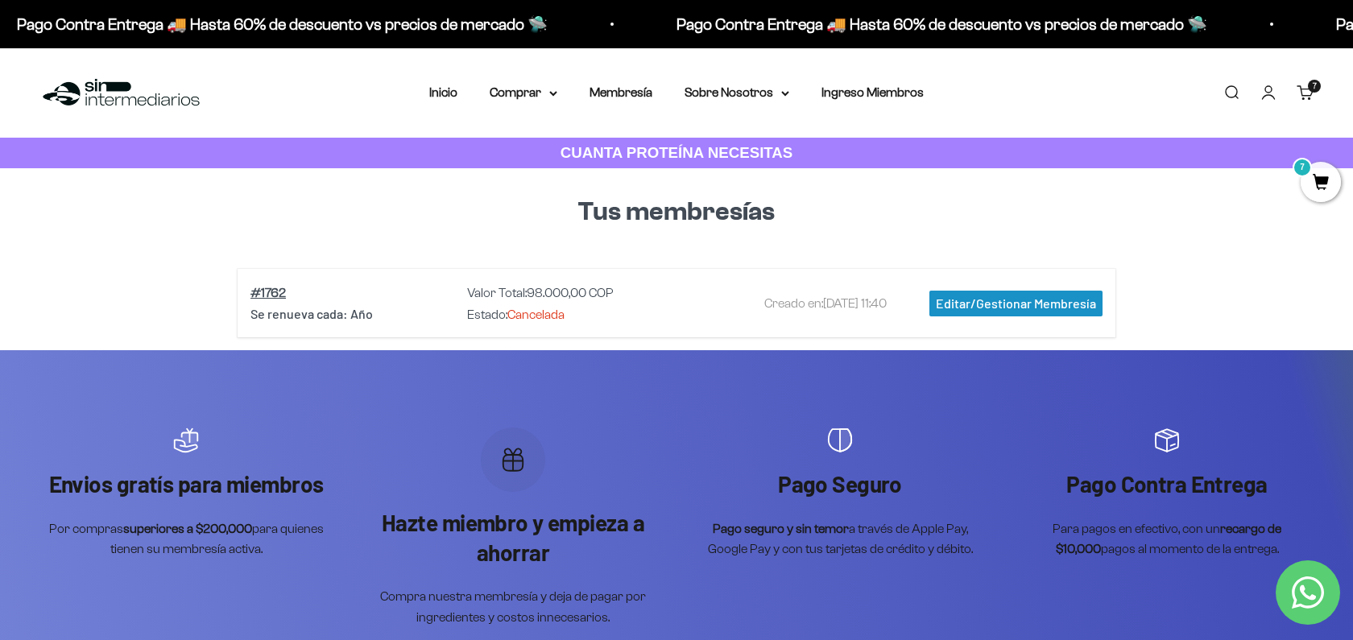
click at [1259, 101] on link "Cuenta" at bounding box center [1268, 93] width 18 height 18
click at [1274, 92] on link "Cuenta" at bounding box center [1268, 93] width 18 height 18
click at [1261, 97] on link "Cuenta" at bounding box center [1268, 93] width 18 height 18
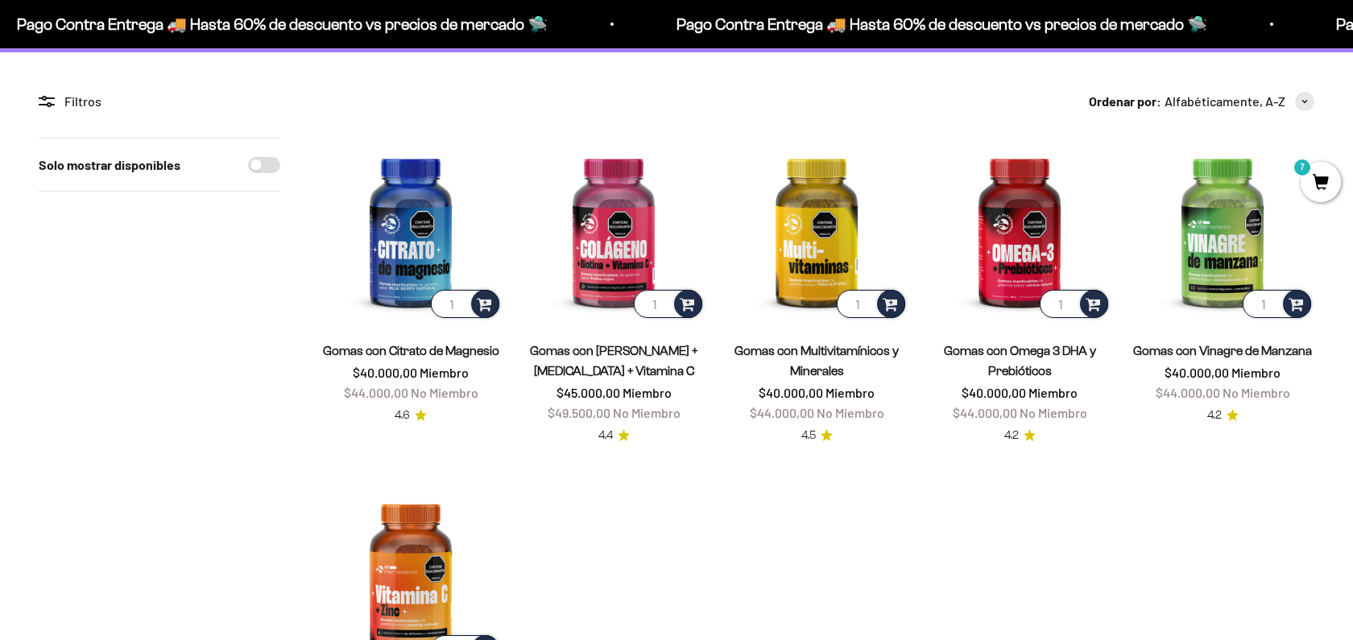
scroll to position [105, 0]
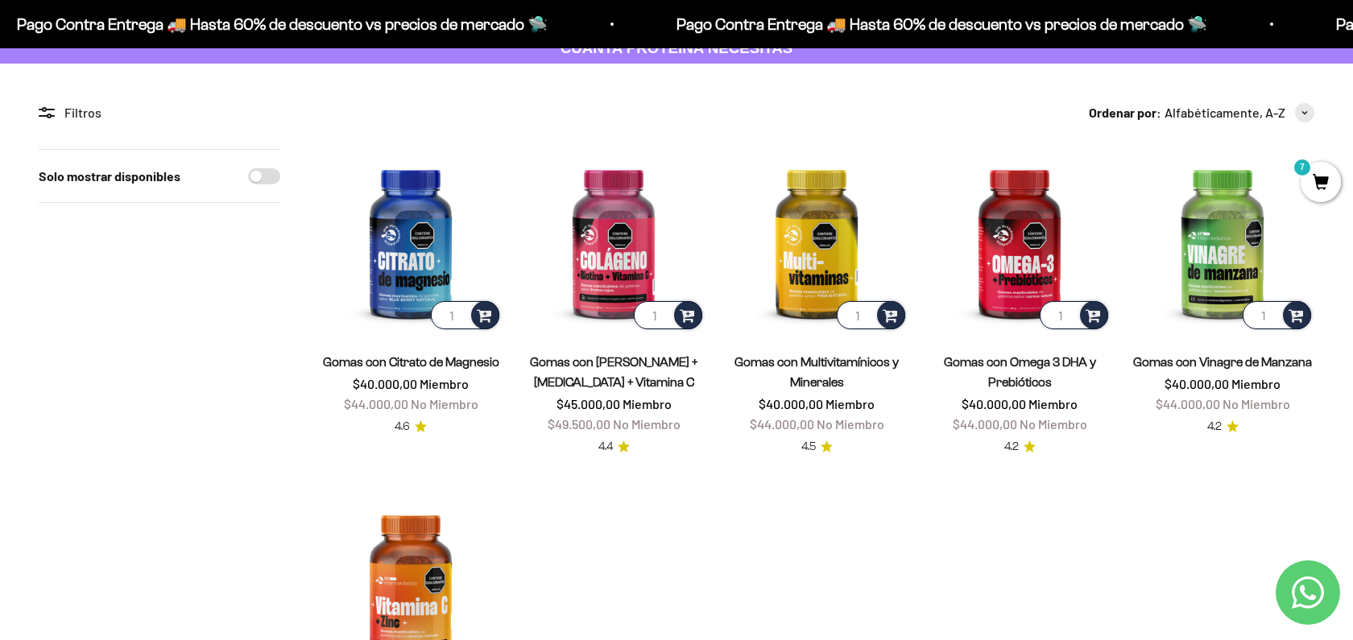
click at [1327, 184] on span "7" at bounding box center [1320, 182] width 40 height 40
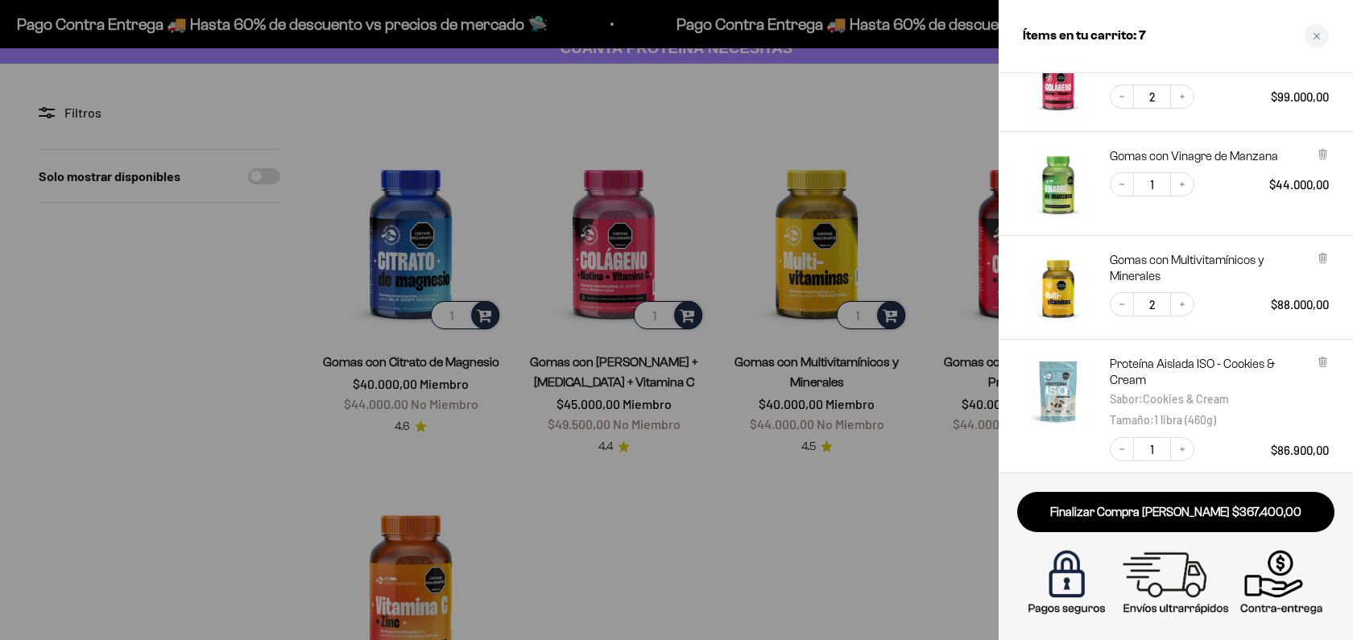
scroll to position [209, 0]
click at [716, 551] on div at bounding box center [676, 320] width 1353 height 640
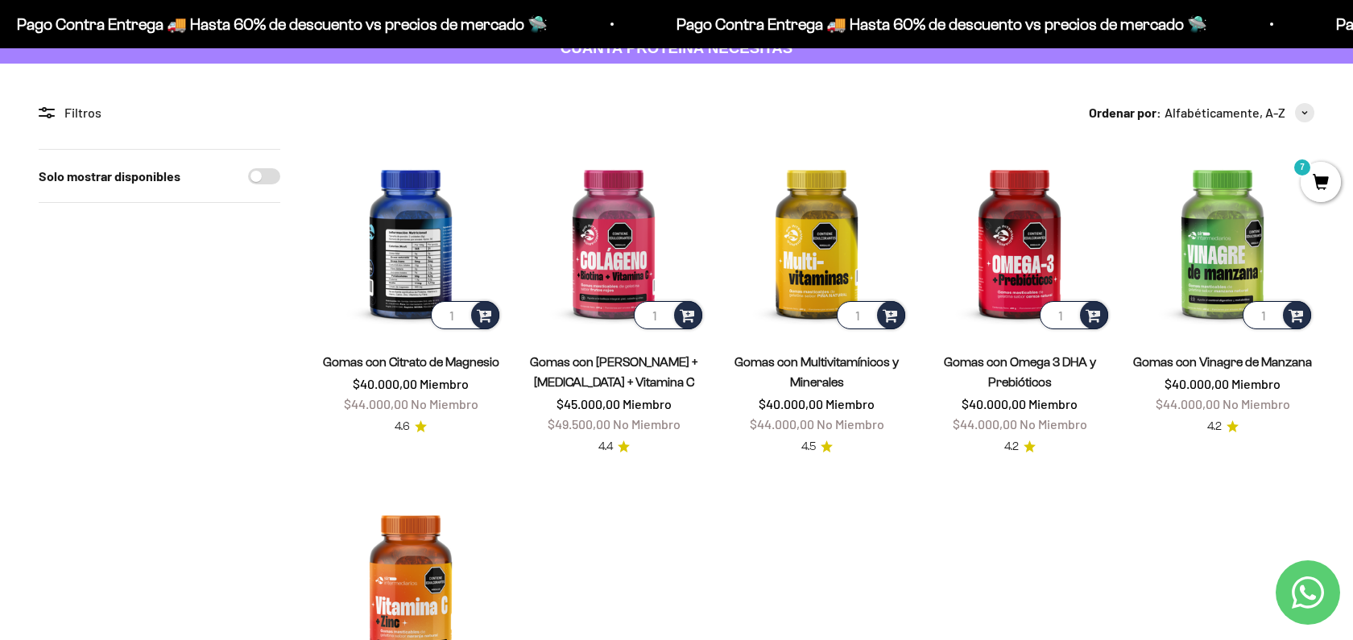
scroll to position [0, 0]
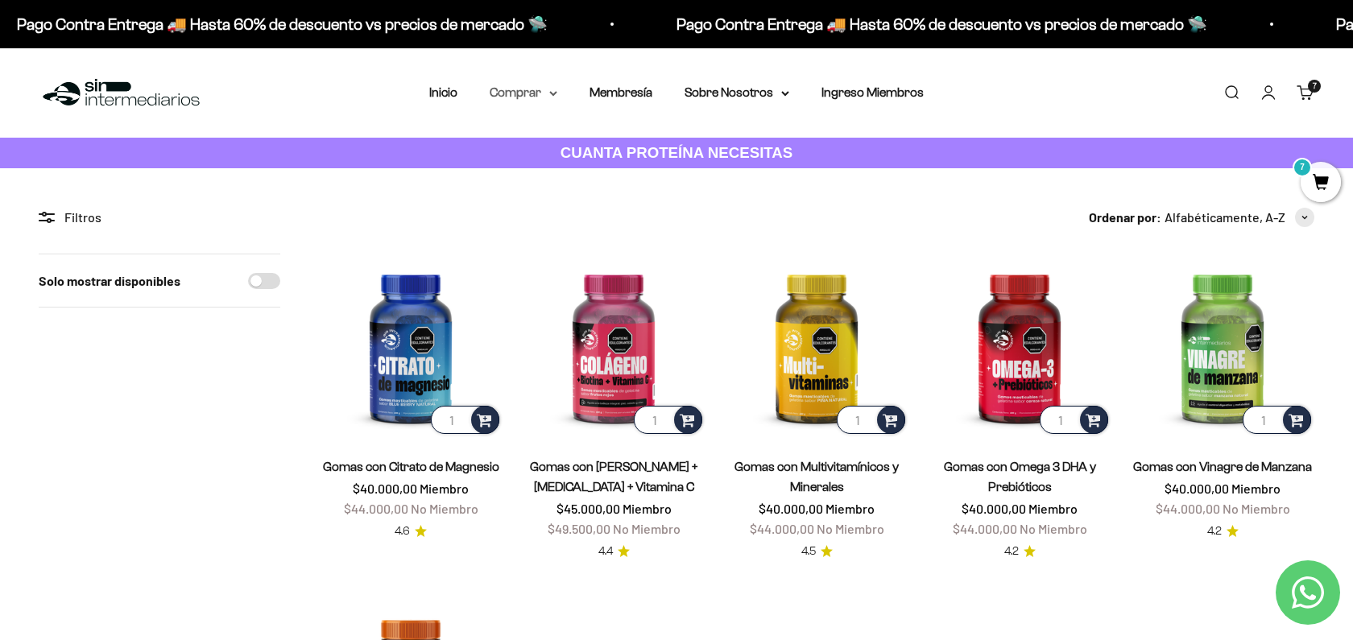
click at [539, 94] on summary "Comprar" at bounding box center [523, 92] width 68 height 21
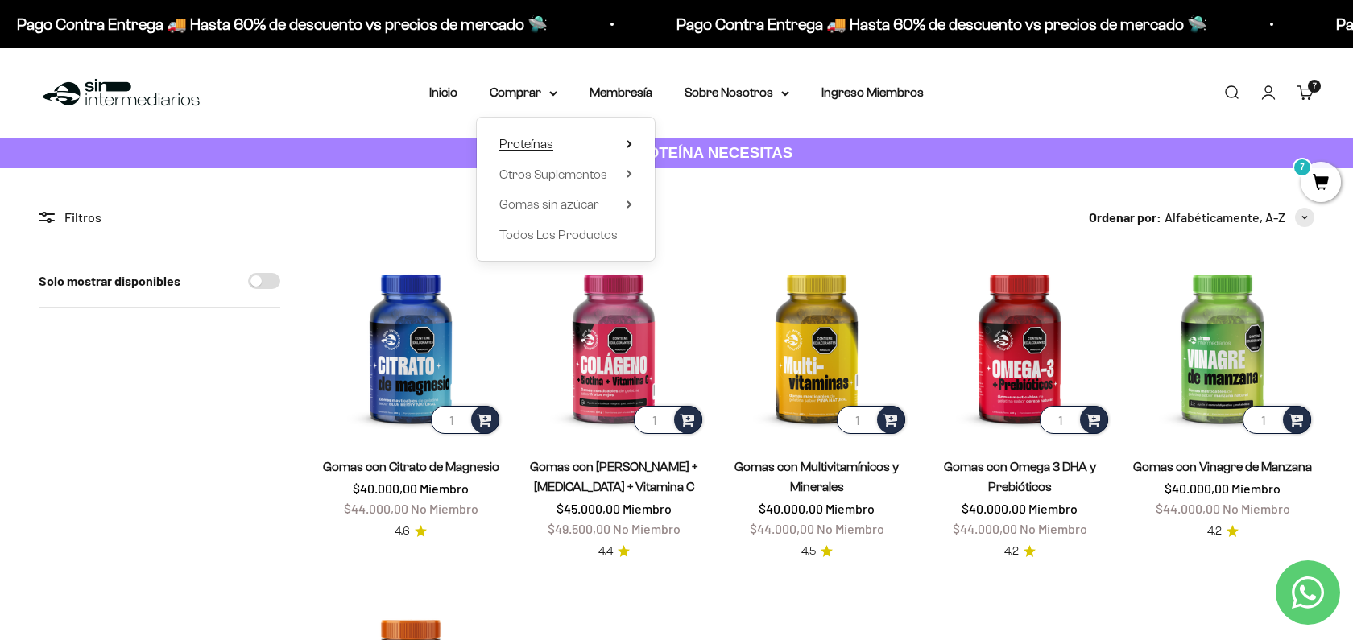
click at [510, 151] on span "Proteínas" at bounding box center [526, 144] width 54 height 21
click at [692, 204] on span "Iso" at bounding box center [685, 204] width 16 height 14
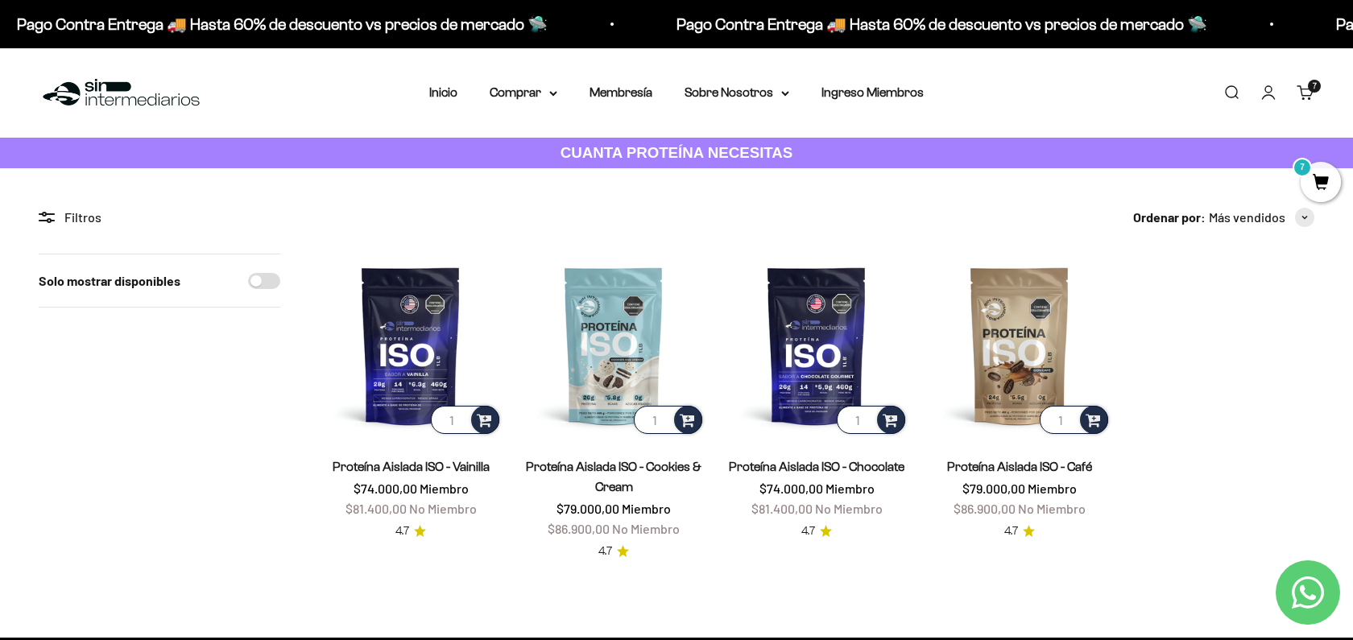
click at [1318, 182] on span "7" at bounding box center [1320, 182] width 40 height 40
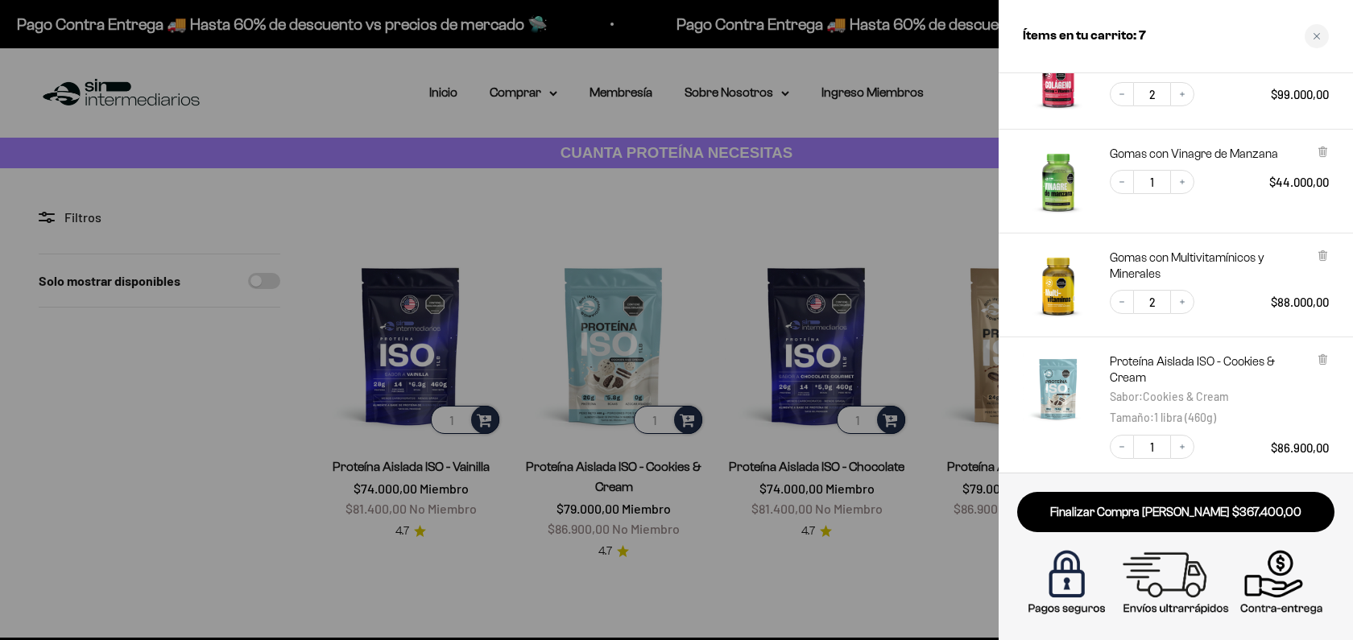
scroll to position [197, 0]
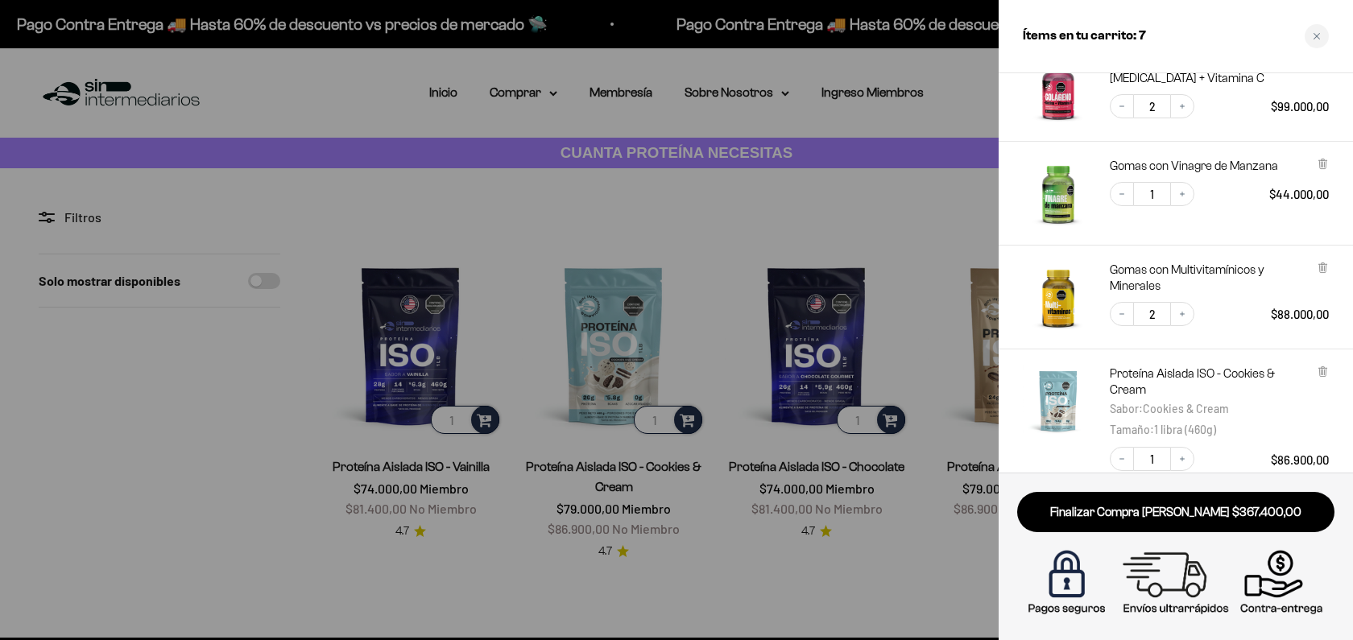
click at [275, 382] on div at bounding box center [676, 320] width 1353 height 640
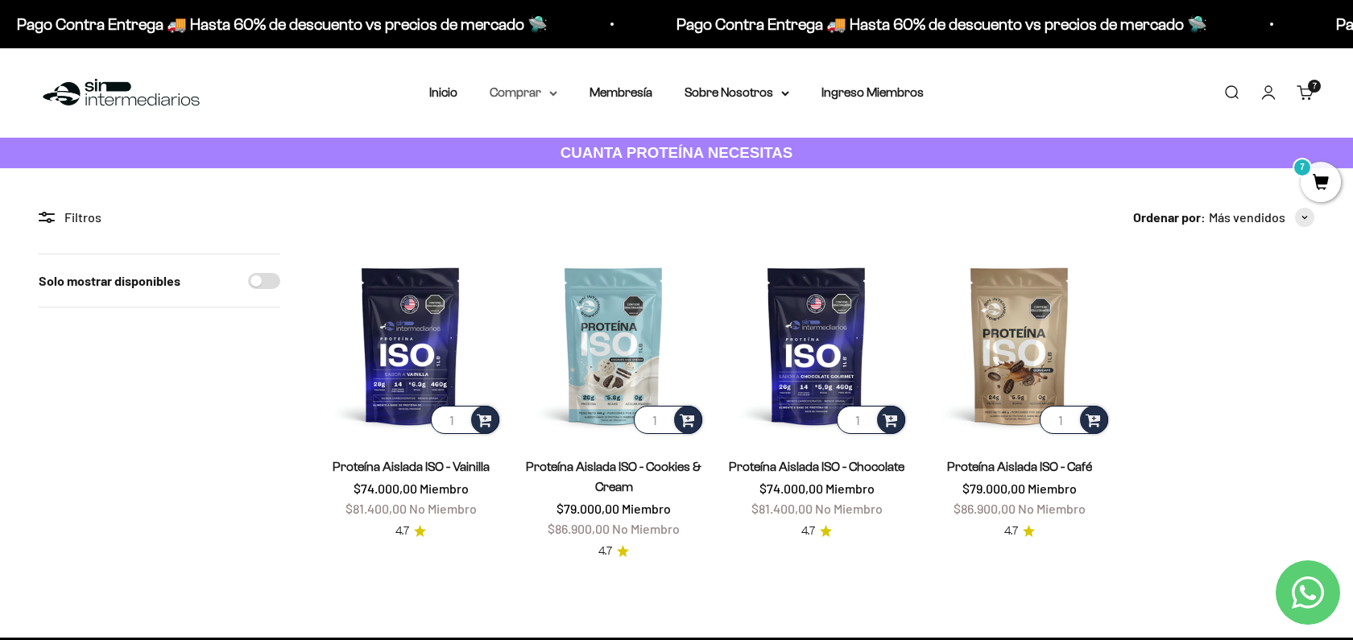
click at [531, 96] on summary "Comprar" at bounding box center [523, 92] width 68 height 21
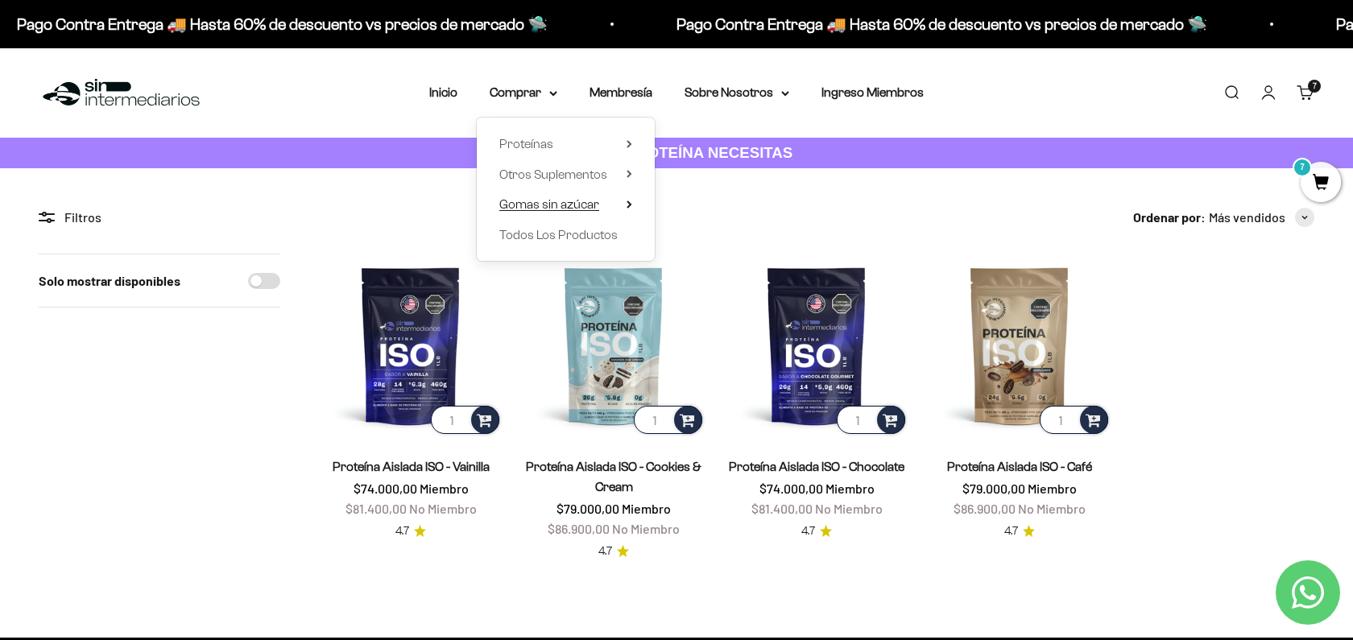
click at [624, 207] on summary "Gomas sin azúcar" at bounding box center [565, 204] width 133 height 21
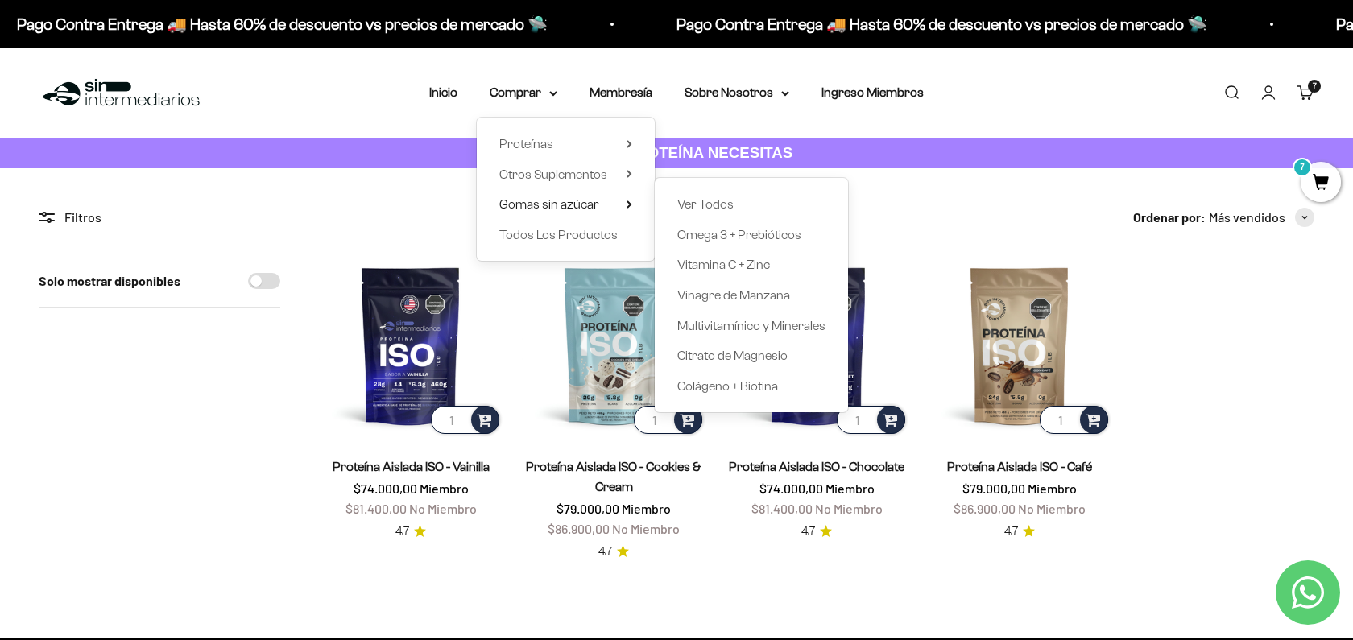
click at [676, 215] on div "Ver Todos Omega 3 + [MEDICAL_DATA] Vitamina C + Zinc Vinagre de Manzana Multivi…" at bounding box center [751, 295] width 193 height 234
click at [704, 208] on span "Ver Todos" at bounding box center [705, 204] width 56 height 14
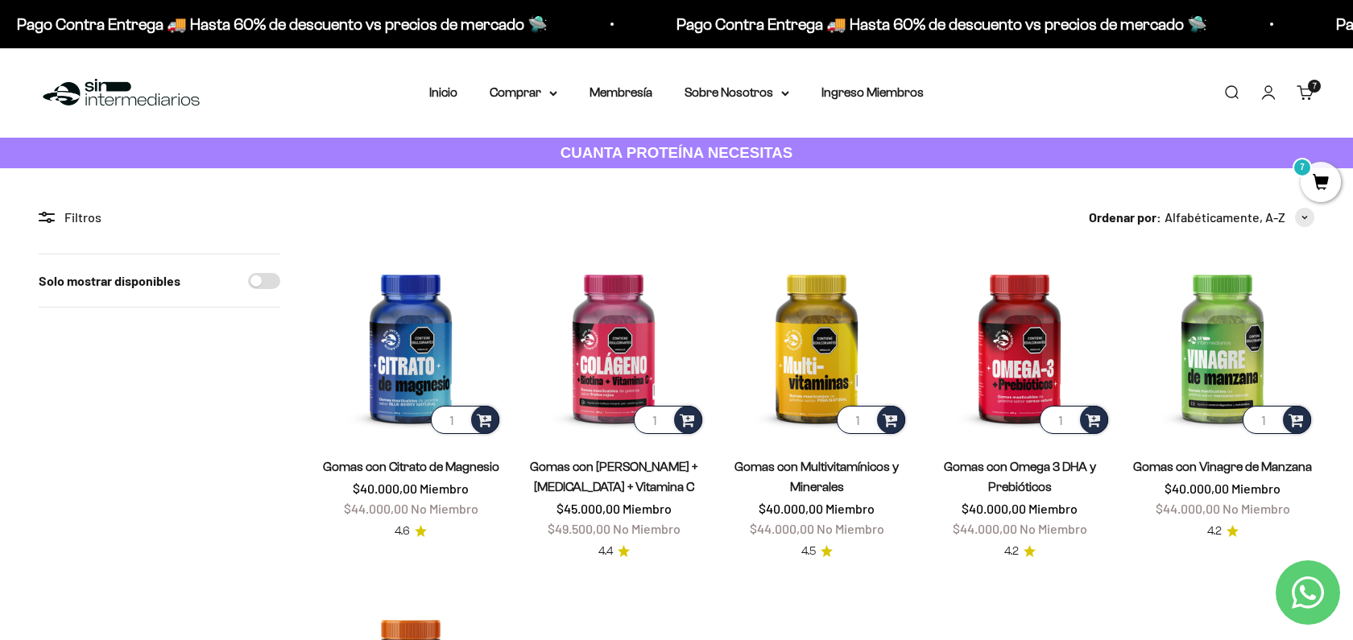
click at [1311, 95] on link "Carrito 7 artículos 7" at bounding box center [1305, 93] width 18 height 18
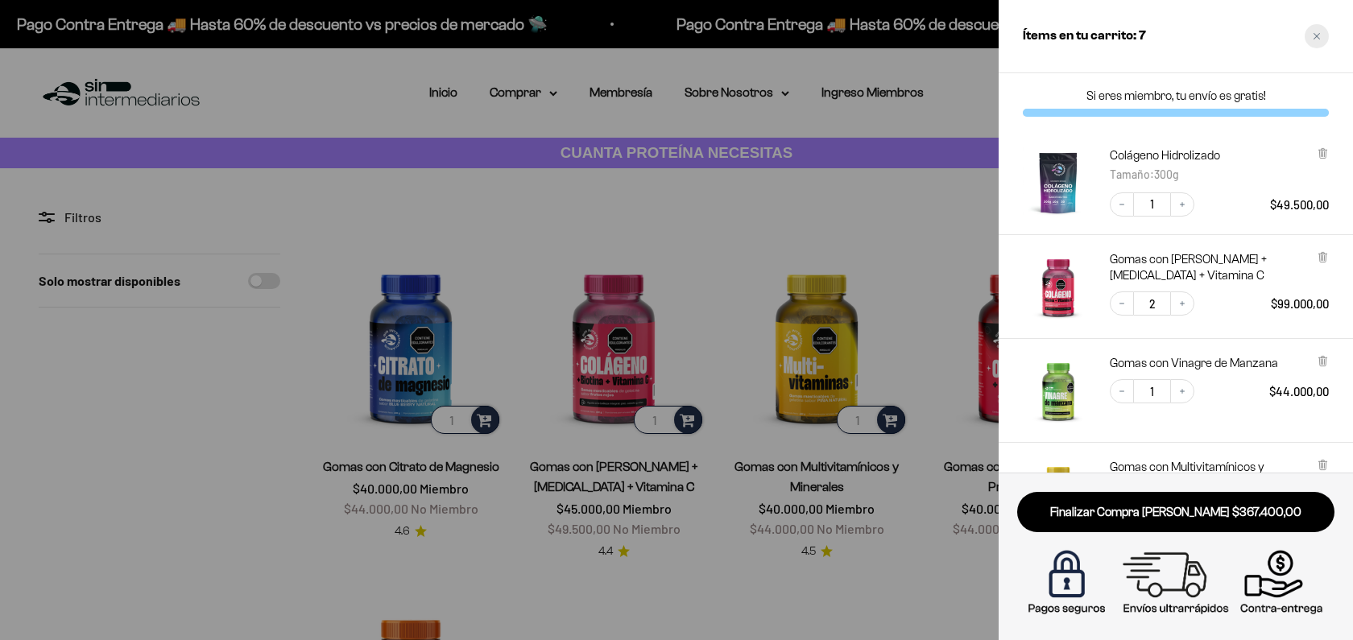
click at [1315, 39] on icon "Close cart" at bounding box center [1316, 36] width 8 height 8
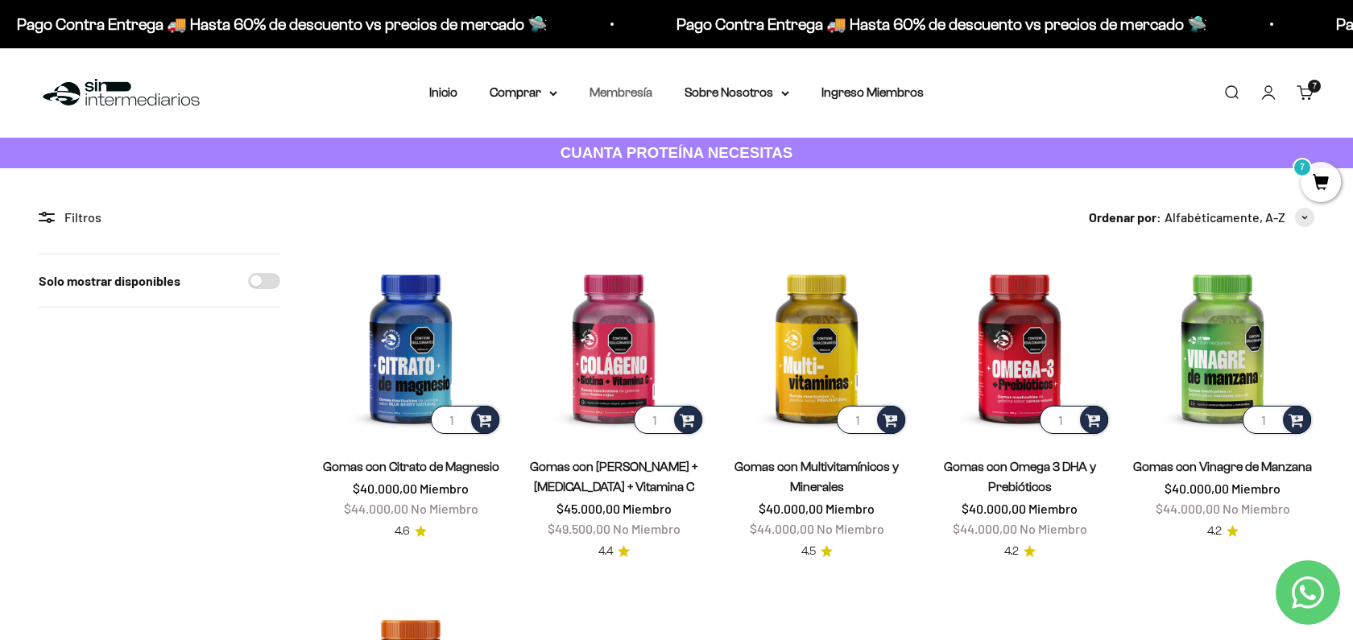
click at [622, 97] on link "Membresía" at bounding box center [620, 92] width 63 height 14
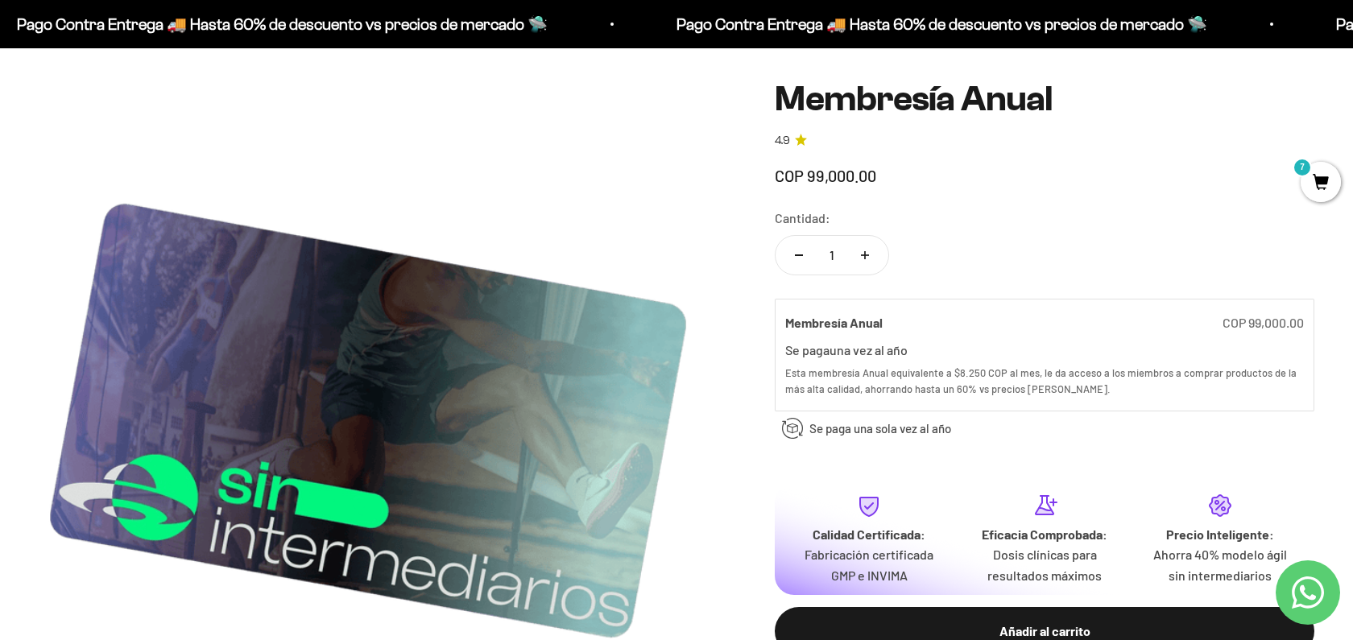
scroll to position [144, 0]
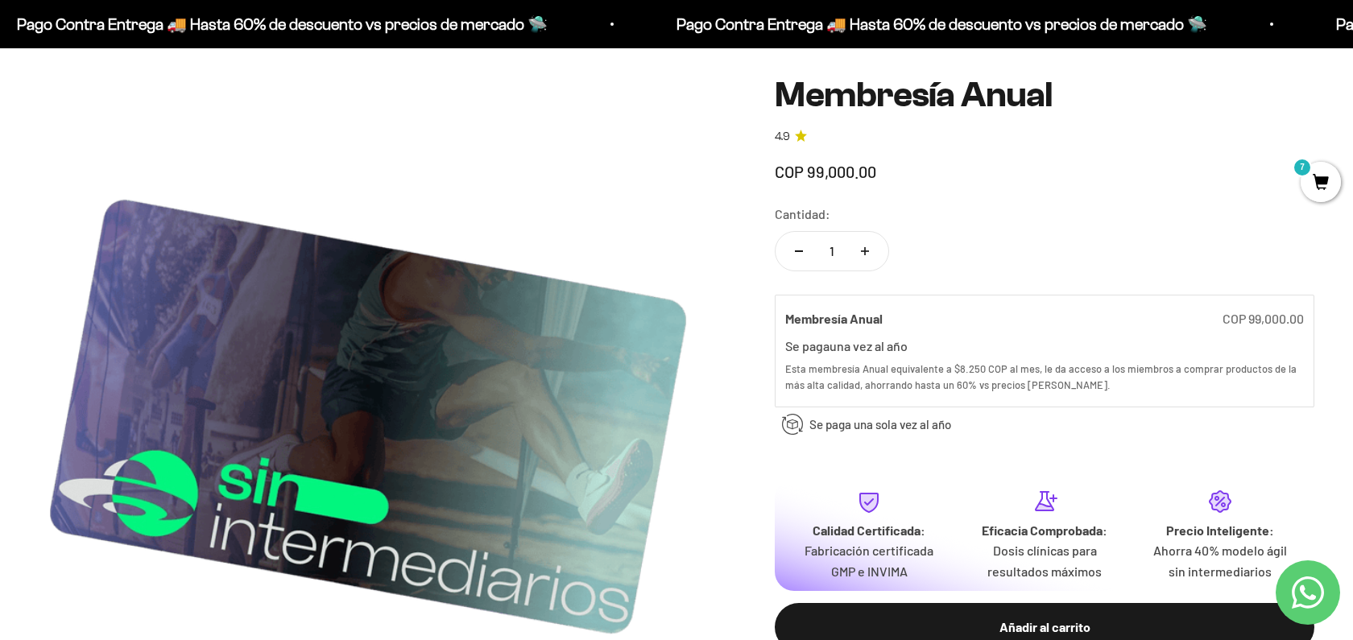
click at [1141, 173] on div "COP 99,000.00" at bounding box center [1044, 172] width 539 height 26
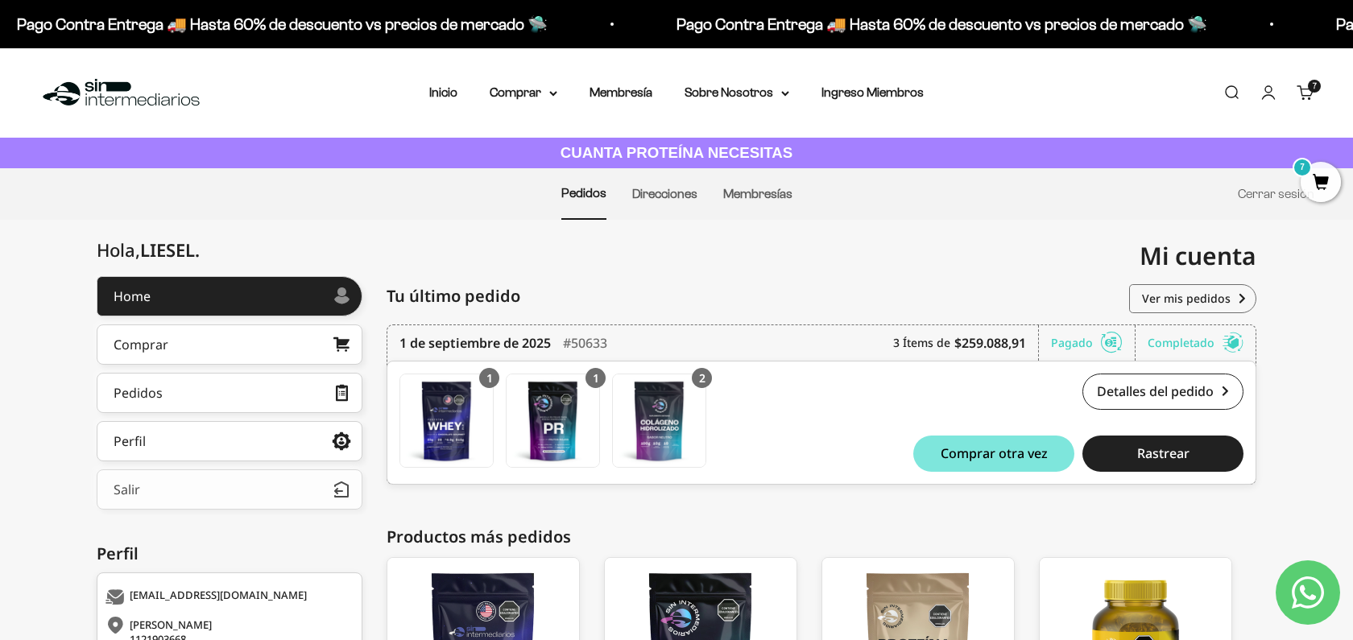
click at [274, 494] on button "Salir" at bounding box center [230, 489] width 266 height 40
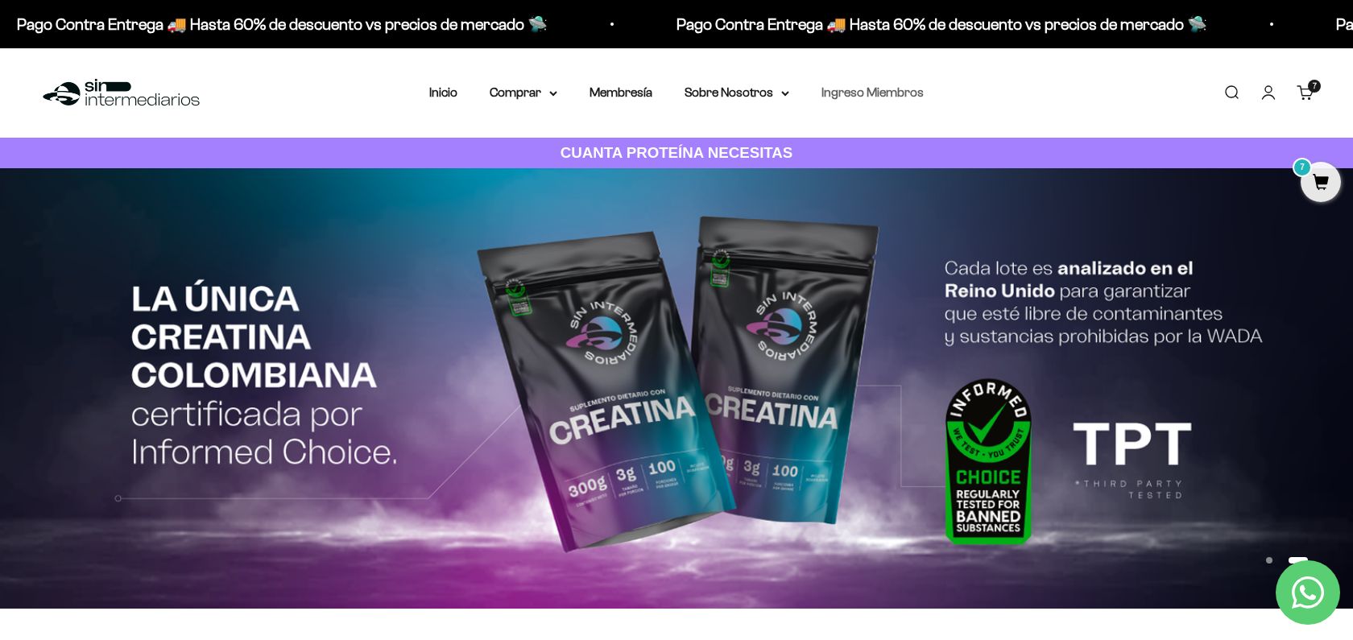
click at [900, 99] on link "Ingreso Miembros" at bounding box center [872, 92] width 102 height 14
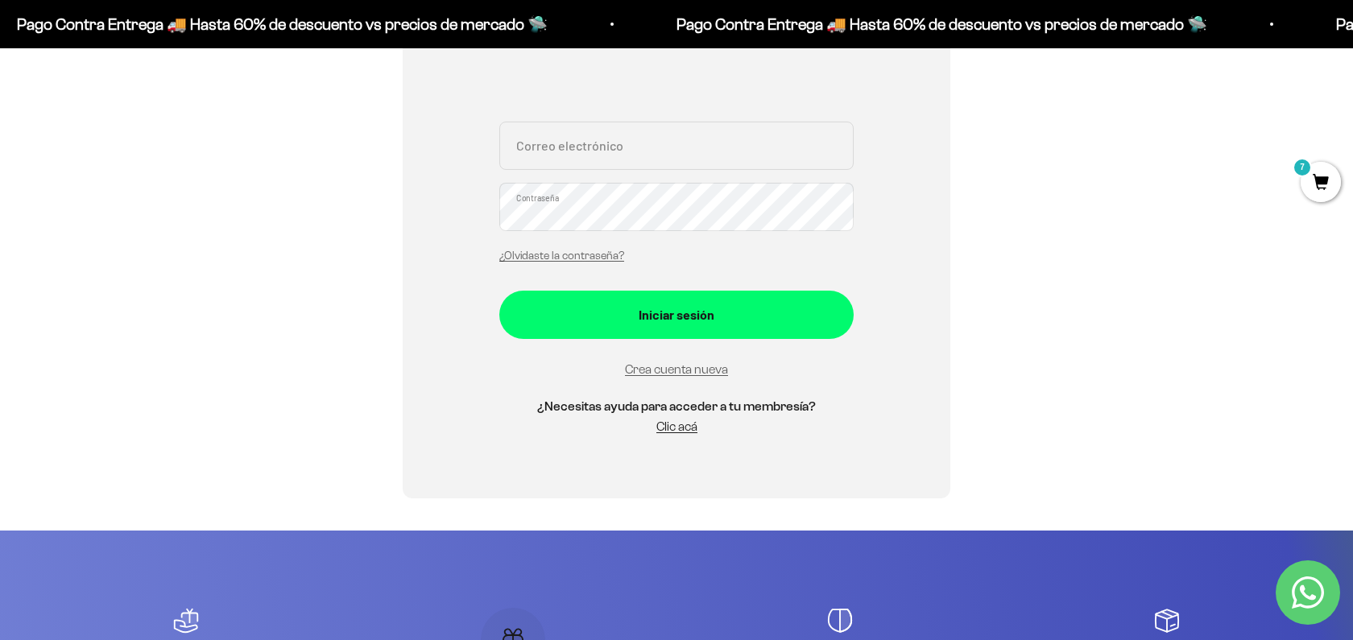
scroll to position [275, 0]
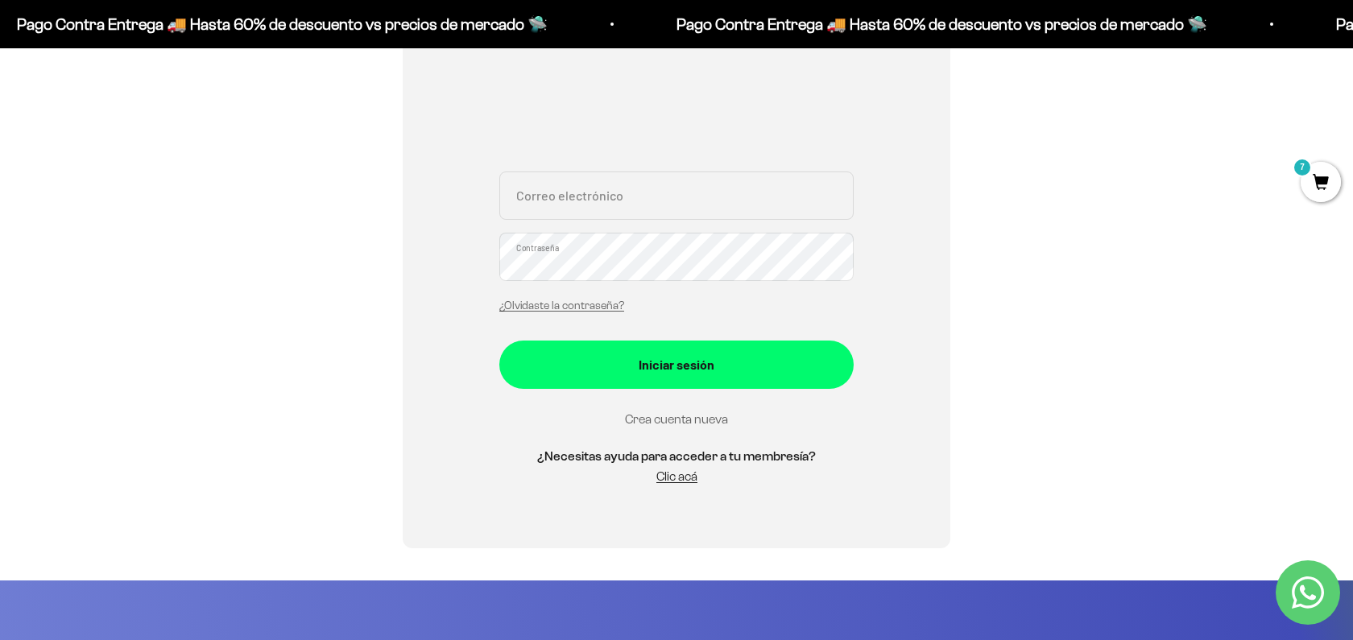
click at [665, 416] on link "Crea cuenta nueva" at bounding box center [676, 419] width 103 height 14
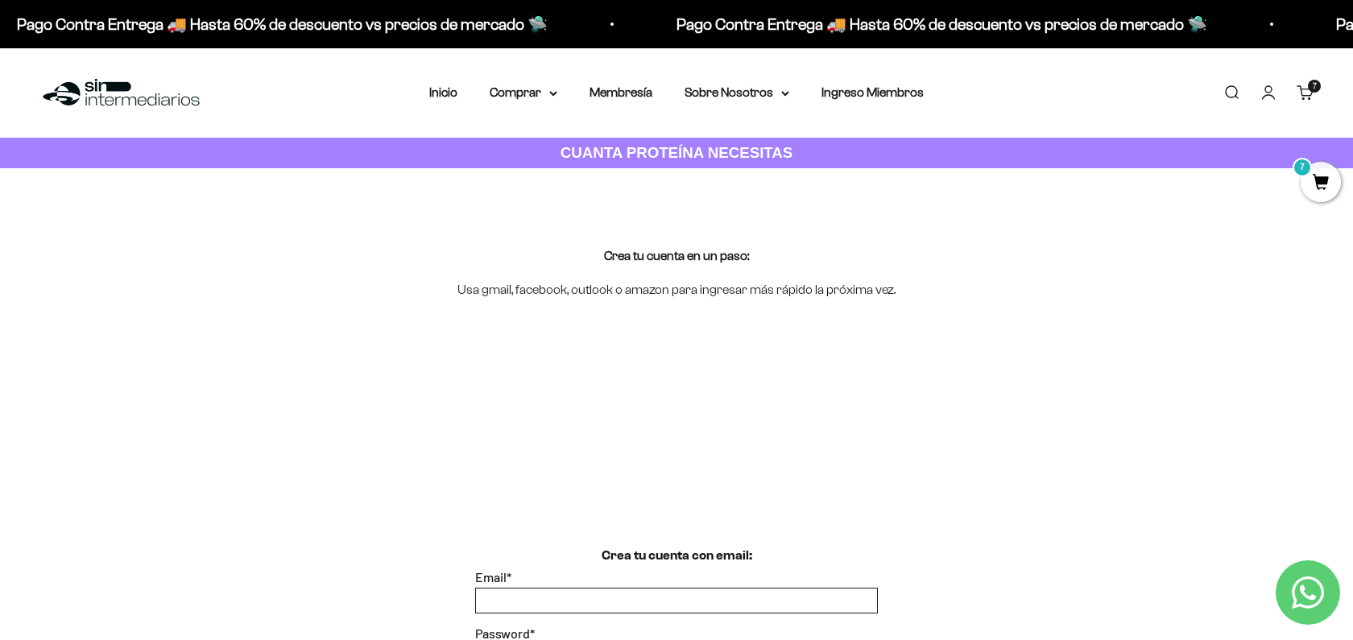
click at [514, 602] on input "Email *" at bounding box center [676, 601] width 401 height 24
type input "[EMAIL_ADDRESS][DOMAIN_NAME]"
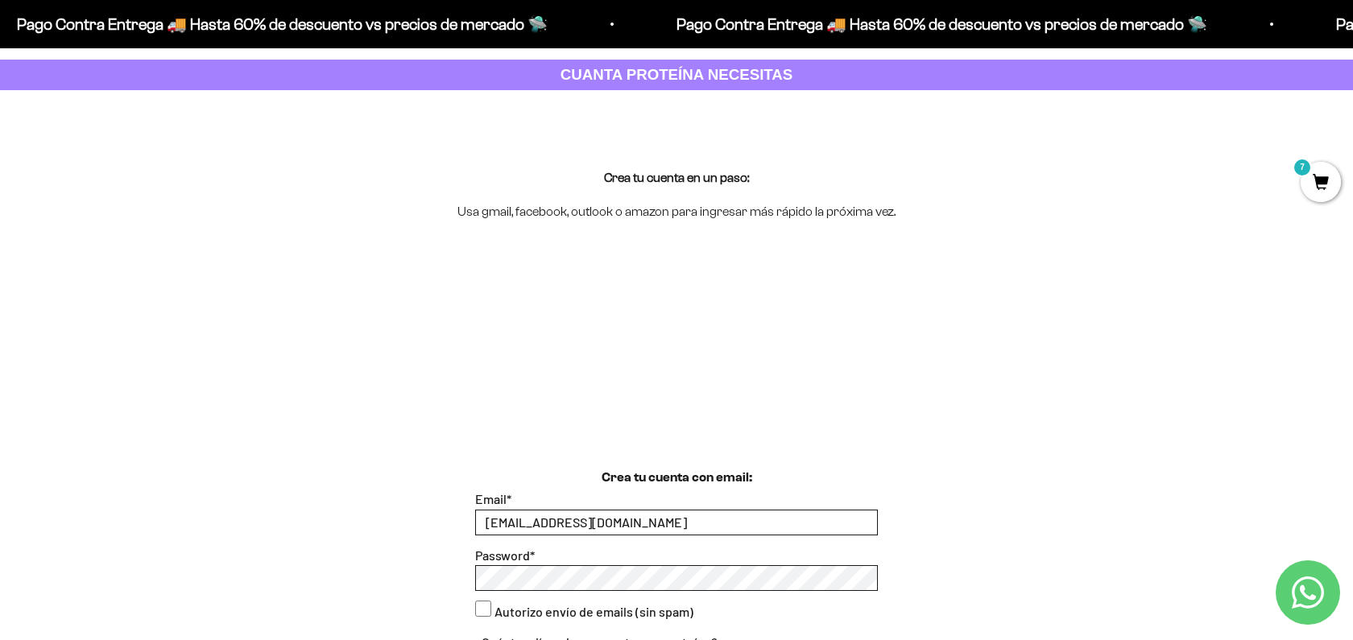
scroll to position [118, 0]
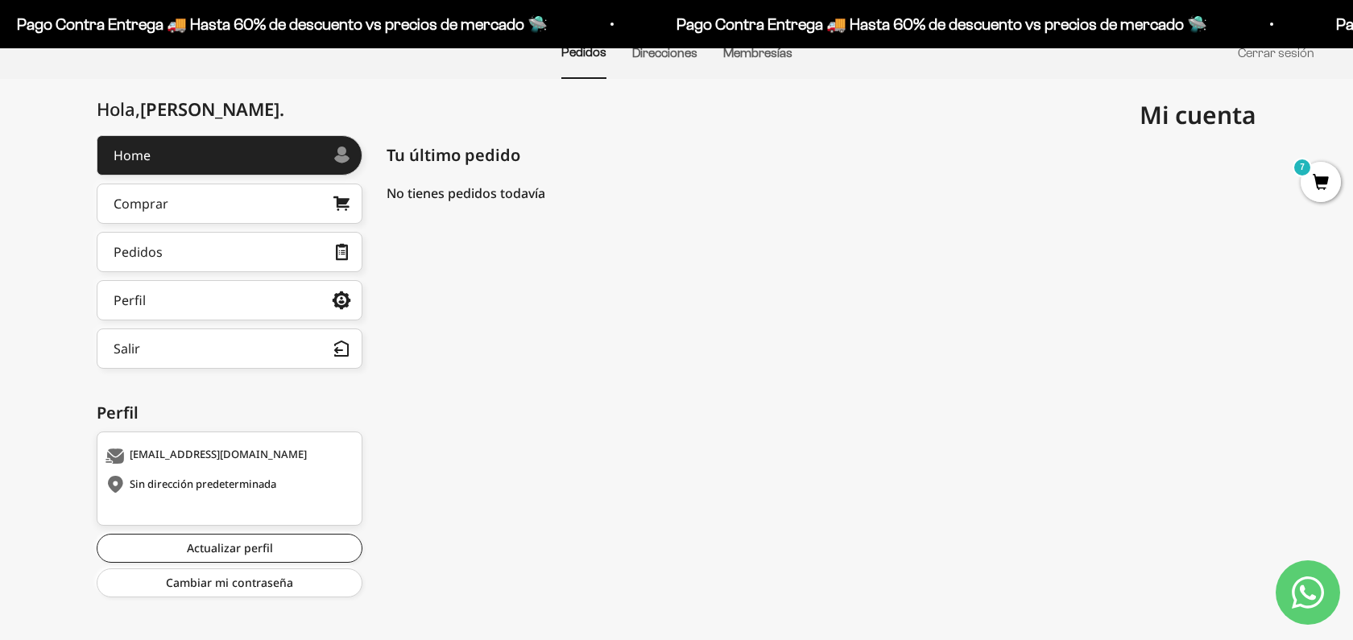
scroll to position [152, 0]
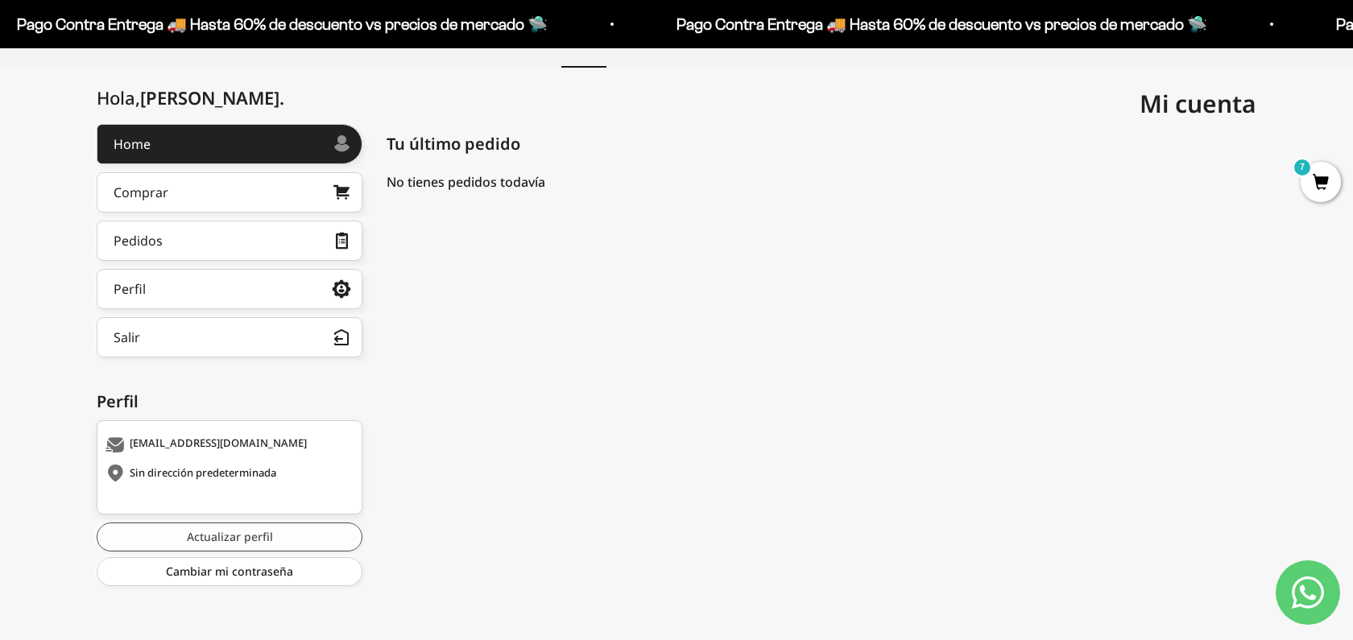
click at [220, 535] on link "Actualizar perfil" at bounding box center [230, 537] width 266 height 29
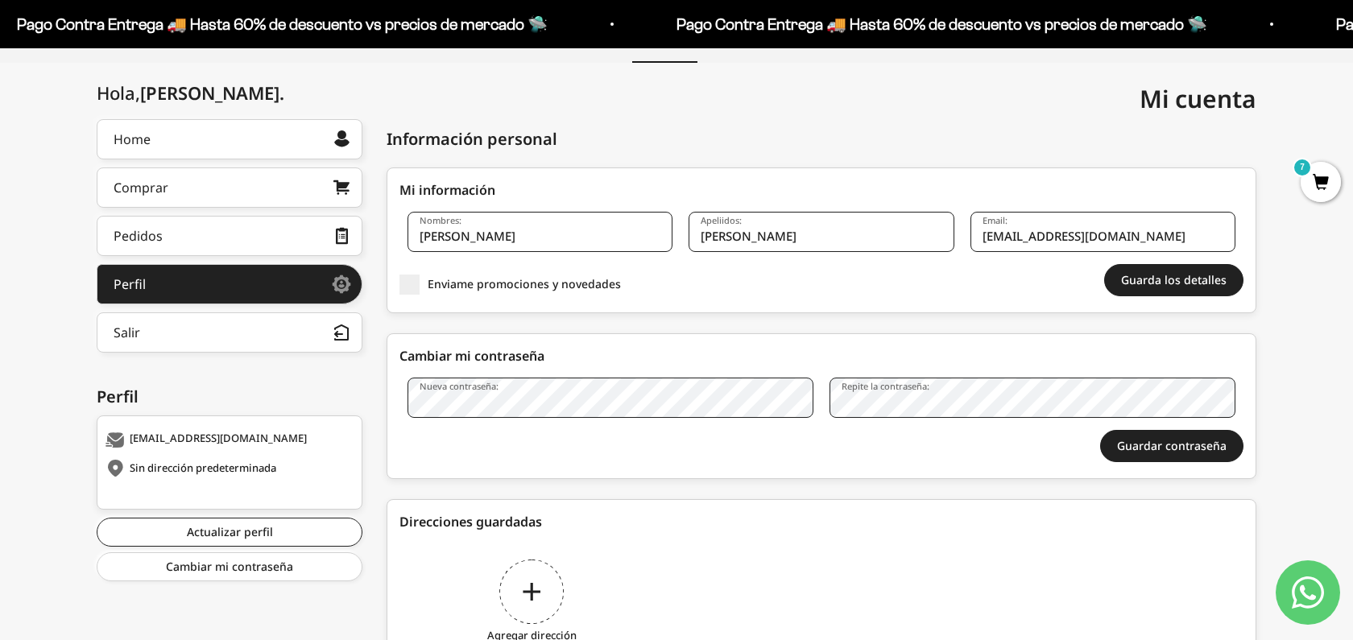
scroll to position [159, 0]
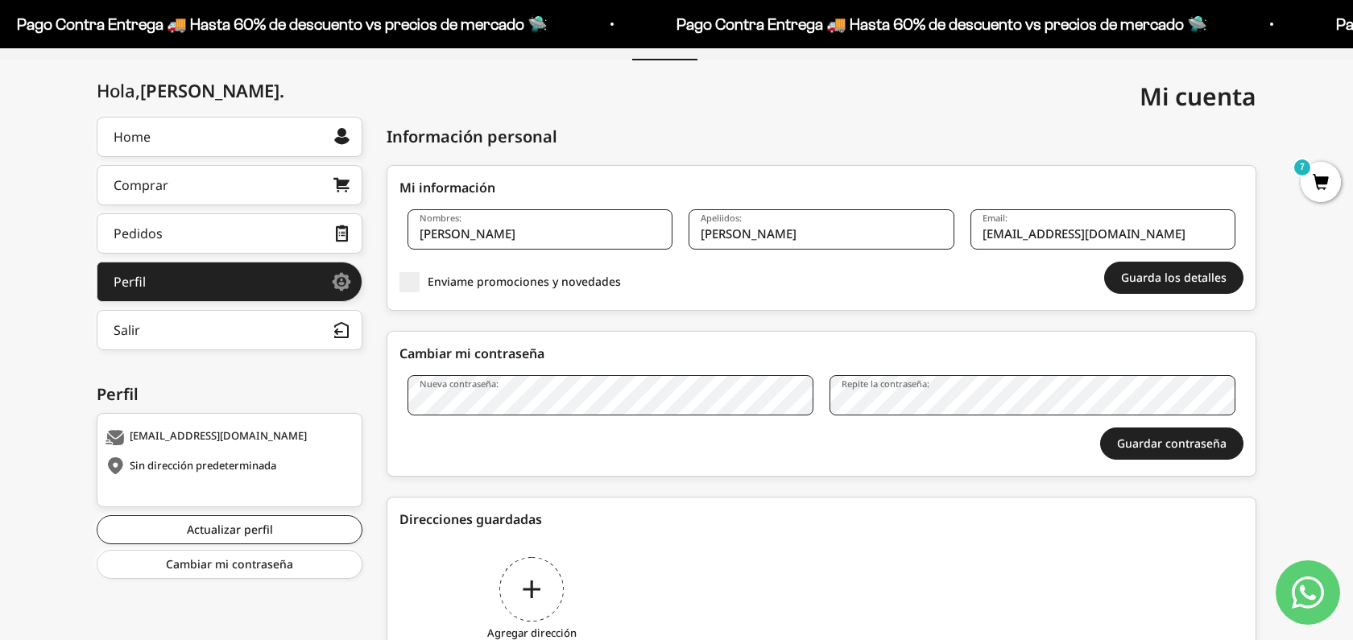
click at [738, 441] on div "Guardar contraseña" at bounding box center [821, 444] width 844 height 32
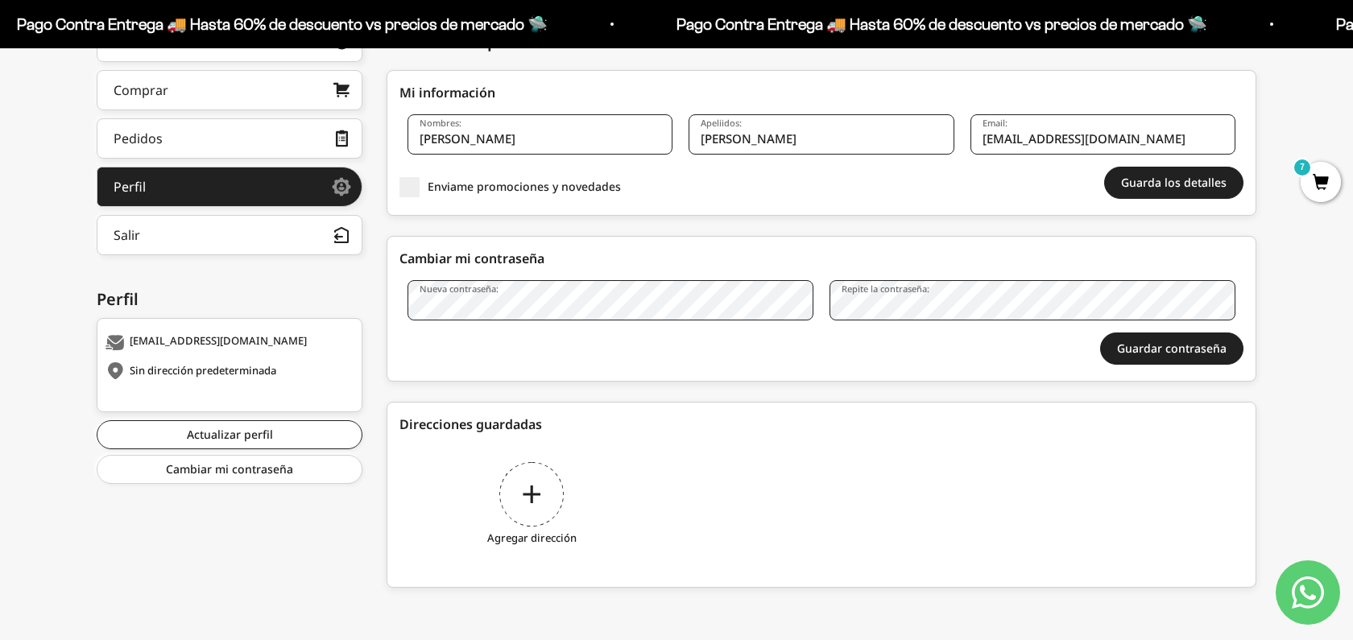
click at [529, 518] on div "Agregar dirección" at bounding box center [531, 506] width 265 height 121
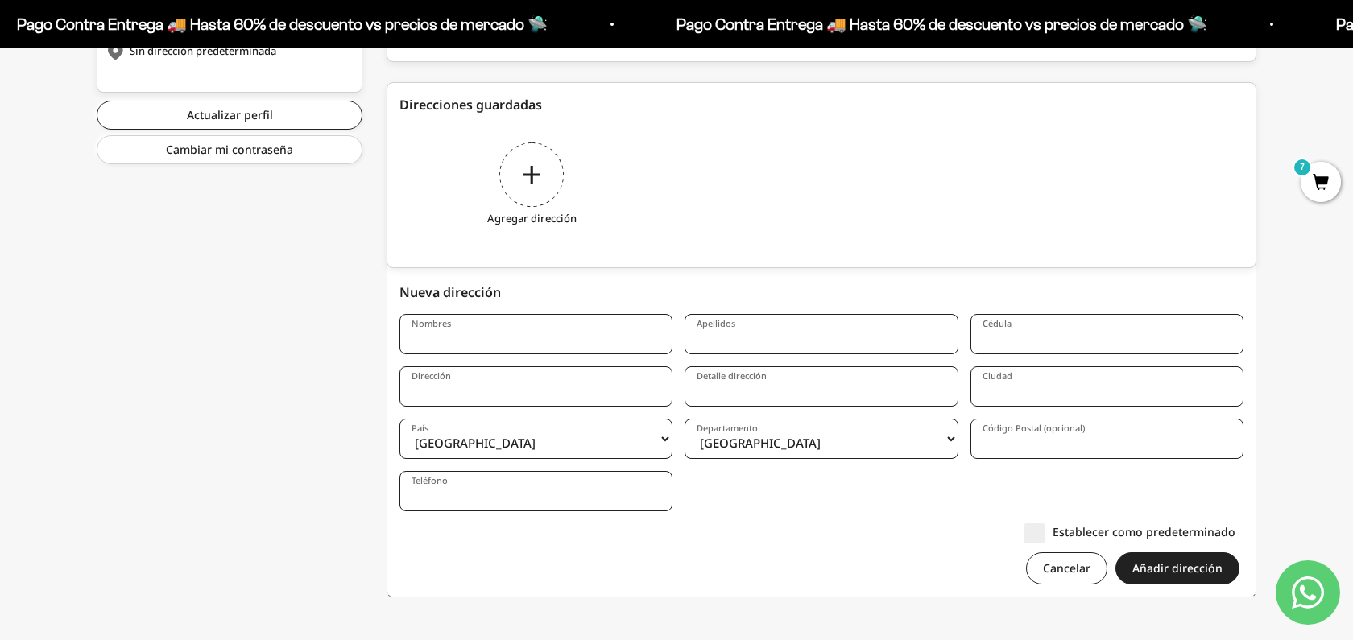
scroll to position [584, 0]
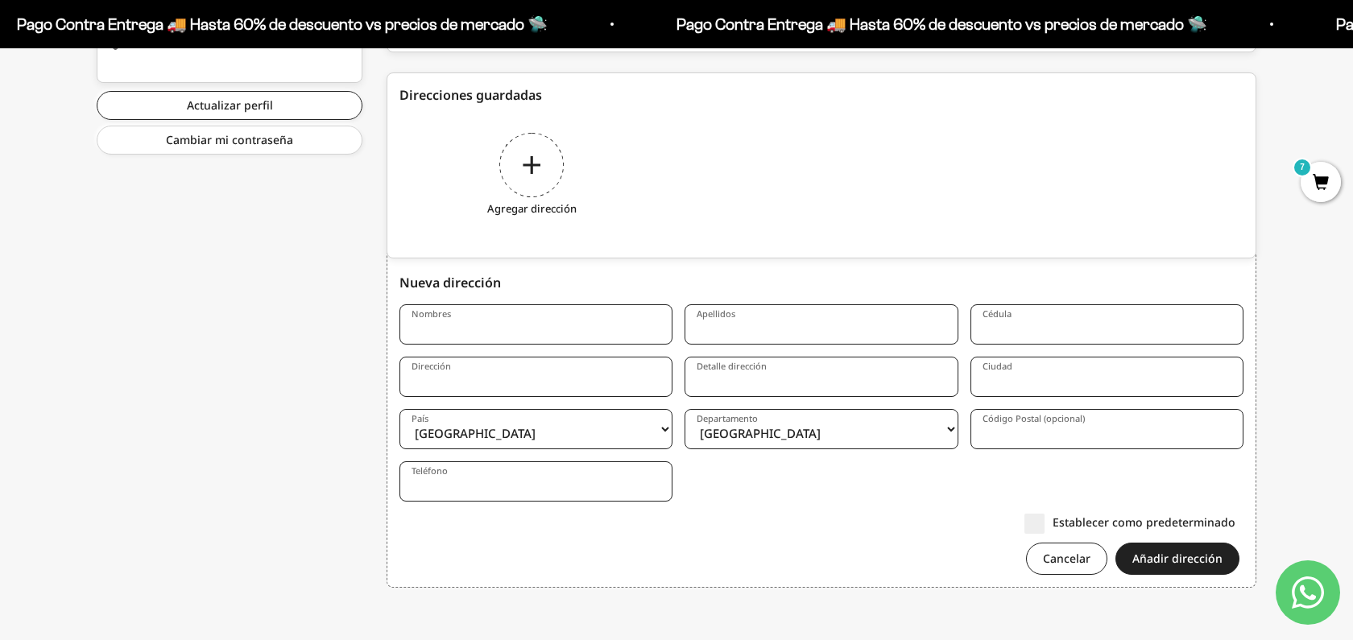
click at [523, 325] on input "Nombres" at bounding box center [535, 324] width 273 height 40
type input "[PERSON_NAME]"
type input "1121908176"
type input "[STREET_ADDRESS]"
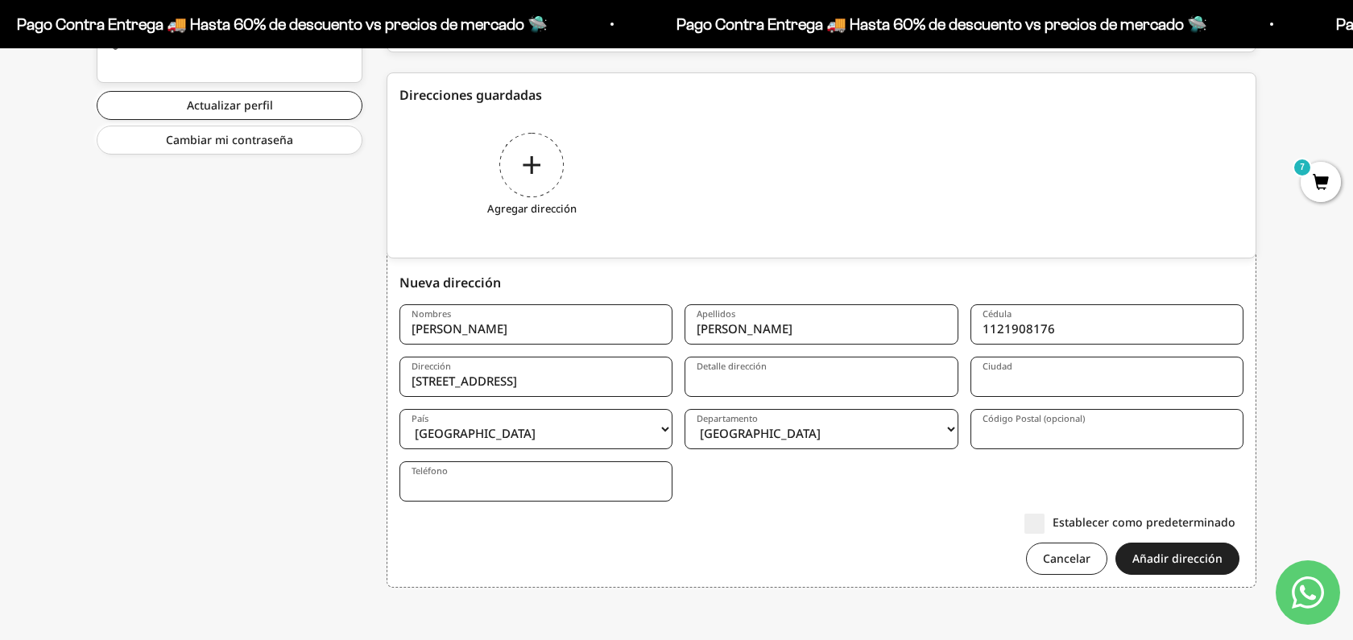
type input "[PERSON_NAME]"
select select "Meta"
type input "500001"
type input "3044767003"
click at [749, 392] on input "Detalle dirección" at bounding box center [820, 377] width 273 height 40
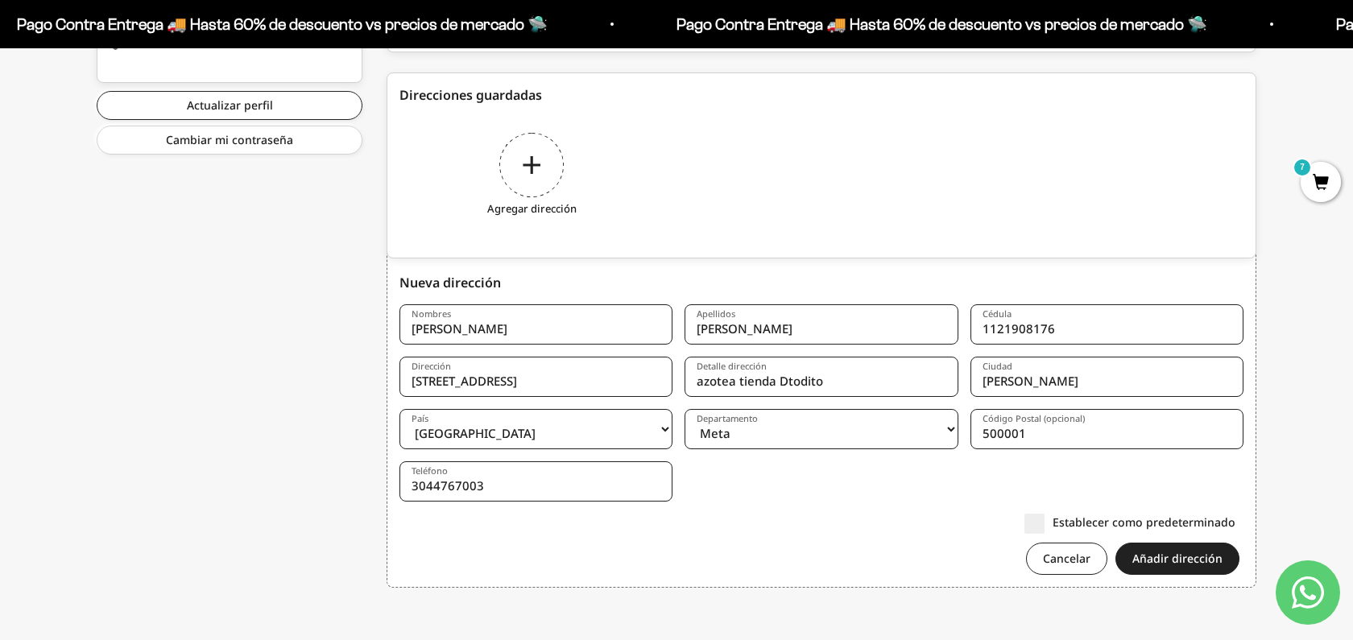
type input "azotea tienda Dtodito"
click at [769, 510] on form "Nombres Alejandra Apellidos Devia Cédula 1121908176 Dirección calle 34 No 49-75…" at bounding box center [821, 445] width 844 height 283
click at [1039, 525] on label "Establecer como predeterminado" at bounding box center [1129, 522] width 211 height 17
click at [1235, 522] on input "Establecer como predeterminado" at bounding box center [1235, 522] width 0 height 0
click at [1168, 558] on button "Añadir dirección" at bounding box center [1177, 559] width 124 height 32
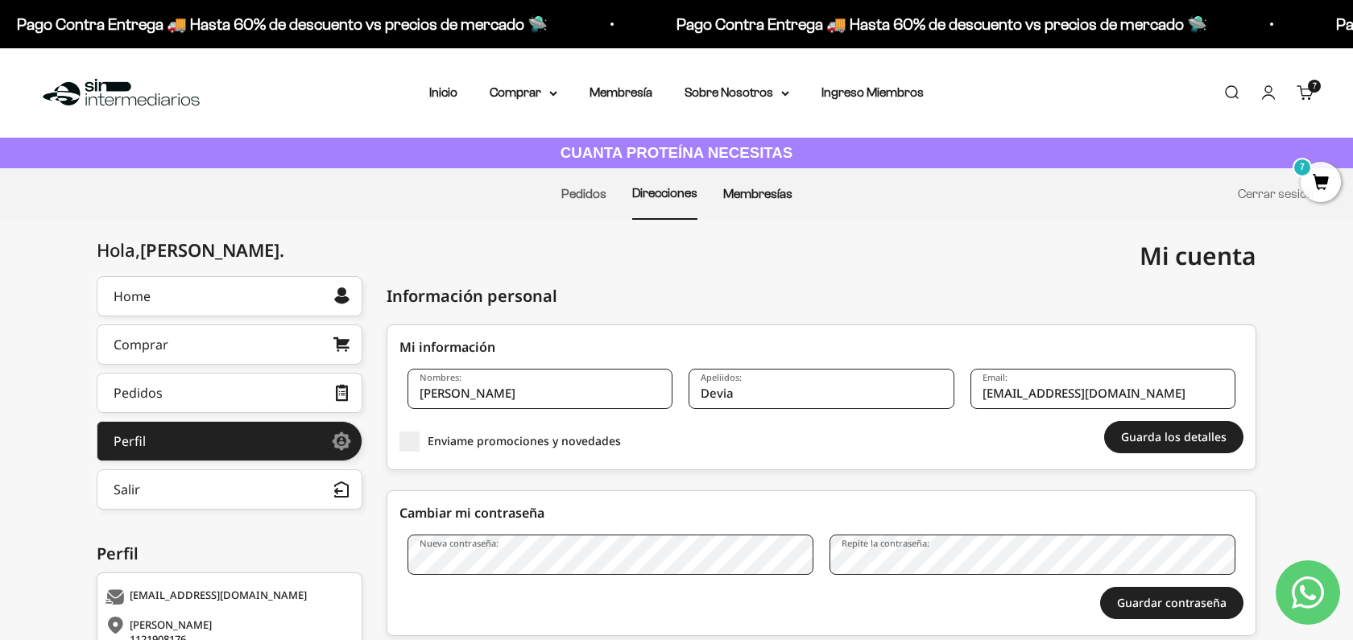
click at [781, 193] on link "Membresías" at bounding box center [757, 194] width 69 height 14
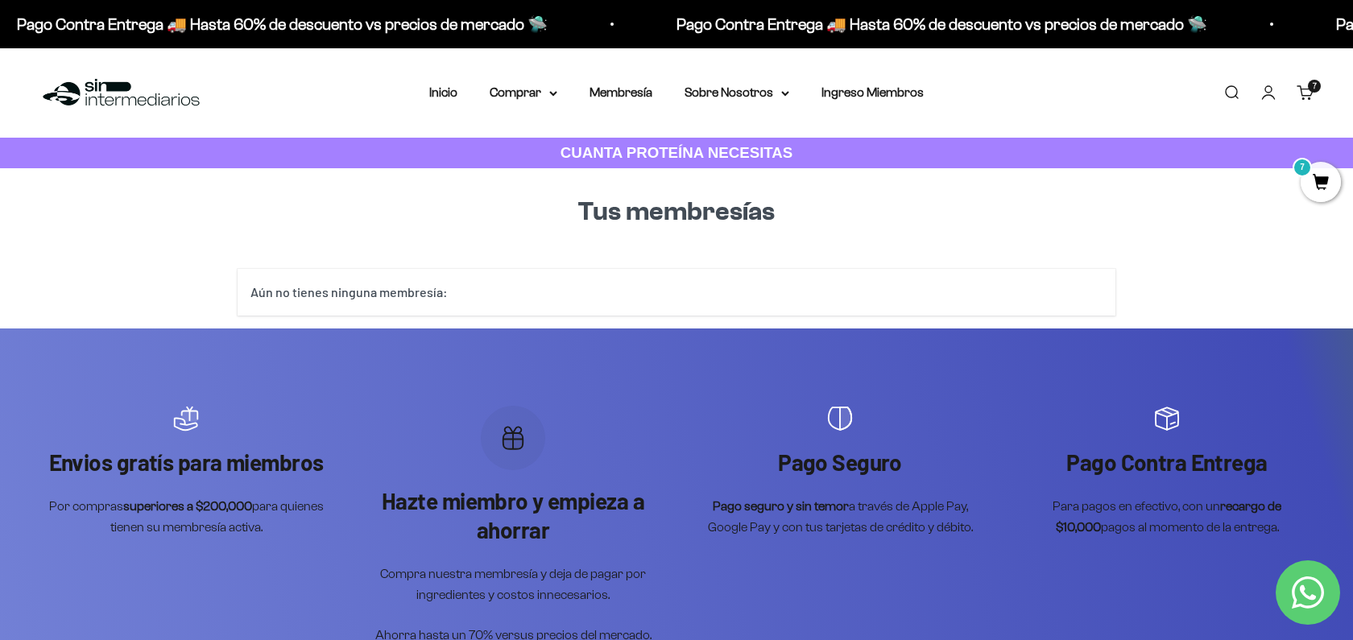
click at [1334, 192] on span "7" at bounding box center [1320, 182] width 40 height 40
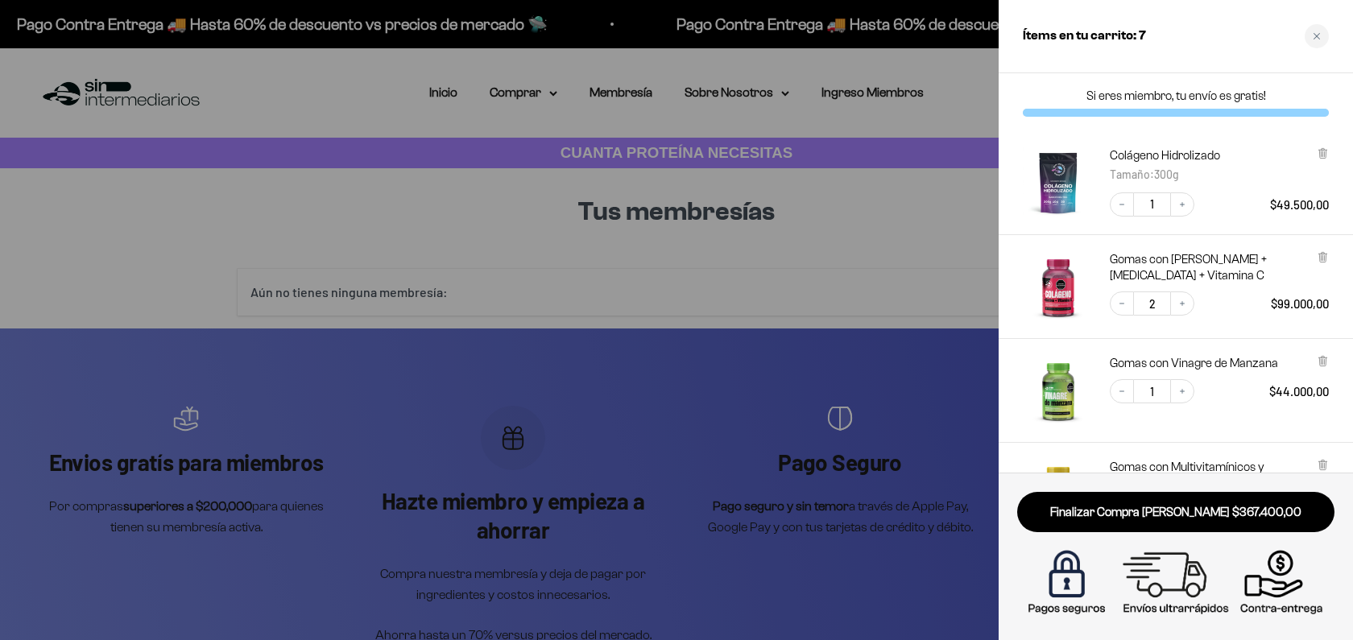
click at [779, 362] on div at bounding box center [676, 320] width 1353 height 640
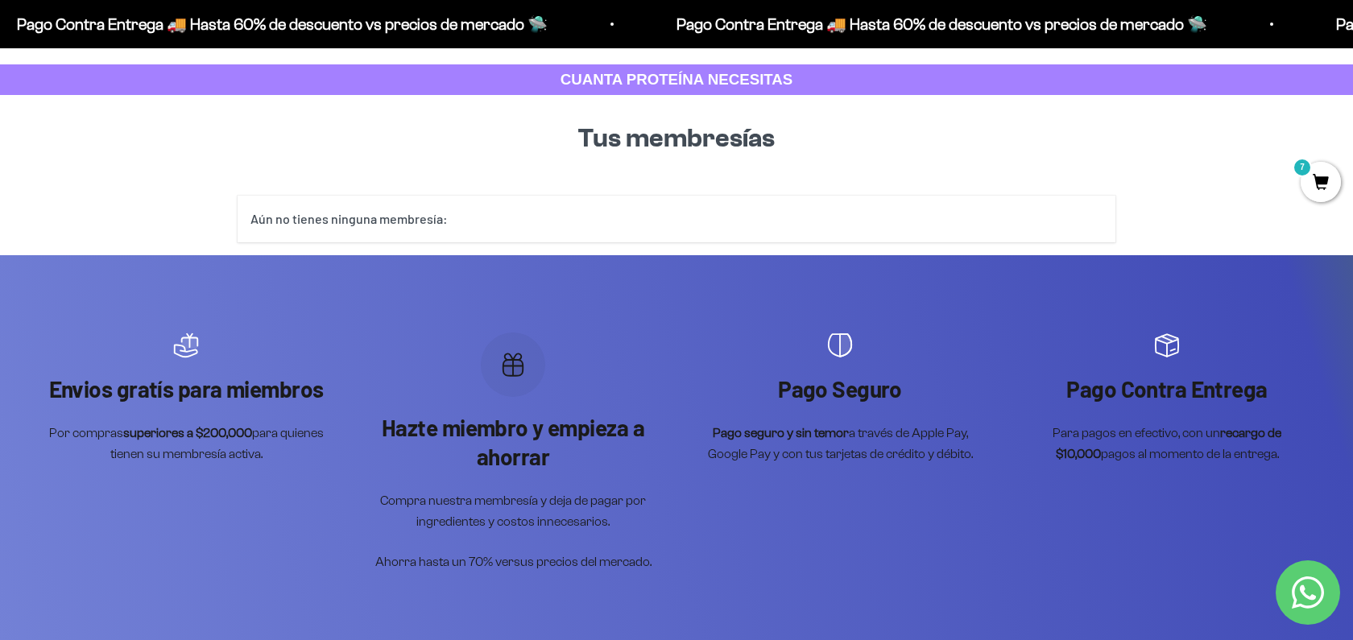
scroll to position [81, 0]
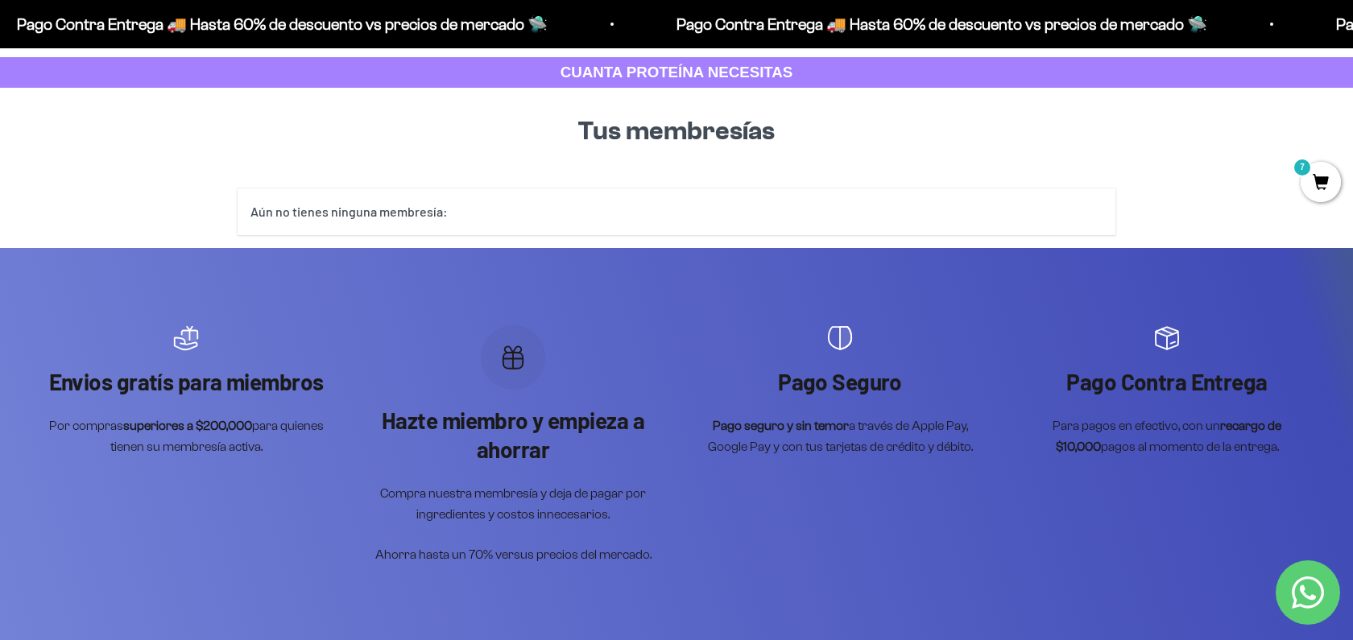
click at [1322, 192] on span "7" at bounding box center [1320, 182] width 40 height 40
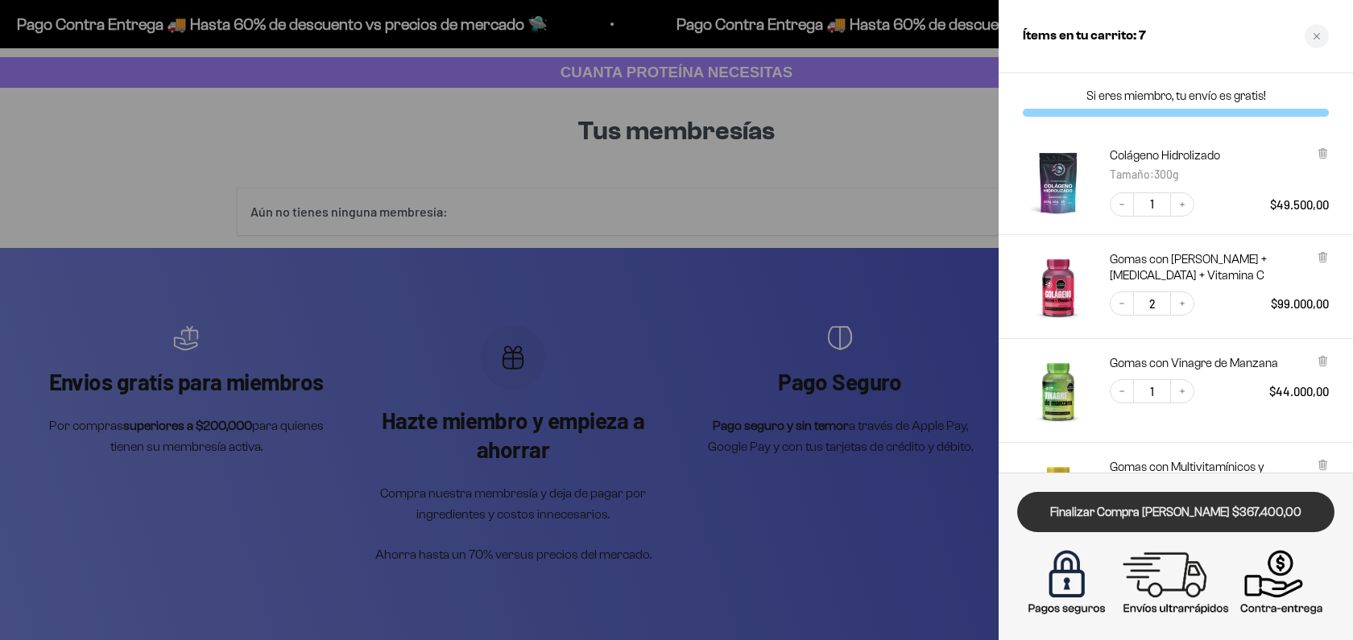
click at [1105, 514] on link "Finalizar Compra [PERSON_NAME] $367.400,00" at bounding box center [1175, 512] width 317 height 41
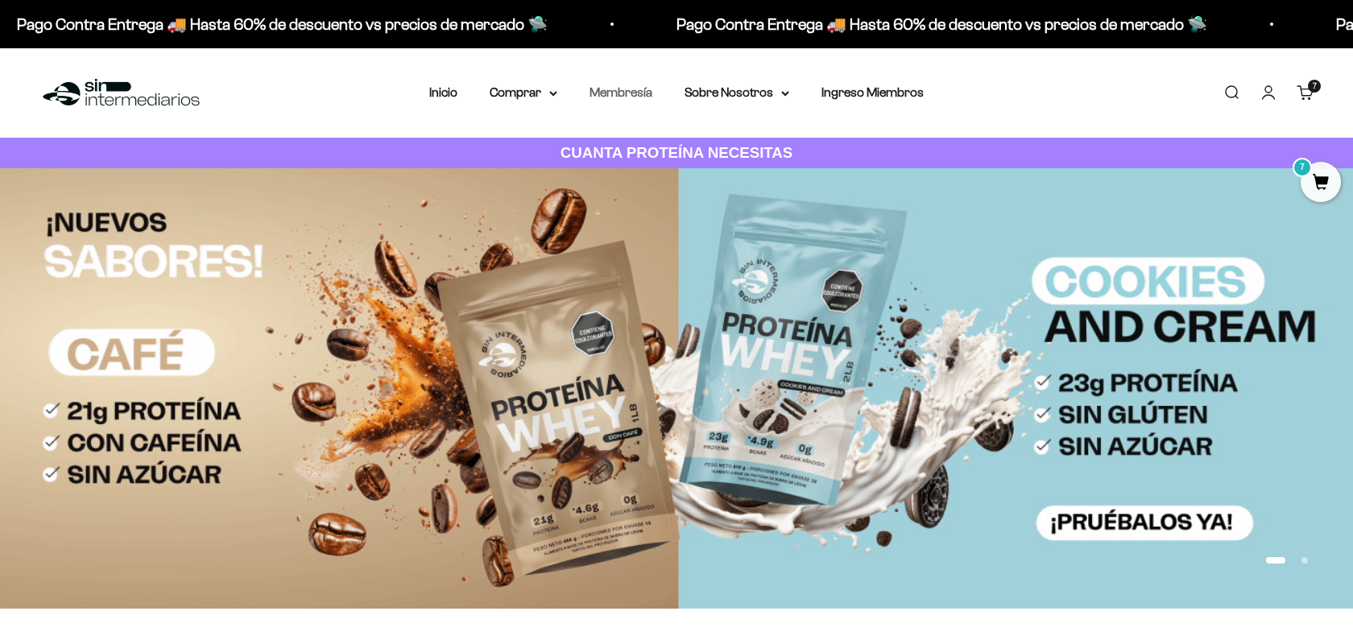
click at [615, 95] on link "Membresía" at bounding box center [620, 92] width 63 height 14
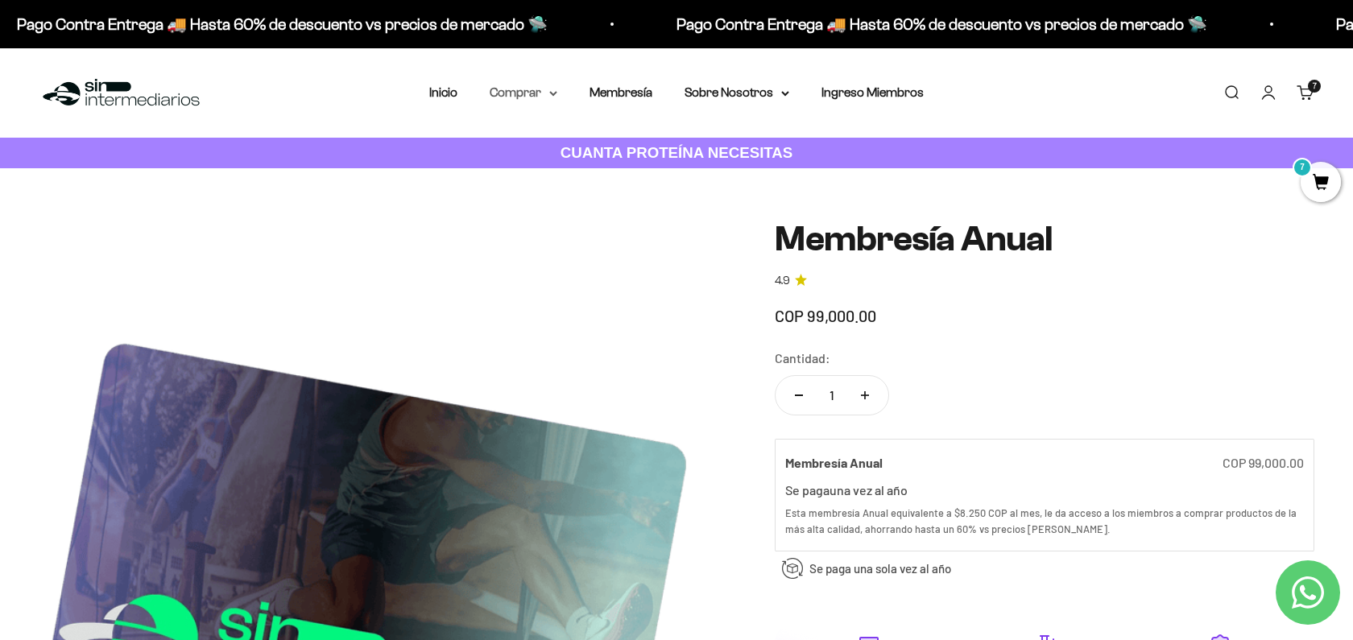
click at [539, 89] on summary "Comprar" at bounding box center [523, 92] width 68 height 21
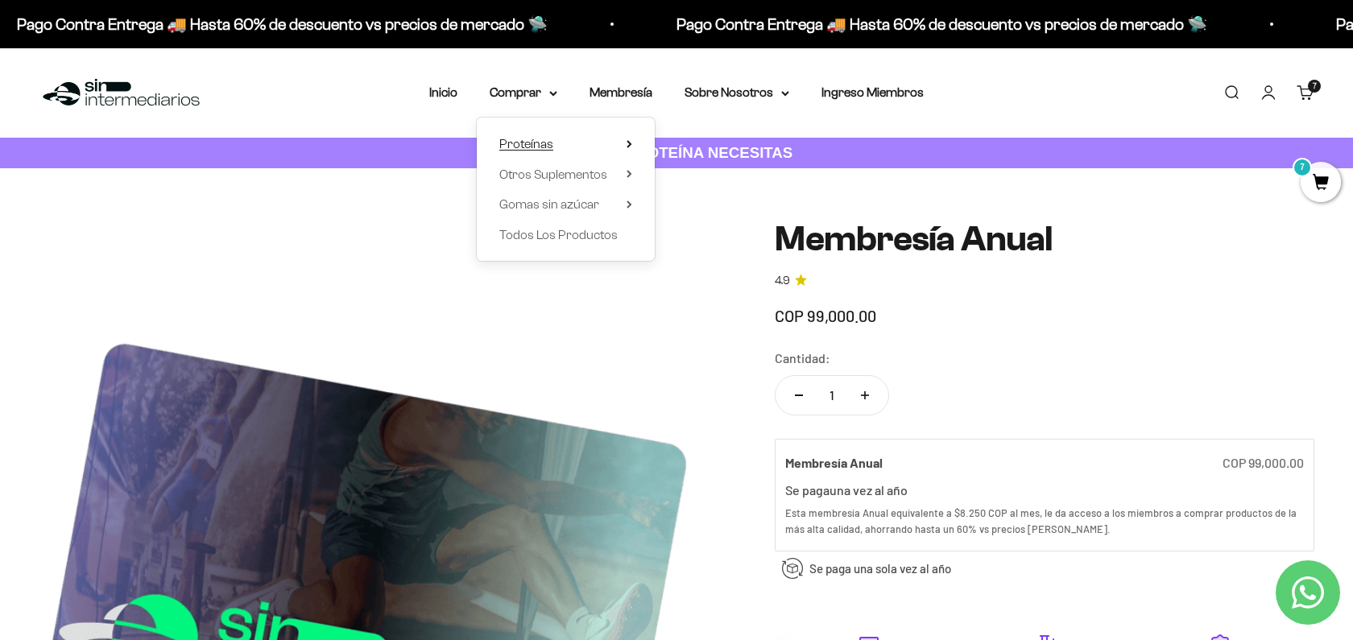
click at [533, 147] on span "Proteínas" at bounding box center [526, 144] width 54 height 14
click at [701, 145] on span "Ver Todos" at bounding box center [705, 144] width 56 height 14
